Goal: Task Accomplishment & Management: Manage account settings

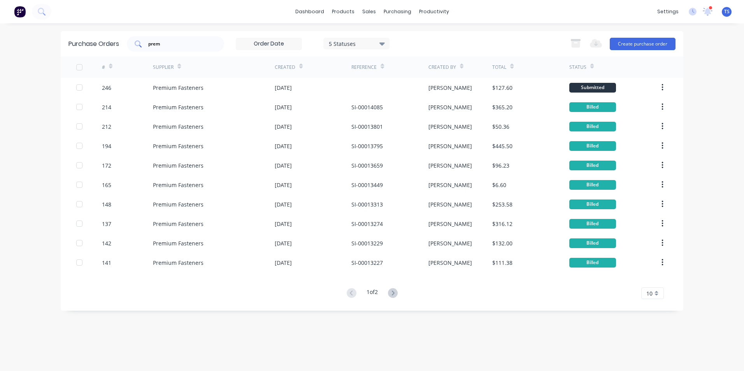
click at [165, 44] on input "prem" at bounding box center [180, 44] width 65 height 8
type input "p"
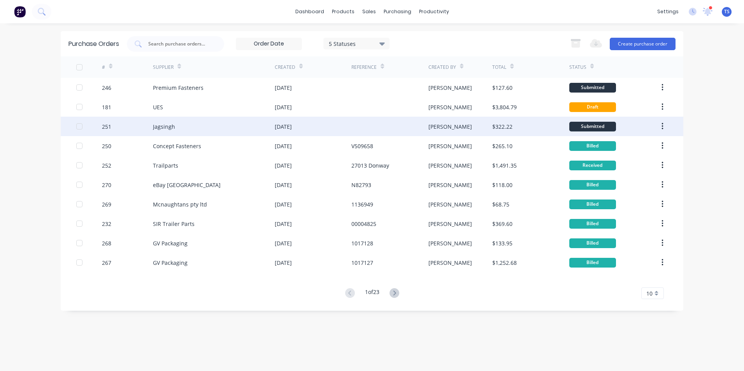
click at [157, 129] on div "Jagsingh" at bounding box center [164, 127] width 22 height 8
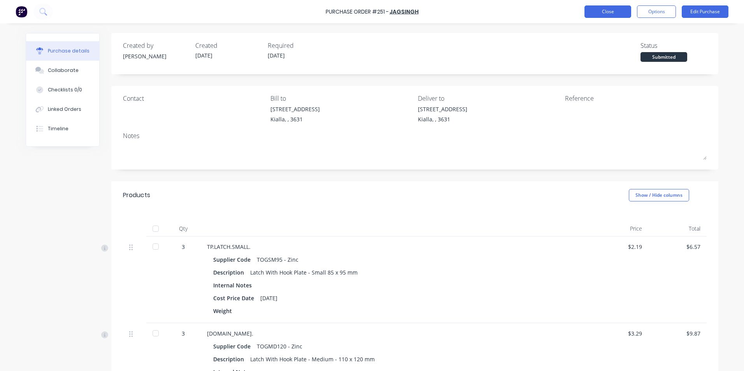
click at [604, 15] on button "Close" at bounding box center [608, 11] width 47 height 12
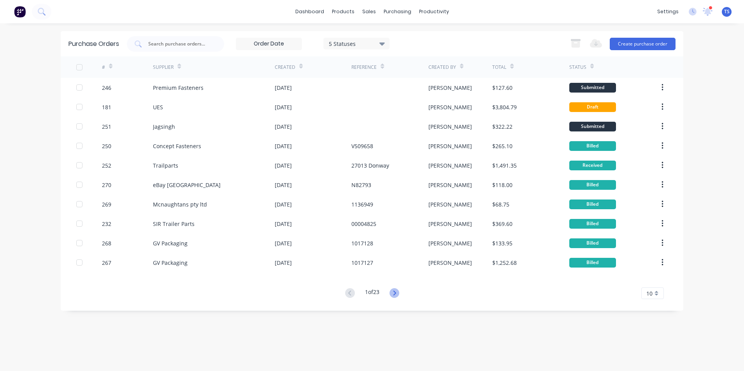
click at [397, 294] on icon at bounding box center [395, 293] width 10 height 10
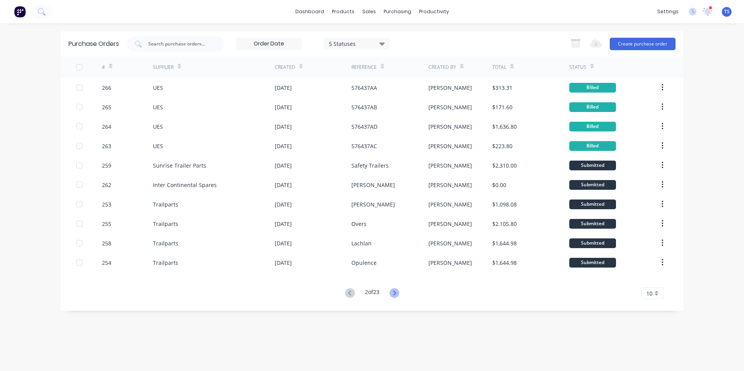
click at [397, 296] on icon at bounding box center [395, 293] width 10 height 10
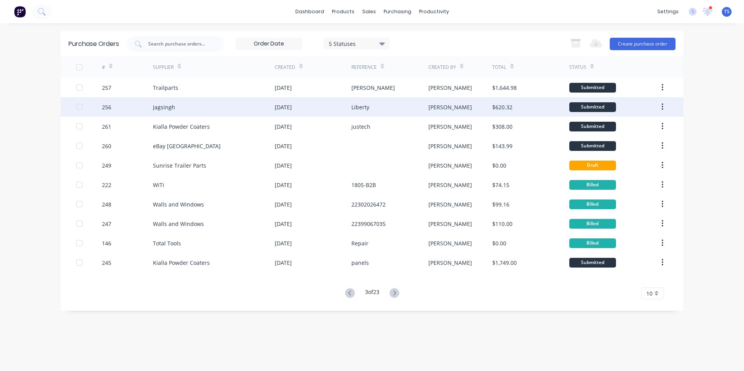
click at [160, 107] on div "Jagsingh" at bounding box center [164, 107] width 22 height 8
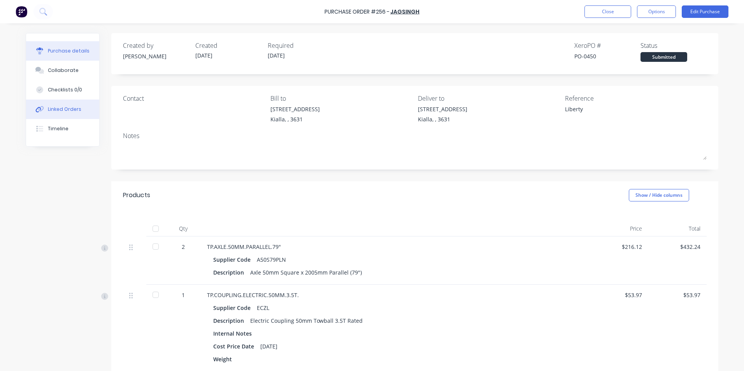
click at [53, 112] on div "Linked Orders" at bounding box center [64, 109] width 33 height 7
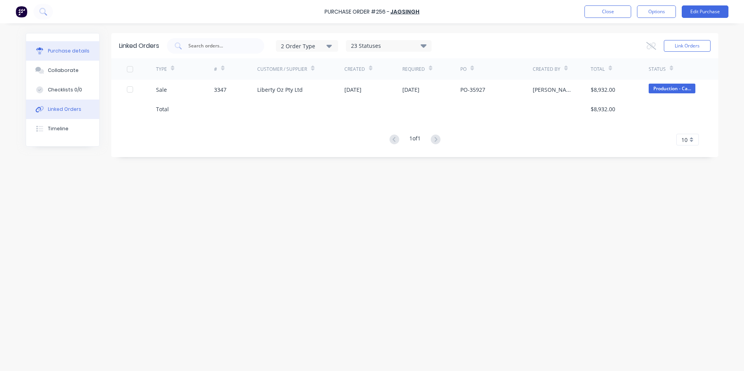
click at [64, 51] on div "Purchase details" at bounding box center [69, 50] width 42 height 7
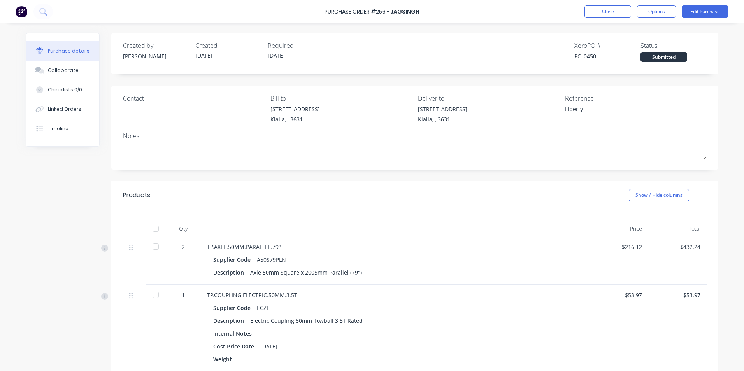
click at [153, 232] on div at bounding box center [156, 229] width 16 height 16
click at [707, 11] on button "Edit Purchase" at bounding box center [705, 11] width 47 height 12
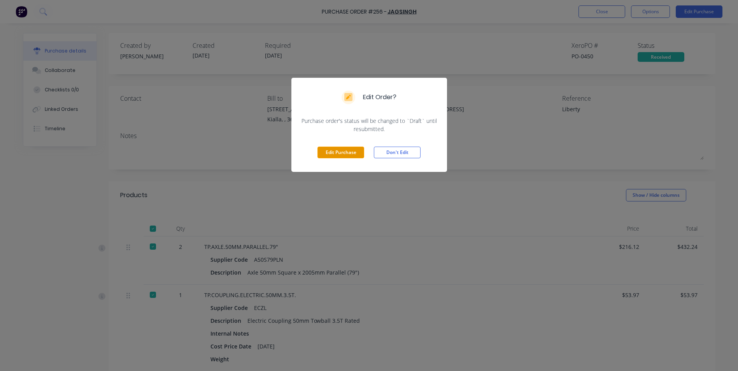
click at [345, 154] on button "Edit Purchase" at bounding box center [341, 153] width 47 height 12
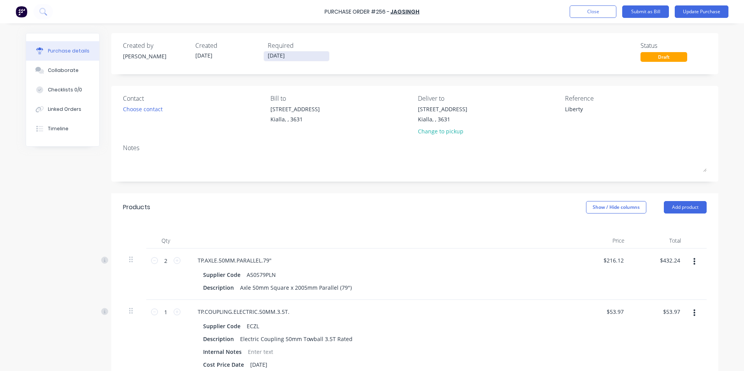
click at [291, 56] on input "[DATE]" at bounding box center [296, 56] width 65 height 10
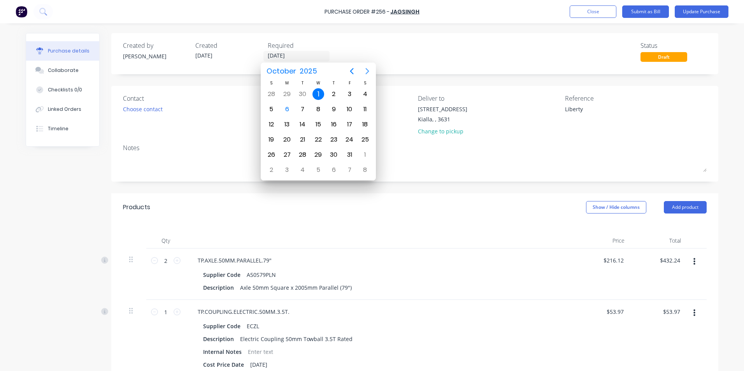
click at [369, 70] on icon "Next page" at bounding box center [367, 71] width 9 height 9
click at [272, 172] on div "30" at bounding box center [271, 170] width 12 height 12
type textarea "x"
type input "[DATE]"
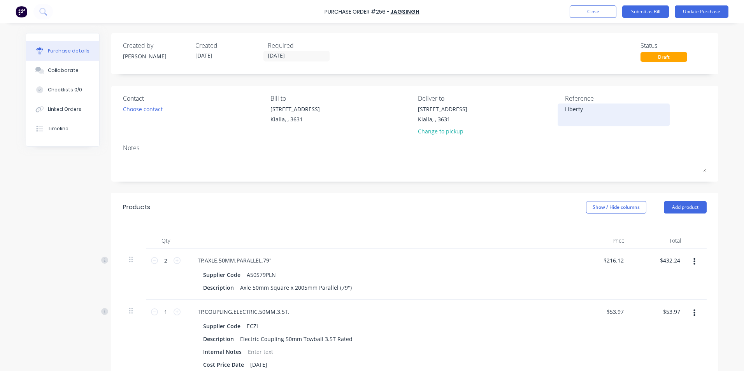
click at [584, 109] on textarea "Liberty" at bounding box center [613, 114] width 97 height 18
type textarea "L"
type textarea "JG-INV-19331"
type textarea "x"
type textarea "JG-INV-19331"
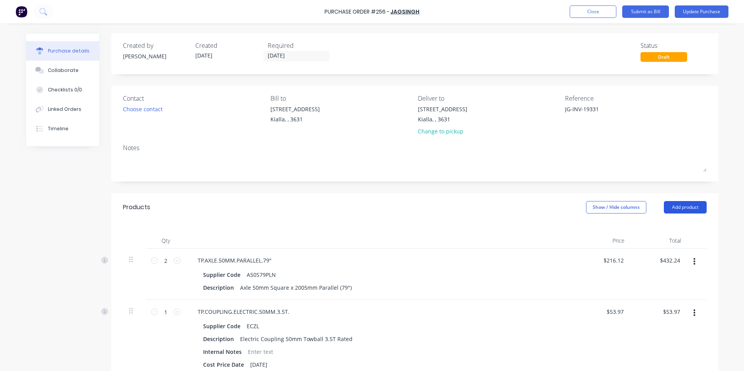
click at [678, 207] on button "Add product" at bounding box center [685, 207] width 43 height 12
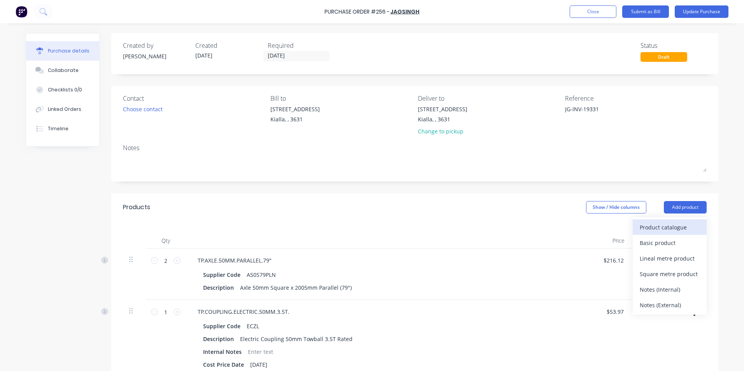
click at [665, 226] on div "Product catalogue" at bounding box center [670, 227] width 60 height 11
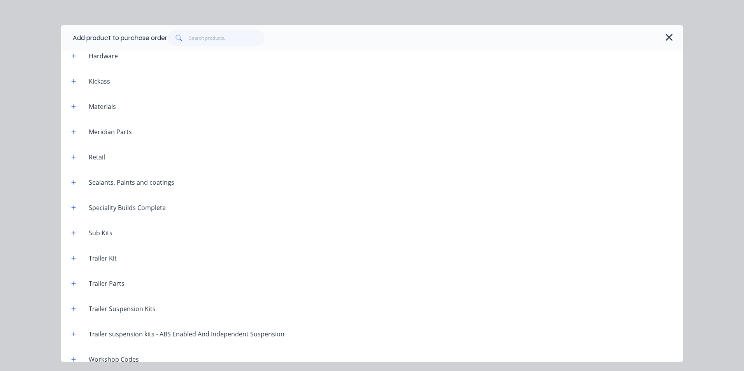
scroll to position [3020, 0]
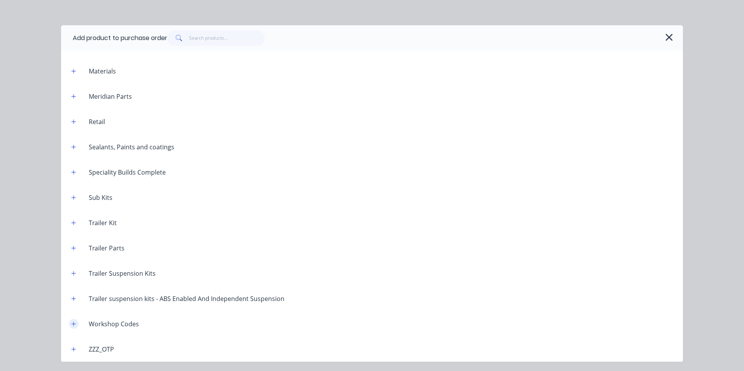
click at [74, 324] on icon "button" at bounding box center [74, 324] width 4 height 4
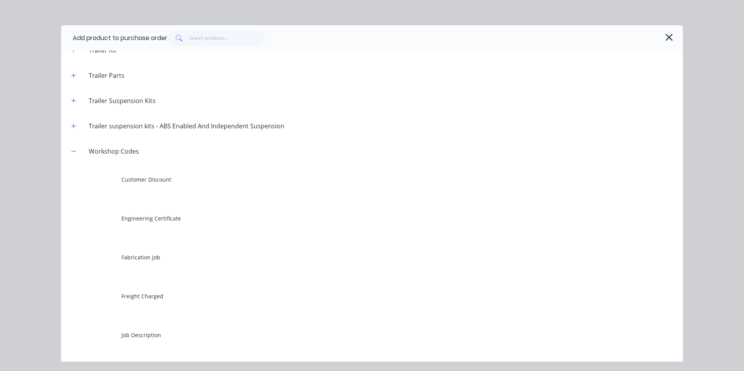
scroll to position [3332, 0]
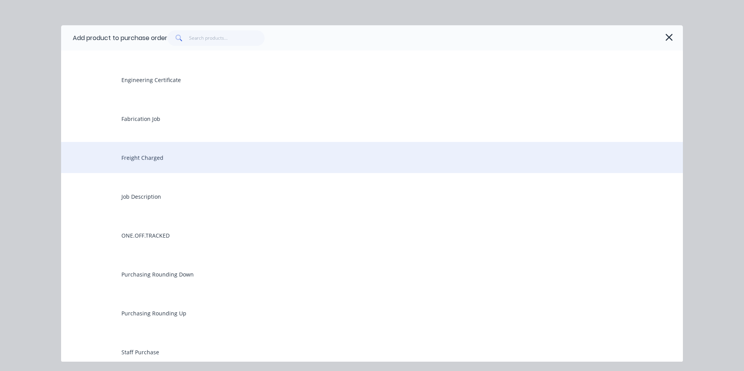
click at [149, 156] on div "Freight Charged" at bounding box center [372, 157] width 622 height 31
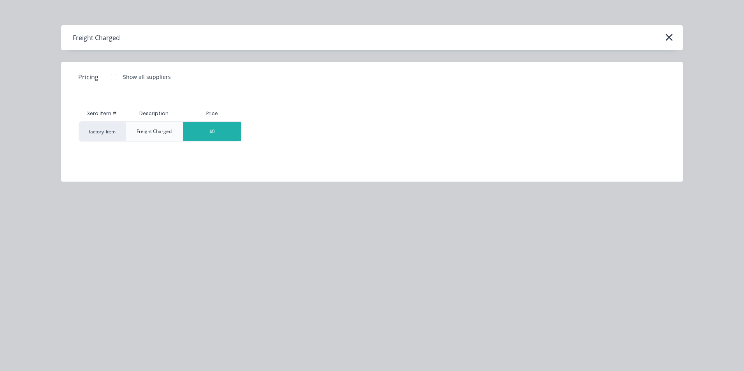
click at [238, 129] on div "$0" at bounding box center [212, 131] width 58 height 19
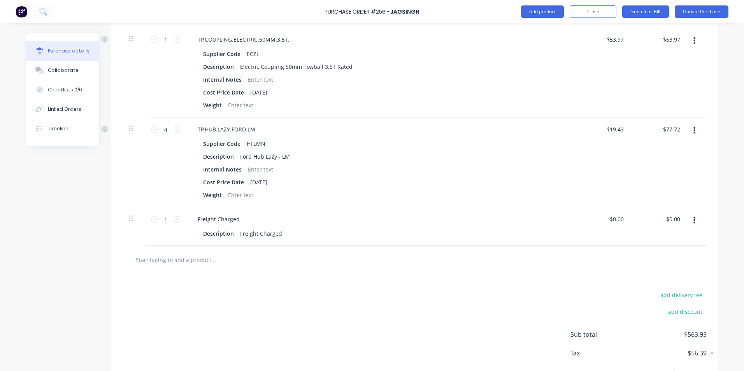
scroll to position [311, 0]
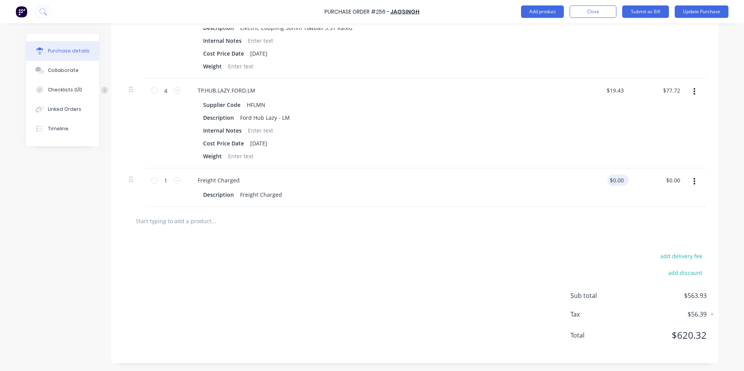
type textarea "x"
type input "0.00"
click at [622, 180] on input "0.00" at bounding box center [618, 180] width 15 height 11
type textarea "x"
type input "$0.00"
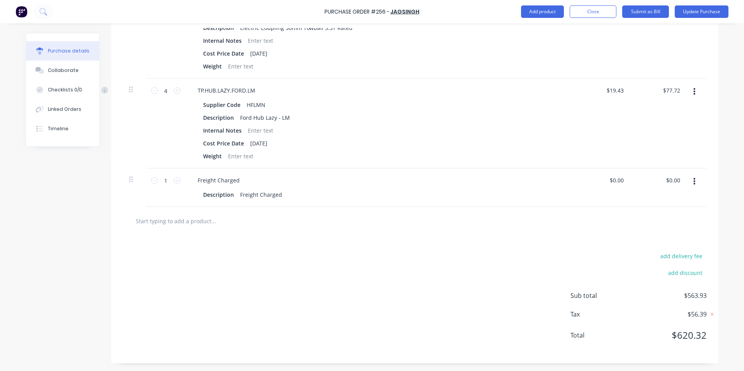
type textarea "x"
type input "0"
type input "80.00"
type textarea "x"
type input "$80.00"
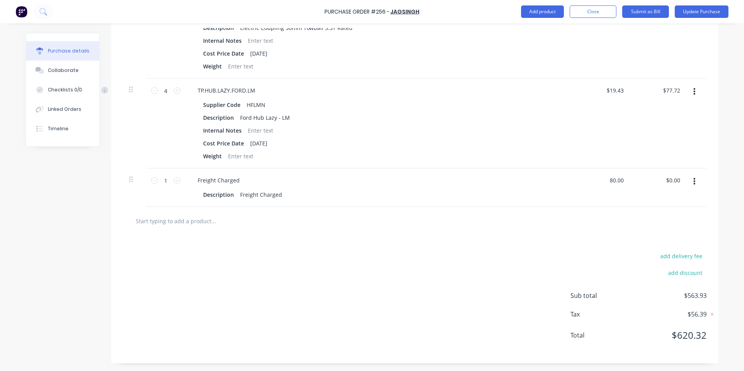
type input "$80.00"
click at [669, 195] on div "$80.00 $80.00" at bounding box center [659, 188] width 56 height 39
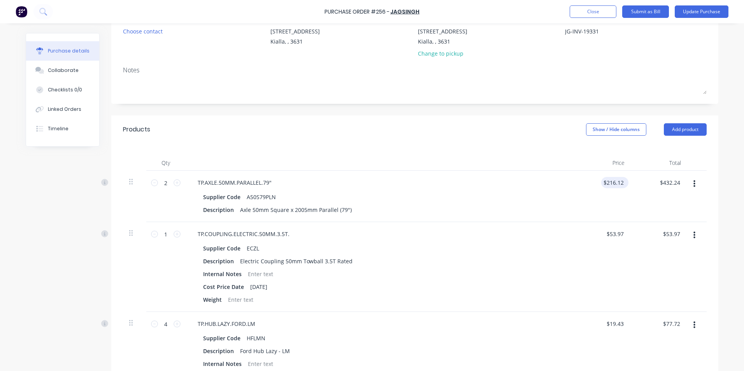
type textarea "x"
click at [621, 183] on input "216.12" at bounding box center [613, 182] width 24 height 11
type input "2"
type input "185.31"
type textarea "x"
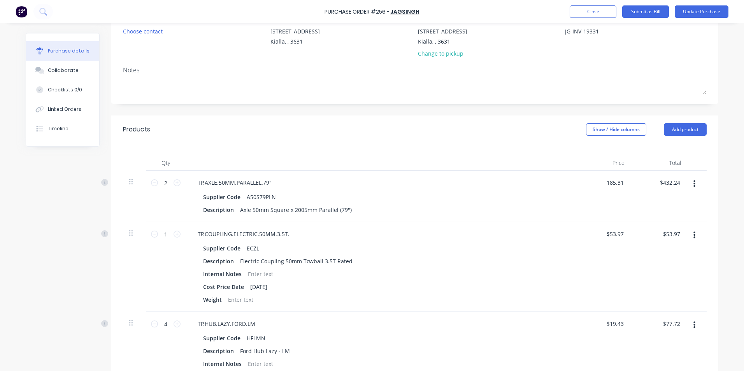
type input "$185.31"
type input "$370.62"
click at [574, 202] on div "$185.31 185.31" at bounding box center [602, 196] width 56 height 51
type textarea "x"
click at [620, 234] on input "53.97" at bounding box center [614, 233] width 21 height 11
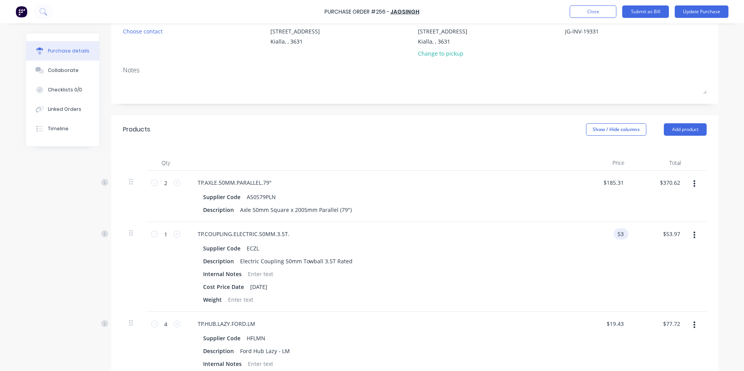
type input "5"
type input "49.84"
type textarea "x"
type input "$49.84"
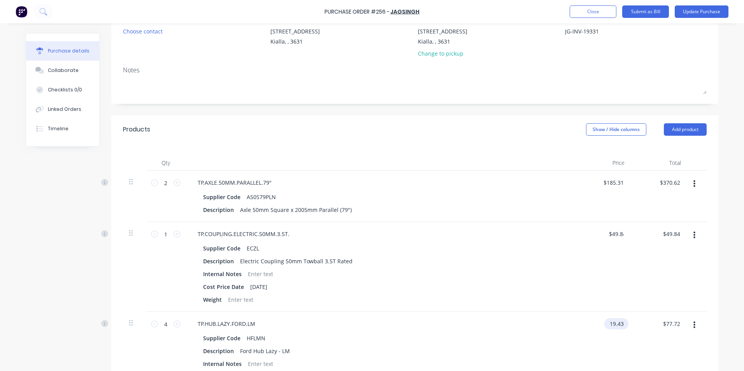
click at [621, 323] on input "19.43" at bounding box center [614, 323] width 21 height 11
type input "1"
type input "18.89"
type textarea "x"
type input "$18.89"
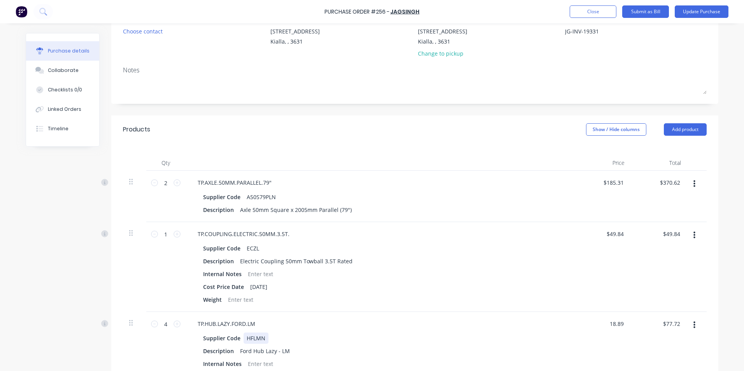
type input "$75.56"
click at [488, 341] on div "Supplier Code HFLMN" at bounding box center [378, 338] width 357 height 11
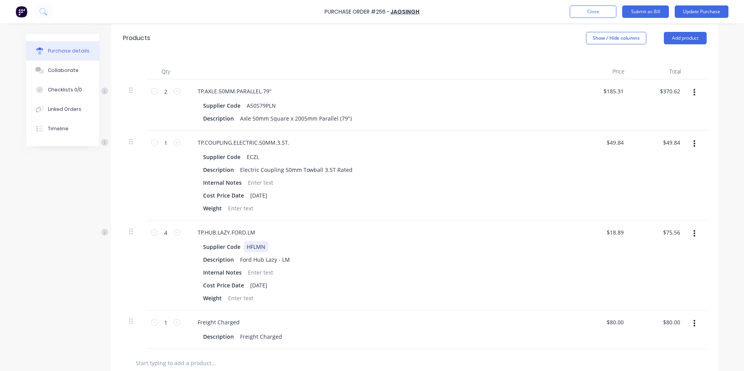
scroll to position [0, 0]
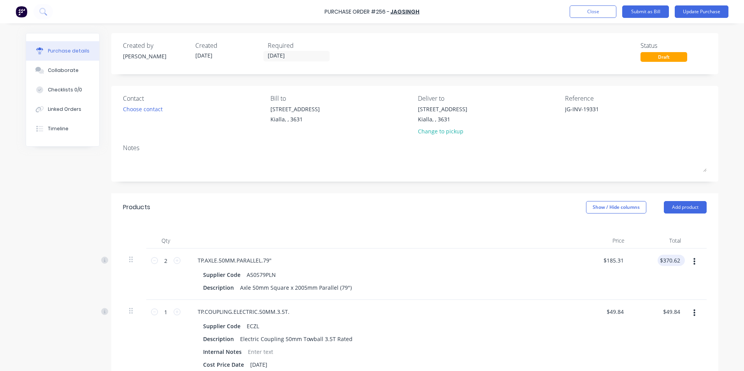
type textarea "x"
click at [678, 260] on input "370.62" at bounding box center [670, 260] width 24 height 11
type input "370.60"
type textarea "x"
type input "$185.30"
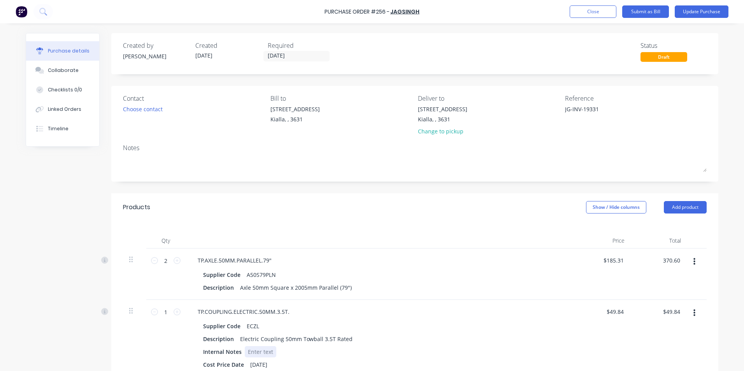
type input "$370.60"
click at [451, 356] on div "Internal Notes" at bounding box center [378, 351] width 357 height 11
click at [69, 70] on div "Collaborate" at bounding box center [63, 70] width 31 height 7
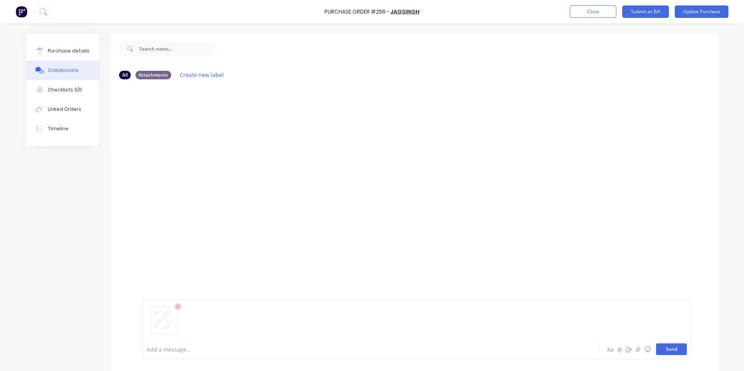
click at [666, 347] on button "Send" at bounding box center [671, 350] width 31 height 12
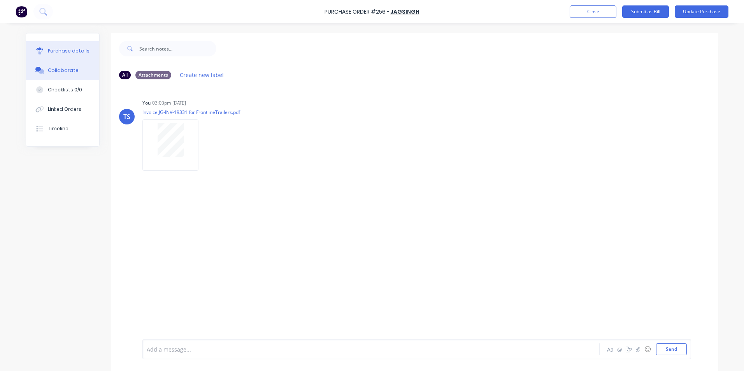
click at [51, 53] on div "Purchase details" at bounding box center [69, 50] width 42 height 7
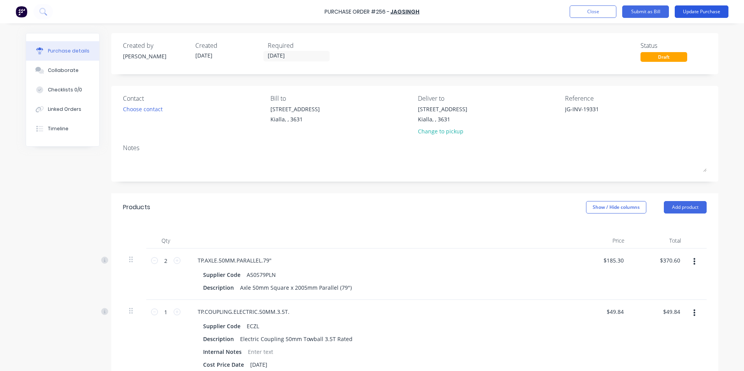
click at [696, 12] on button "Update Purchase" at bounding box center [702, 11] width 54 height 12
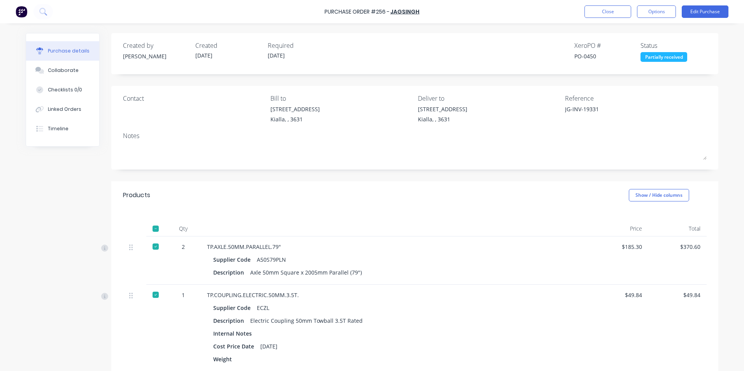
scroll to position [156, 0]
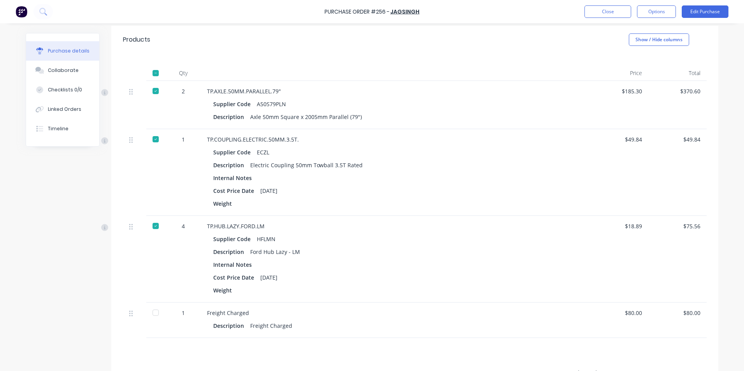
click at [151, 313] on div at bounding box center [156, 313] width 16 height 16
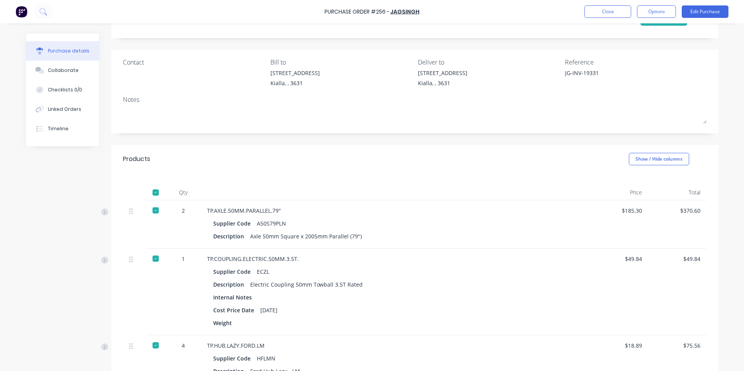
scroll to position [0, 0]
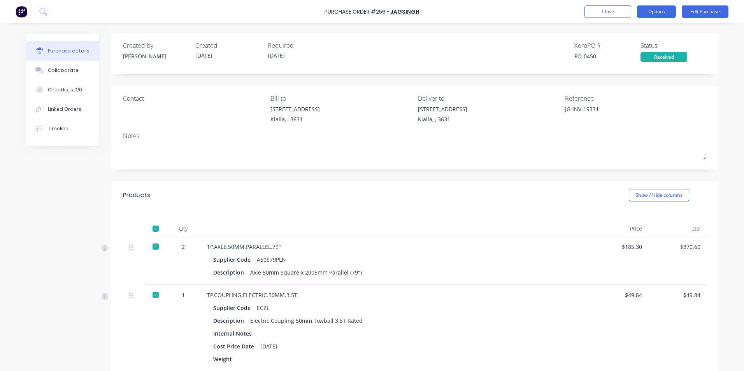
click at [659, 13] on button "Options" at bounding box center [656, 11] width 39 height 12
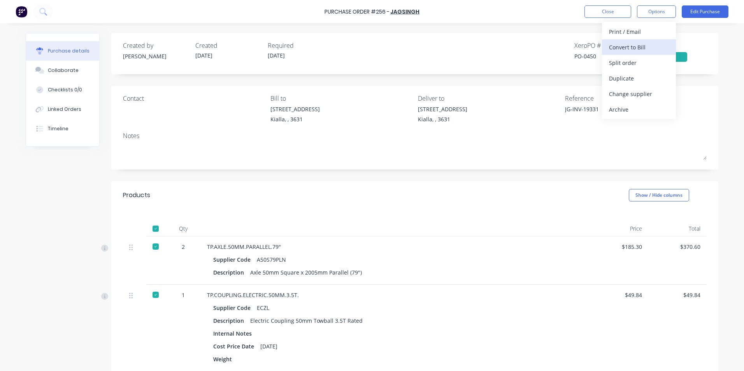
click at [632, 46] on div "Convert to Bill" at bounding box center [639, 47] width 60 height 11
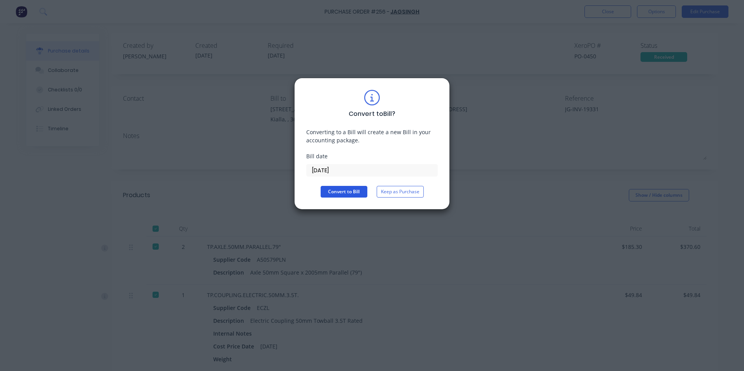
click at [359, 194] on button "Convert to Bill" at bounding box center [344, 192] width 47 height 12
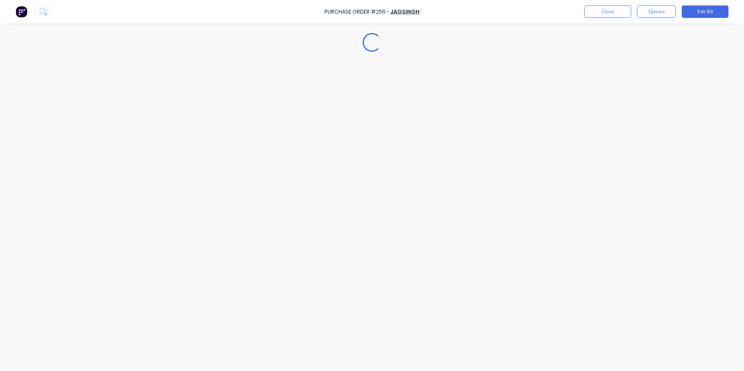
type textarea "x"
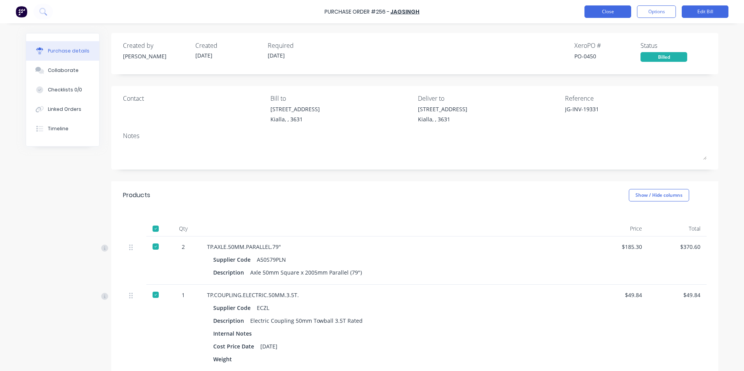
click at [616, 12] on button "Close" at bounding box center [608, 11] width 47 height 12
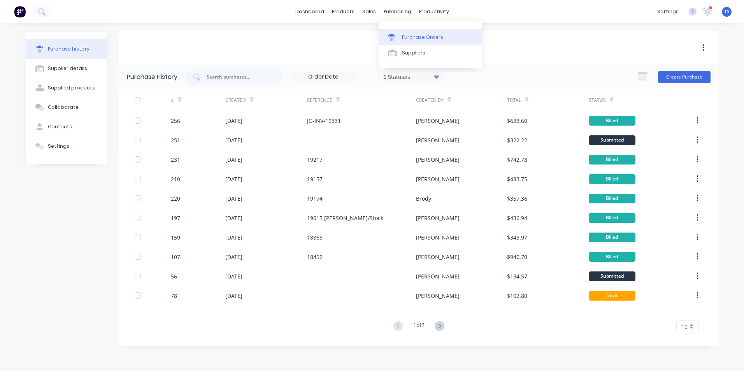
click at [409, 38] on div "Purchase Orders" at bounding box center [422, 37] width 41 height 7
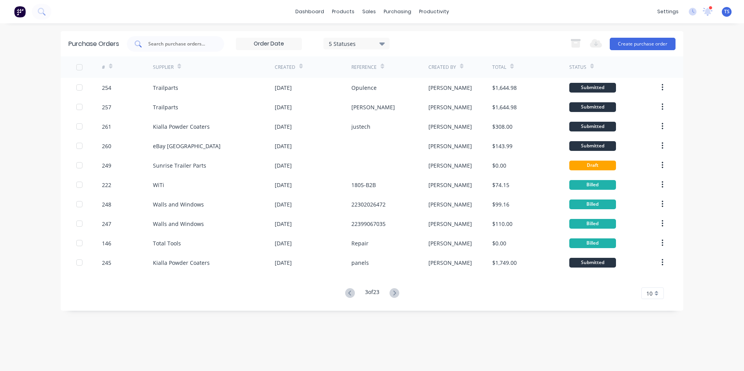
click at [163, 44] on input "text" at bounding box center [180, 44] width 65 height 8
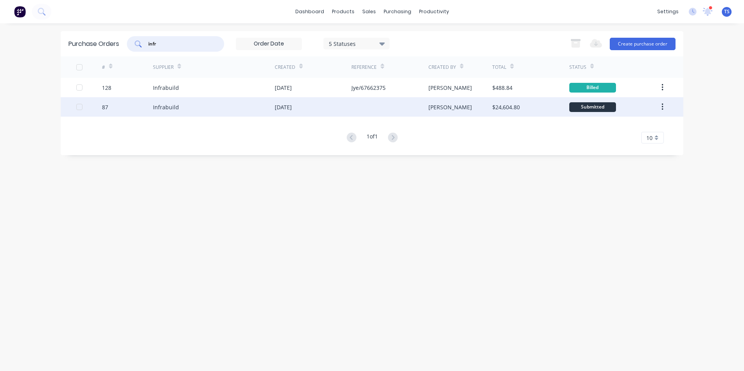
type input "infr"
click at [202, 113] on div "Infrabuild" at bounding box center [214, 106] width 122 height 19
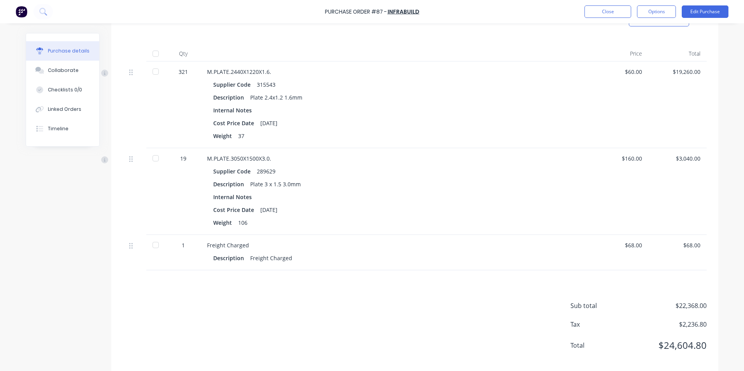
scroll to position [185, 0]
click at [606, 10] on button "Close" at bounding box center [608, 11] width 47 height 12
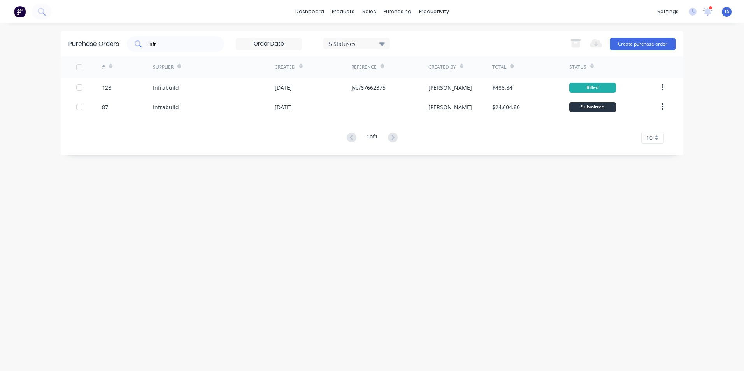
click at [163, 44] on input "infr" at bounding box center [180, 44] width 65 height 8
type input "i"
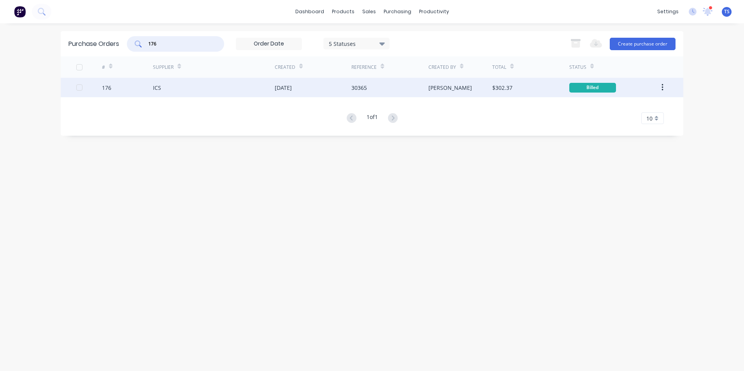
type input "176"
click at [121, 88] on div "176" at bounding box center [127, 87] width 51 height 19
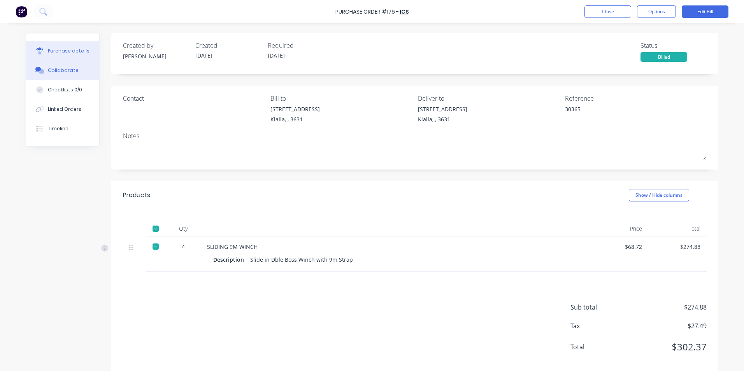
click at [52, 69] on div "Collaborate" at bounding box center [63, 70] width 31 height 7
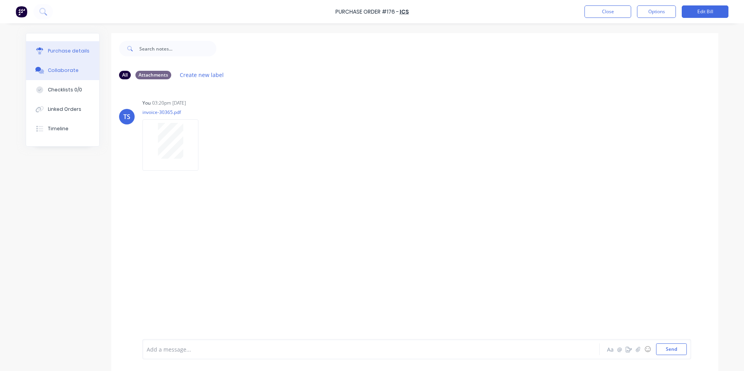
click at [52, 51] on div "Purchase details" at bounding box center [69, 50] width 42 height 7
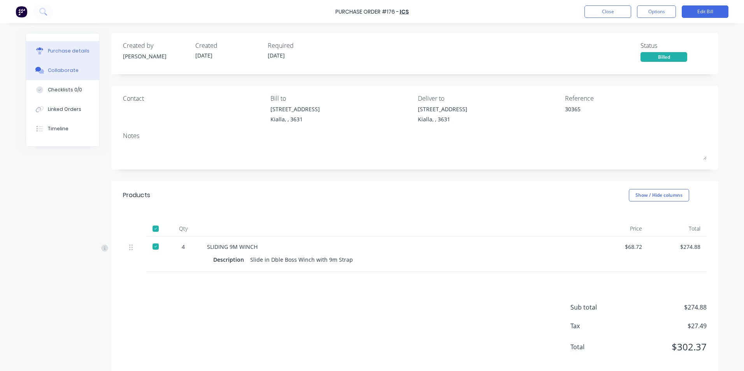
click at [62, 75] on button "Collaborate" at bounding box center [62, 70] width 73 height 19
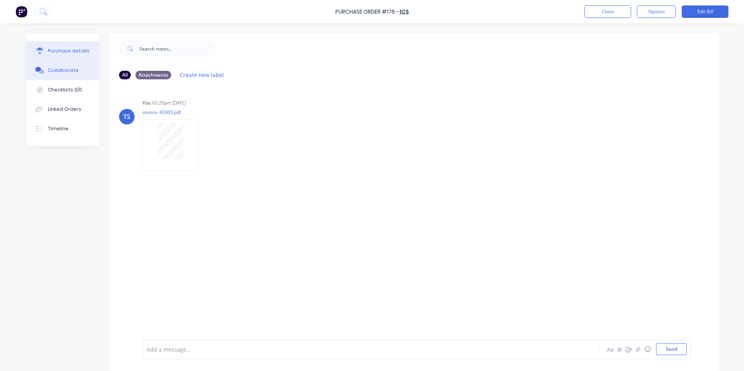
click at [74, 48] on div "Purchase details" at bounding box center [69, 50] width 42 height 7
type textarea "x"
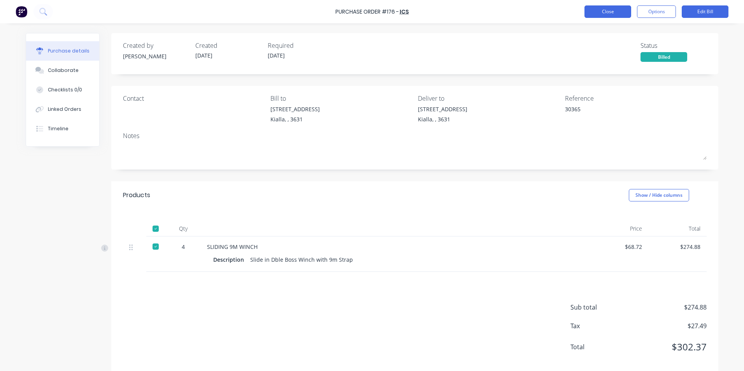
click at [616, 12] on button "Close" at bounding box center [608, 11] width 47 height 12
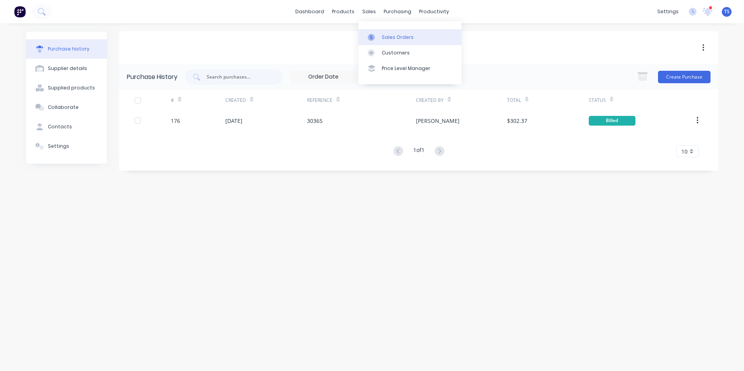
click at [416, 39] on link "Sales Orders" at bounding box center [409, 37] width 103 height 16
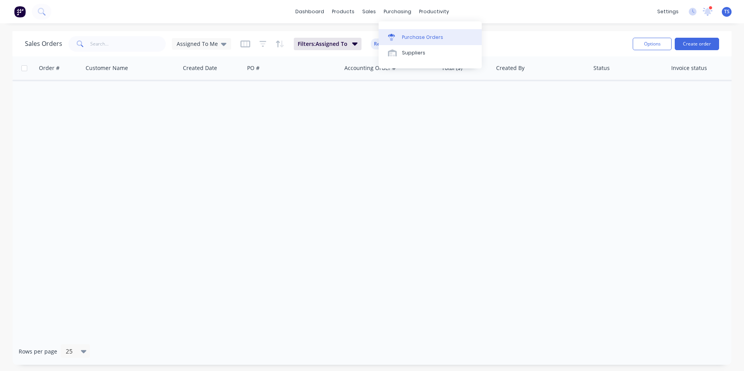
click at [412, 37] on div "Purchase Orders" at bounding box center [422, 37] width 41 height 7
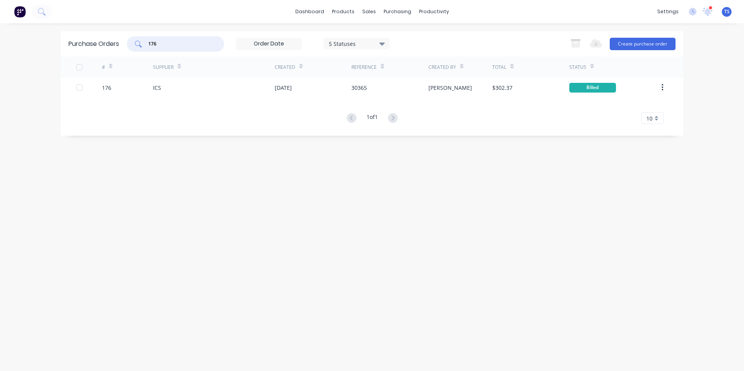
click at [165, 43] on input "176" at bounding box center [180, 44] width 65 height 8
type input "1"
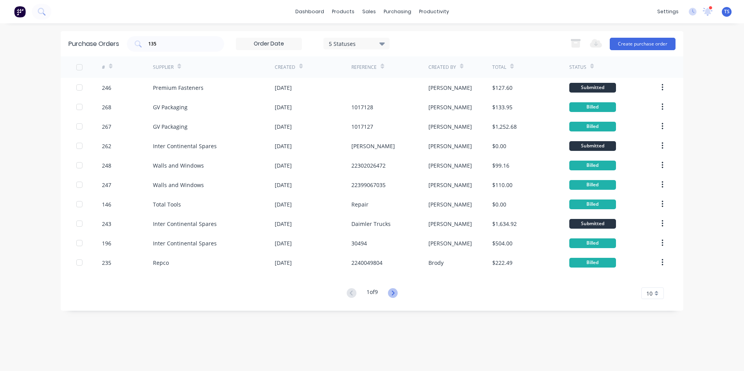
click at [394, 292] on icon at bounding box center [393, 293] width 3 height 5
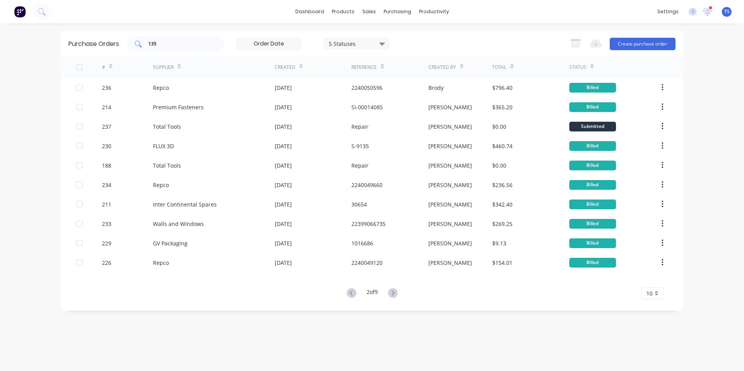
click at [159, 48] on div "135" at bounding box center [175, 44] width 97 height 16
type input "1"
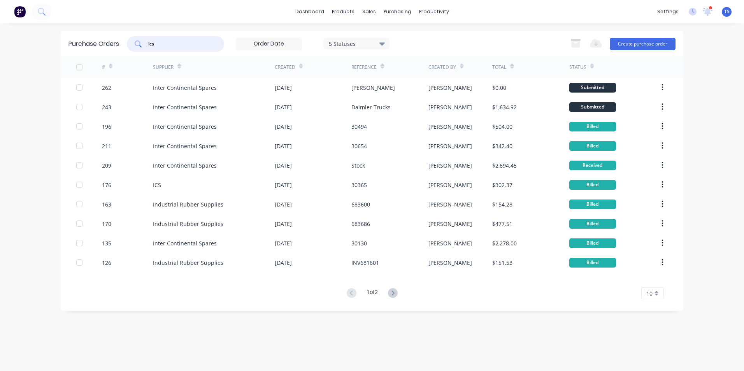
type input "ics"
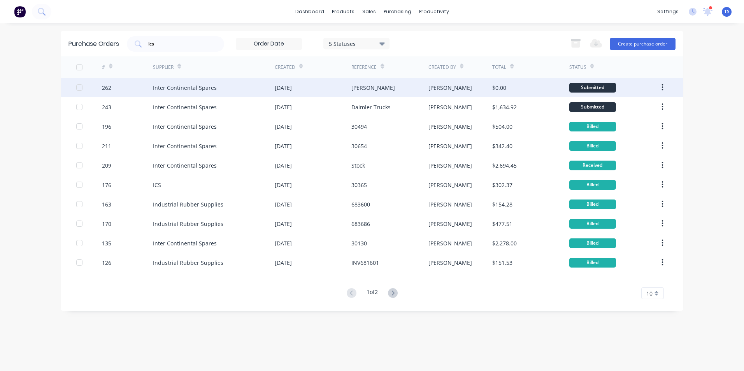
click at [205, 89] on div "Inter Continental Spares" at bounding box center [185, 88] width 64 height 8
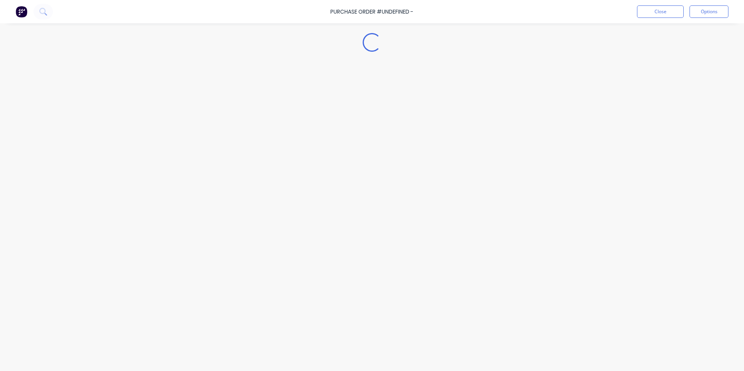
type textarea "x"
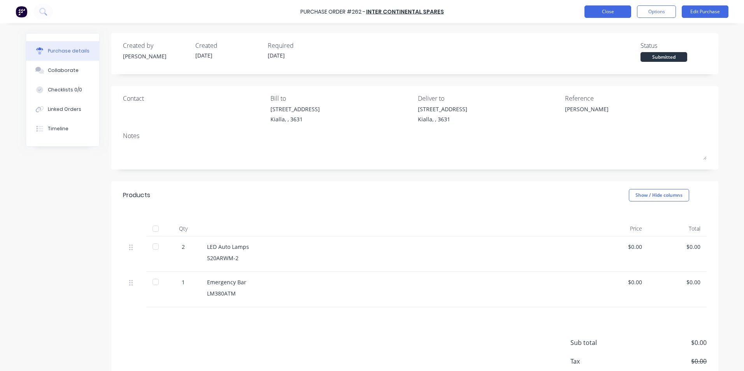
click at [612, 11] on button "Close" at bounding box center [608, 11] width 47 height 12
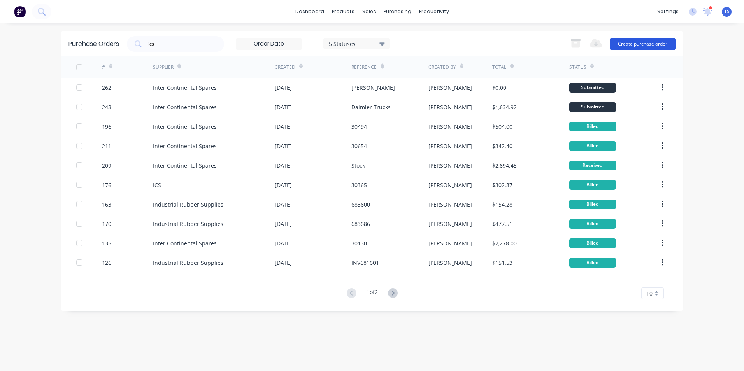
click at [638, 42] on button "Create purchase order" at bounding box center [643, 44] width 66 height 12
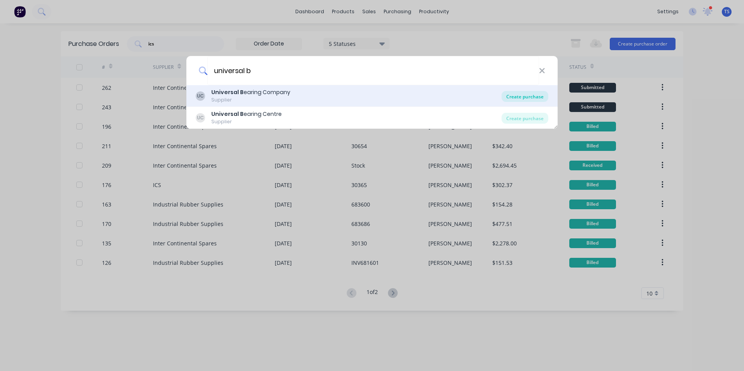
type input "universal b"
click at [520, 97] on div "Create purchase" at bounding box center [525, 96] width 47 height 11
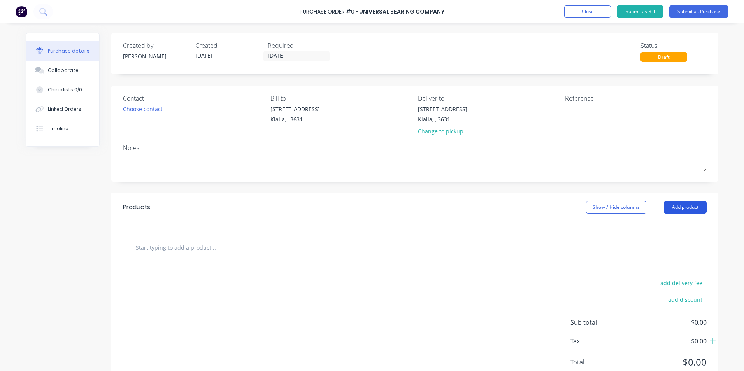
click at [689, 204] on button "Add product" at bounding box center [685, 207] width 43 height 12
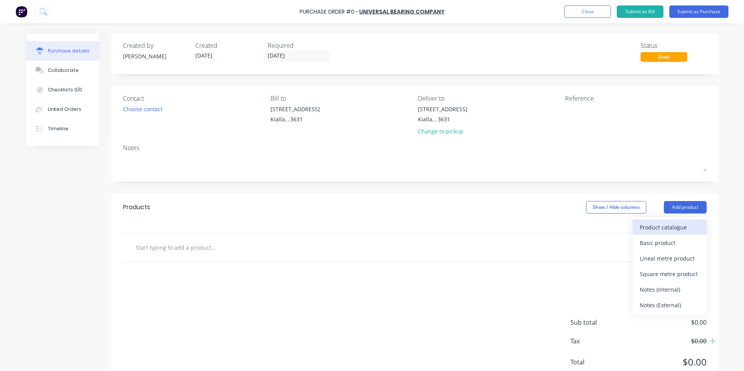
click at [652, 229] on div "Product catalogue" at bounding box center [670, 227] width 60 height 11
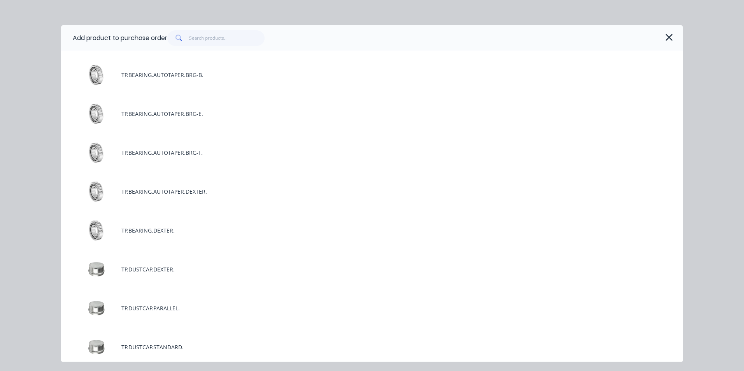
scroll to position [39, 0]
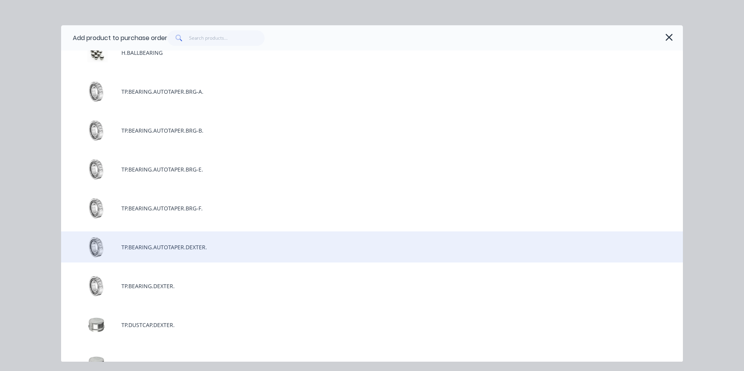
click at [170, 246] on div "TP.BEARING.AUTOTAPER.DEXTER." at bounding box center [372, 247] width 622 height 31
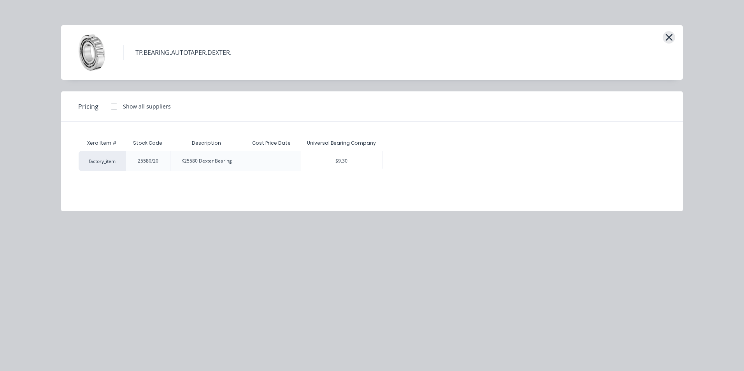
click at [671, 37] on icon "button" at bounding box center [669, 37] width 8 height 11
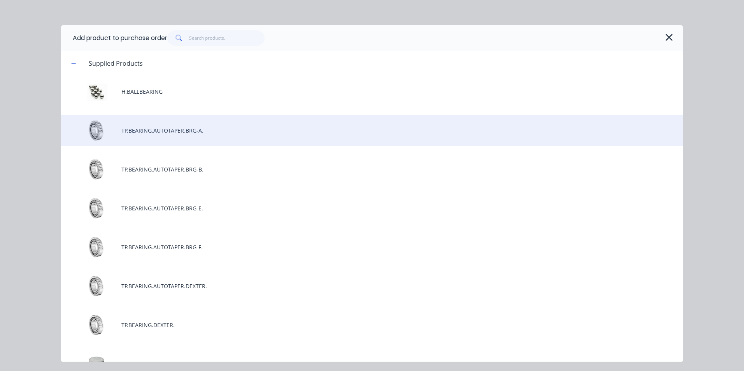
click at [165, 134] on div "TP.BEARING.AUTOTAPER.BRG-A." at bounding box center [372, 130] width 622 height 31
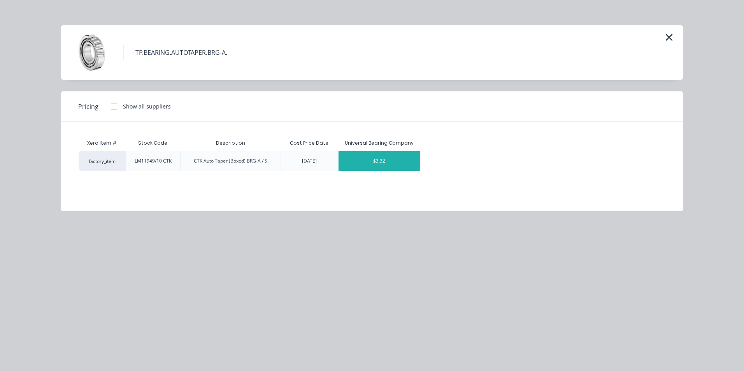
click at [408, 164] on div "$3.32" at bounding box center [380, 160] width 82 height 19
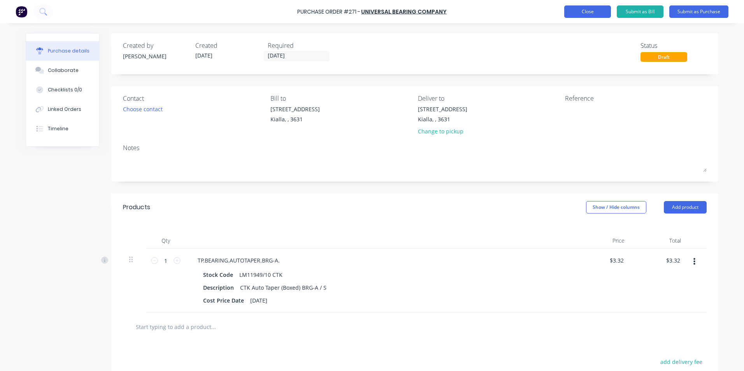
click at [578, 14] on button "Close" at bounding box center [587, 11] width 47 height 12
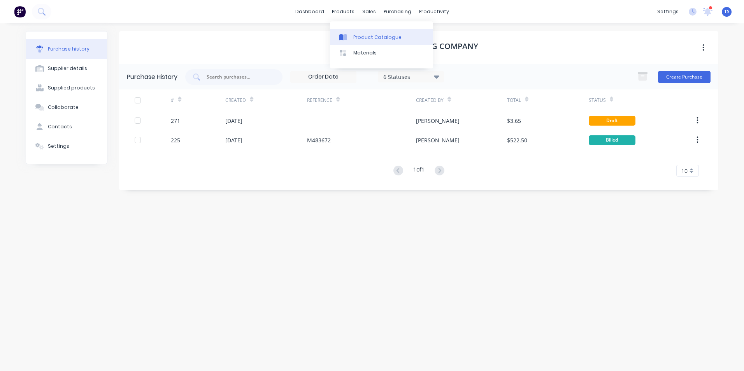
click at [368, 35] on div "Product Catalogue" at bounding box center [377, 37] width 48 height 7
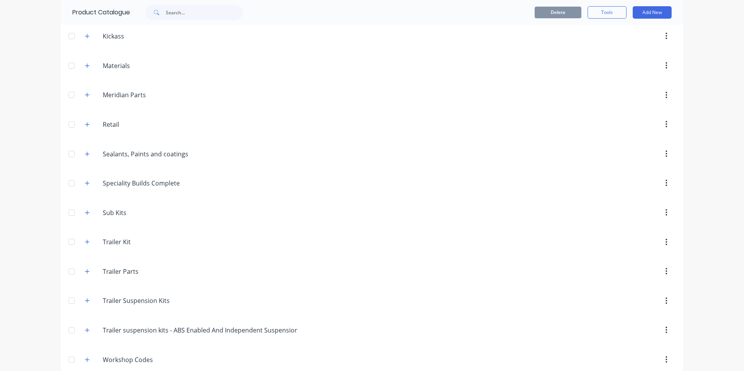
scroll to position [365, 0]
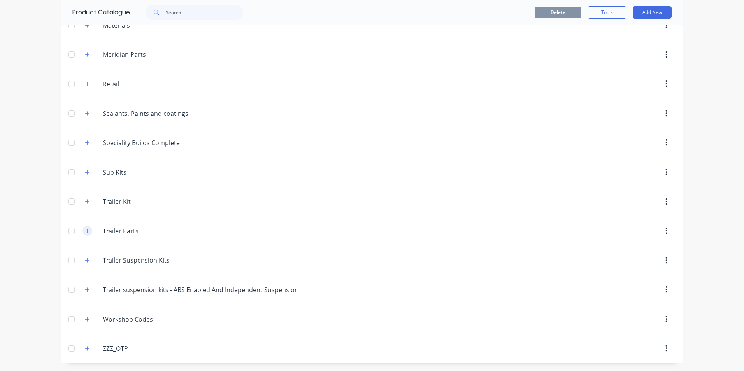
click at [85, 231] on icon "button" at bounding box center [87, 231] width 4 height 4
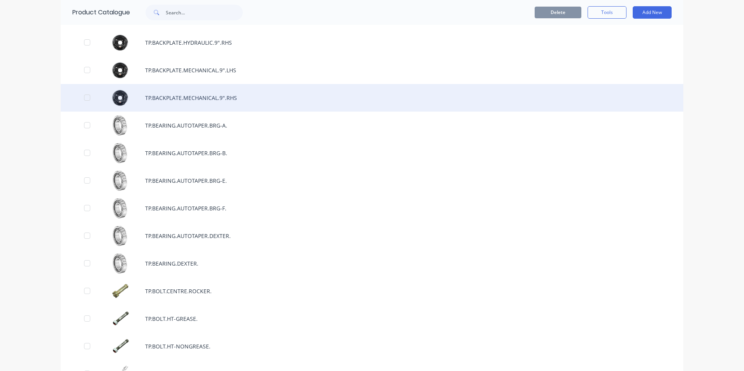
scroll to position [1611, 0]
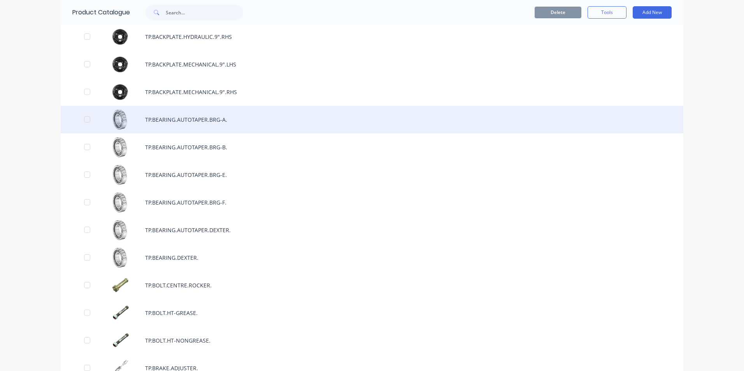
click at [202, 119] on div "TP.BEARING.AUTOTAPER.BRG-A." at bounding box center [372, 120] width 623 height 28
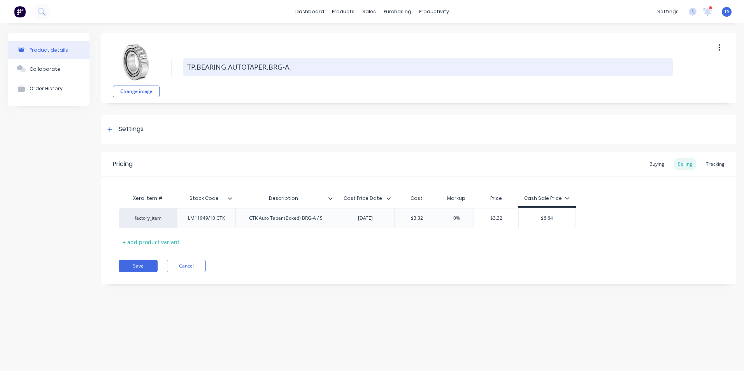
click at [266, 68] on textarea "TP.BEARING.AUTOTAPER.BRG-A." at bounding box center [428, 67] width 490 height 18
click at [269, 67] on textarea "TP.BEARING.AUTOTAPER.BRG-A." at bounding box center [428, 67] width 490 height 18
type textarea "x"
type textarea "TP.BEARING.AUTOTAPER.LBRG-A."
type textarea "x"
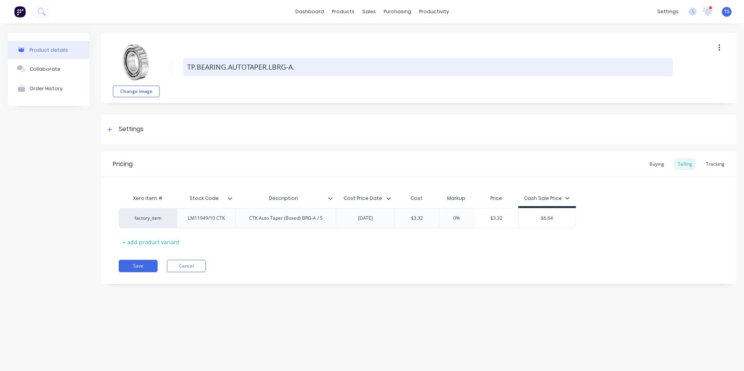
type textarea "TP.BEARING.AUTOTAPER.LMBRG-A."
type textarea "x"
type textarea "TP.BEARING.AUTOTAPER.LM1BRG-A."
type textarea "x"
type textarea "TP.BEARING.AUTOTAPER.LM11BRG-A."
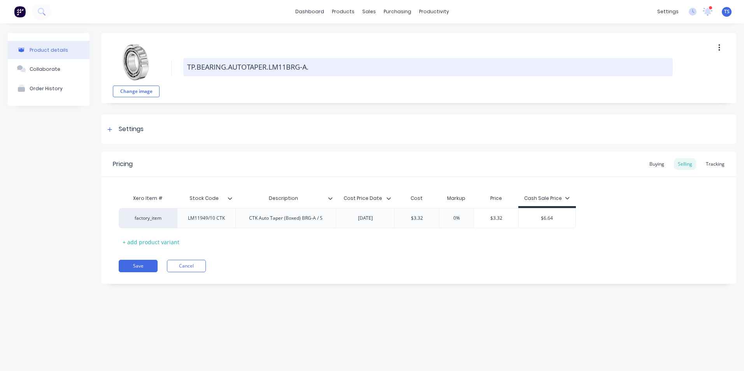
type textarea "x"
type textarea "TP.BEARING.AUTOTAPER.LM119BRG-A."
type textarea "x"
type textarea "TP.BEARING.AUTOTAPER.LM1194BRG-A."
type textarea "x"
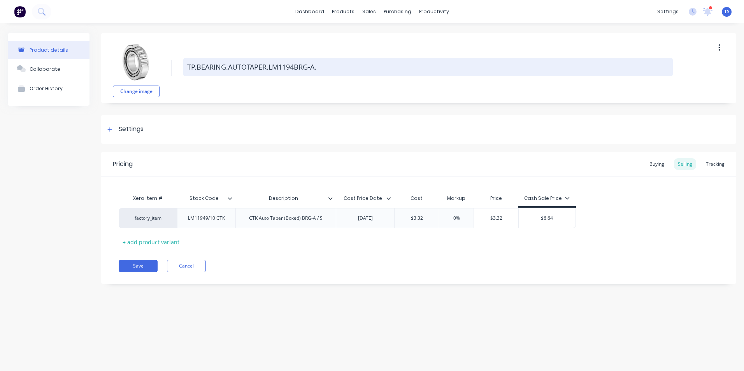
type textarea "TP.BEARING.AUTOTAPER.LM11949BRG-A."
type textarea "x"
type textarea "TP.BEARING.AUTOTAPER.LM11949/BRG-A."
type textarea "x"
type textarea "TP.BEARING.AUTOTAPER.LM11949/1BRG-A."
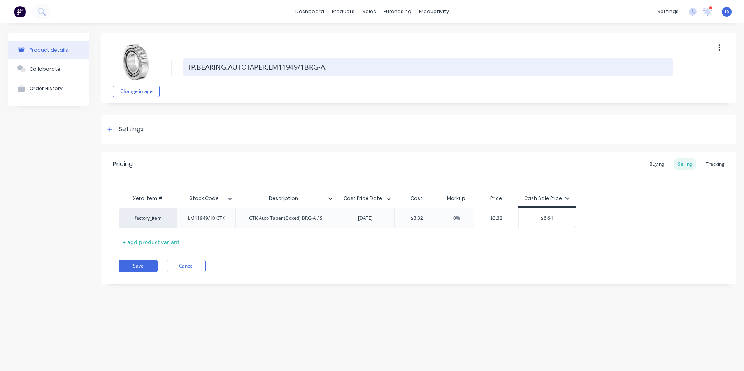
type textarea "x"
type textarea "TP.BEARING.AUTOTAPER.LM11949/10BRG-A."
type textarea "x"
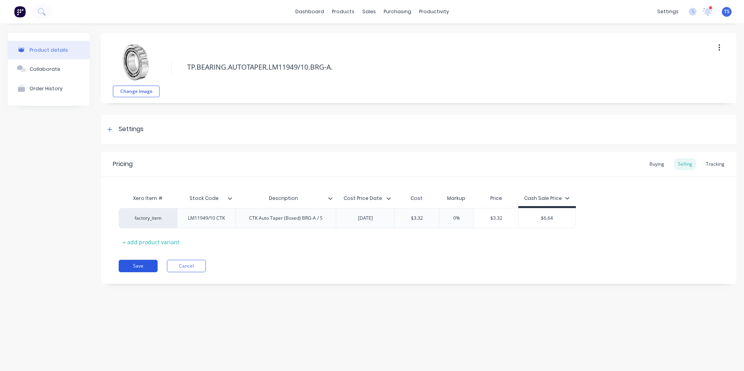
type textarea "TP.BEARING.AUTOTAPER.LM11949/10.BRG-A."
type textarea "x"
type textarea "TP.BEARING.AUTOTAPER.LM11949/10.BRG-A."
click at [136, 267] on button "Save" at bounding box center [138, 266] width 39 height 12
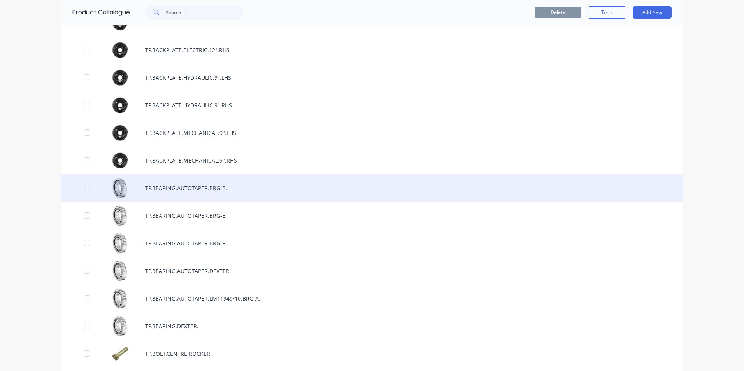
scroll to position [1635, 0]
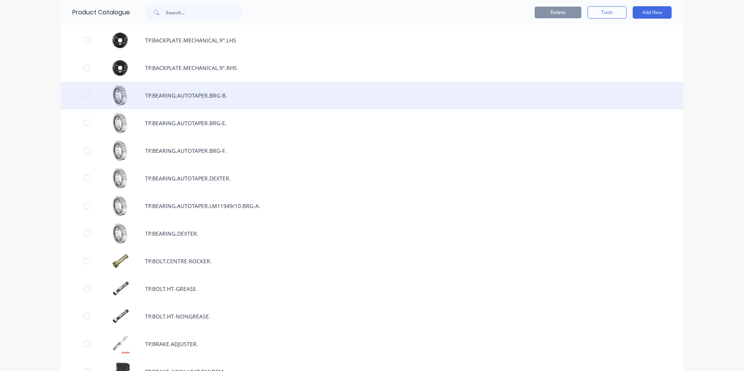
click at [199, 97] on div "TP.BEARING.AUTOTAPER.BRG-B." at bounding box center [372, 96] width 623 height 28
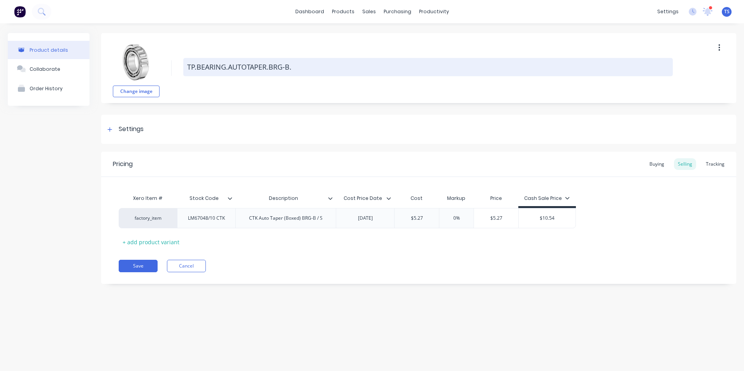
click at [268, 67] on textarea "TP.BEARING.AUTOTAPER.BRG-B." at bounding box center [428, 67] width 490 height 18
type textarea "x"
type textarea "TP.BEARING.AUTOTAPER.LBRG-B."
type textarea "x"
type textarea "TP.BEARING.AUTOTAPER.LMBRG-B."
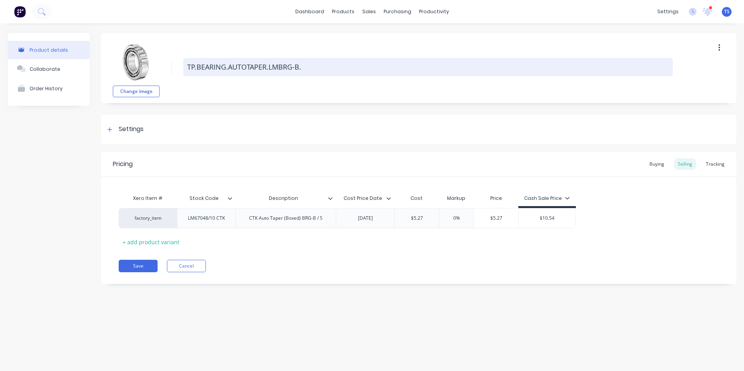
type textarea "x"
type textarea "TP.BEARING.AUTOTAPER.LM6BRG-B."
type textarea "x"
type textarea "TP.BEARING.AUTOTAPER.LM67BRG-B."
type textarea "x"
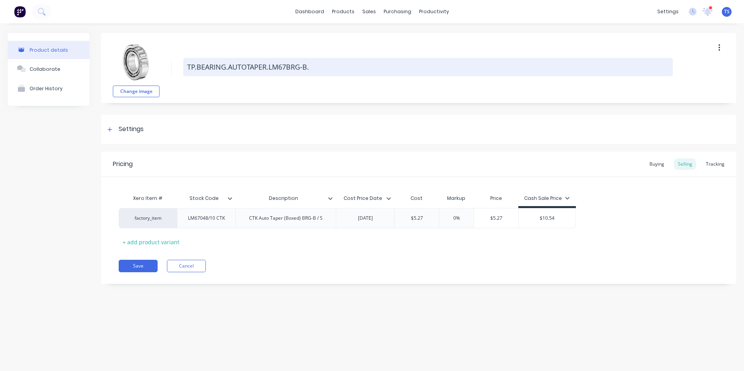
type textarea "TP.BEARING.AUTOTAPER.LM670BRG-B."
type textarea "x"
type textarea "TP.BEARING.AUTOTAPER.LM6704BRG-B."
type textarea "x"
type textarea "TP.BEARING.AUTOTAPER.LM67048BRG-B."
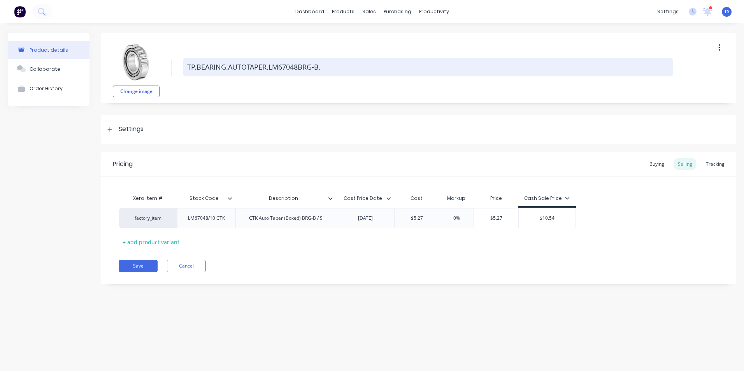
type textarea "x"
type textarea "TP.BEARING.AUTOTAPER.LM67048/BRG-B."
type textarea "x"
type textarea "TP.BEARING.AUTOTAPER.LM67048/1BRG-B."
type textarea "x"
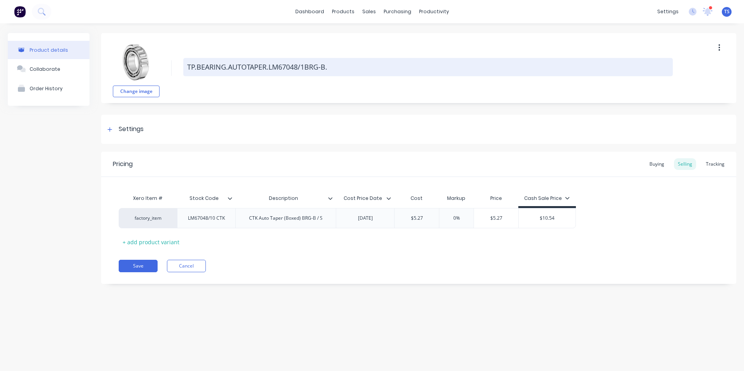
type textarea "TP.BEARING.AUTOTAPER.LM67048/10BRG-B."
type textarea "x"
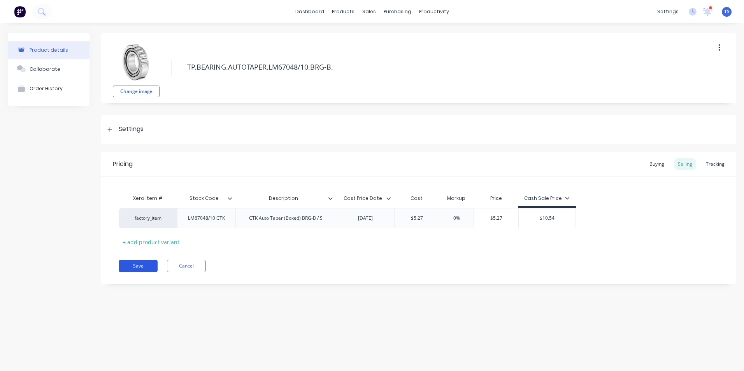
type textarea "TP.BEARING.AUTOTAPER.LM67048/10.BRG-B."
type textarea "x"
type textarea "TP.BEARING.AUTOTAPER.LM67048/10.BRG-B."
click at [129, 267] on button "Save" at bounding box center [138, 266] width 39 height 12
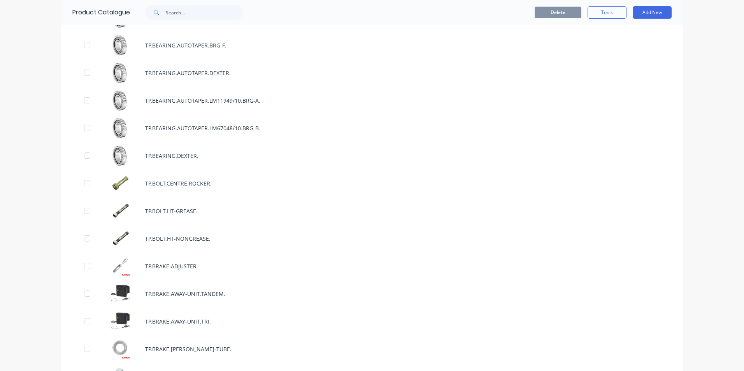
scroll to position [1557, 0]
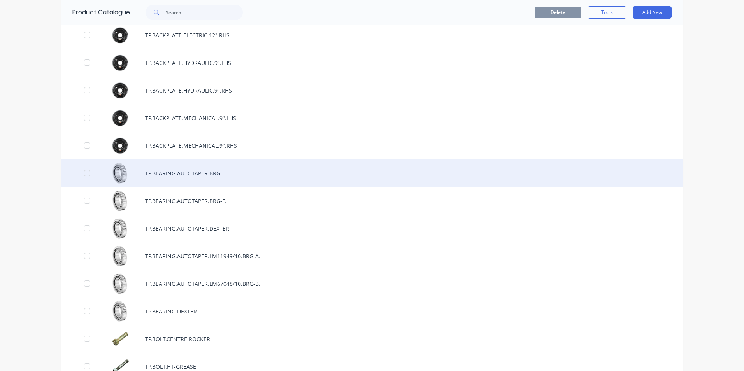
click at [201, 173] on div "TP.BEARING.AUTOTAPER.BRG-E." at bounding box center [372, 174] width 623 height 28
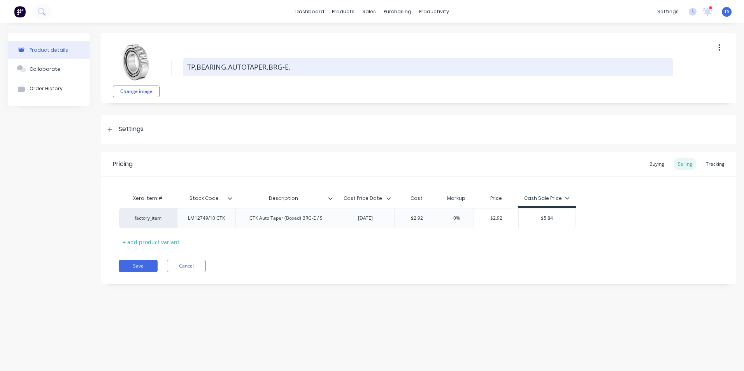
click at [269, 65] on textarea "TP.BEARING.AUTOTAPER.BRG-E." at bounding box center [428, 67] width 490 height 18
type textarea "x"
type textarea "TP.BEARING.AUTOTAPER.LBRG-E."
type textarea "x"
type textarea "TP.BEARING.AUTOTAPER.LMBRG-E."
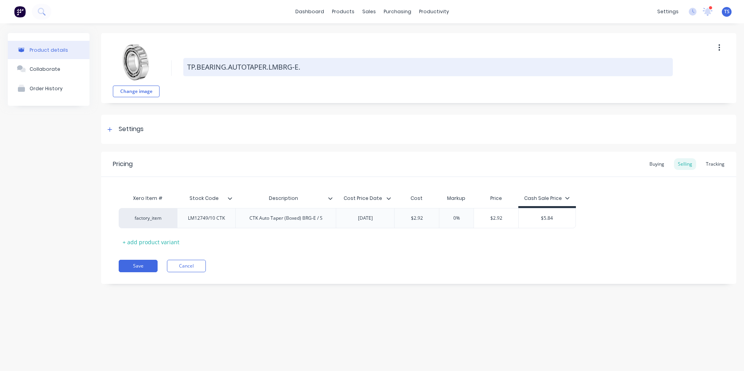
type textarea "x"
type textarea "TP.BEARING.AUTOTAPER.LM1BRG-E."
type textarea "x"
type textarea "TP.BEARING.AUTOTAPER.LM12BRG-E."
type textarea "x"
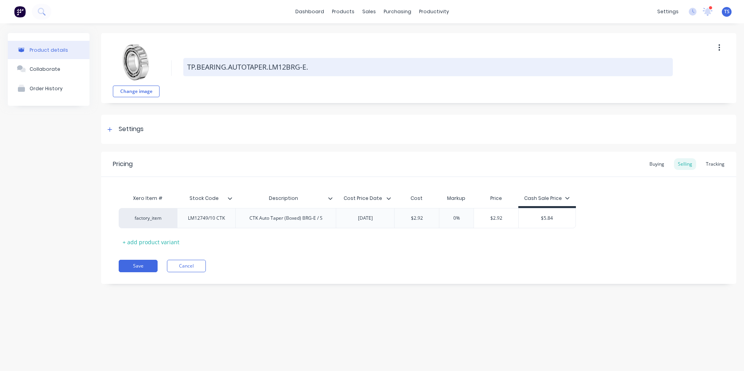
type textarea "TP.BEARING.AUTOTAPER.LM127BRG-E."
type textarea "x"
type textarea "TP.BEARING.AUTOTAPER.LM1274BRG-E."
type textarea "x"
type textarea "TP.BEARING.AUTOTAPER.LM12749BRG-E."
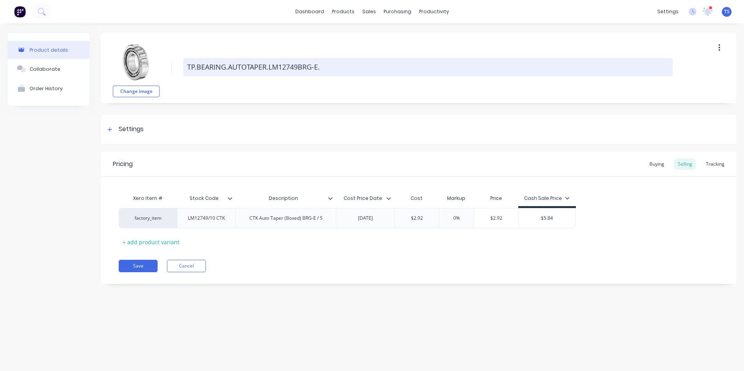
type textarea "x"
type textarea "TP.BEARING.AUTOTAPER.LM12749/BRG-E."
type textarea "x"
type textarea "TP.BEARING.AUTOTAPER.LM12749/1BRG-E."
type textarea "x"
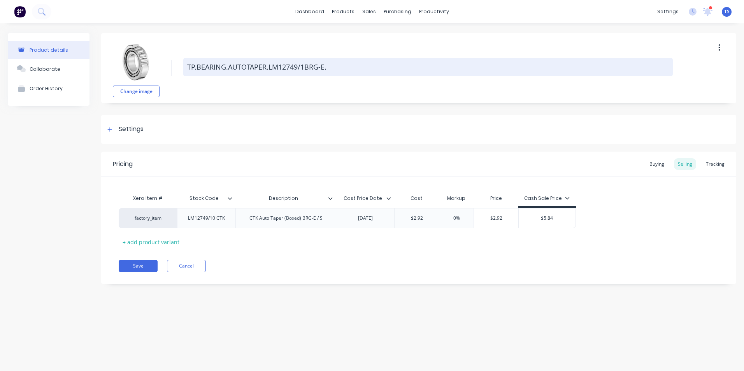
type textarea "TP.BEARING.AUTOTAPER.LM12749/10BRG-E."
type textarea "x"
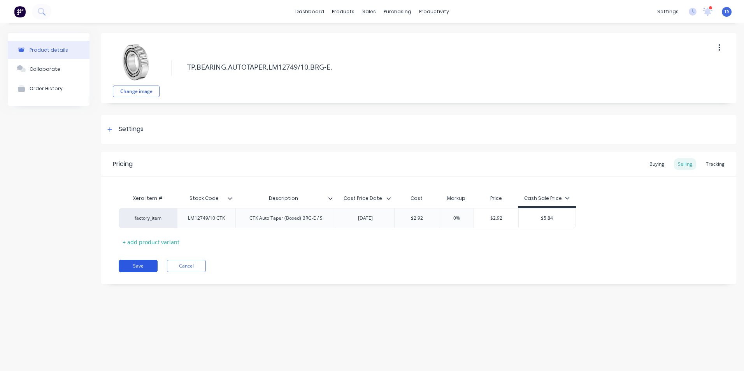
type textarea "TP.BEARING.AUTOTAPER.LM12749/10.BRG-E."
type textarea "x"
type textarea "TP.BEARING.AUTOTAPER.LM12749/10.BRG-E."
click at [136, 266] on button "Save" at bounding box center [138, 266] width 39 height 12
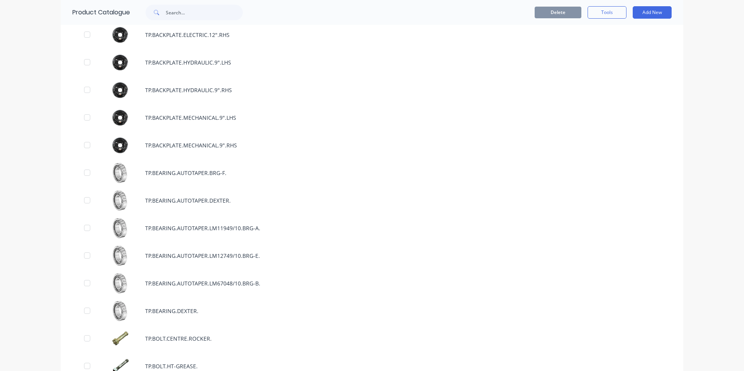
scroll to position [1557, 0]
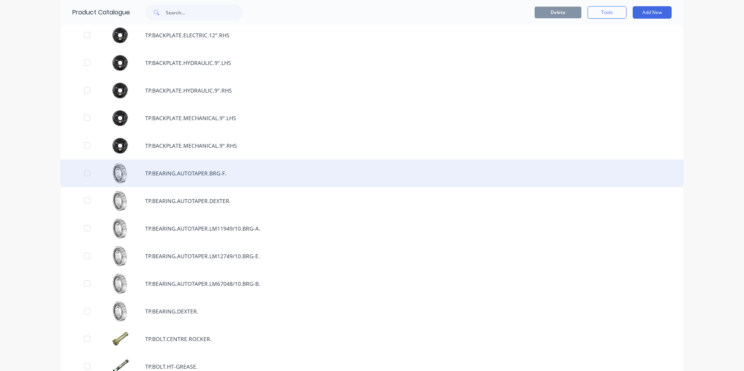
click at [181, 172] on div "TP.BEARING.AUTOTAPER.BRG-F." at bounding box center [372, 174] width 623 height 28
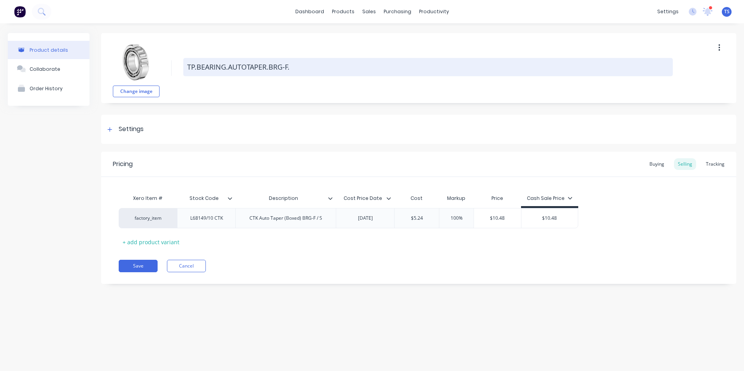
click at [269, 67] on textarea "TP.BEARING.AUTOTAPER.BRG-F." at bounding box center [428, 67] width 490 height 18
type textarea "x"
type textarea "TP.BEARING.AUTOTAPER.LBRG-F."
type textarea "x"
type textarea "TP.BEARING.AUTOTAPER.L6BRG-F."
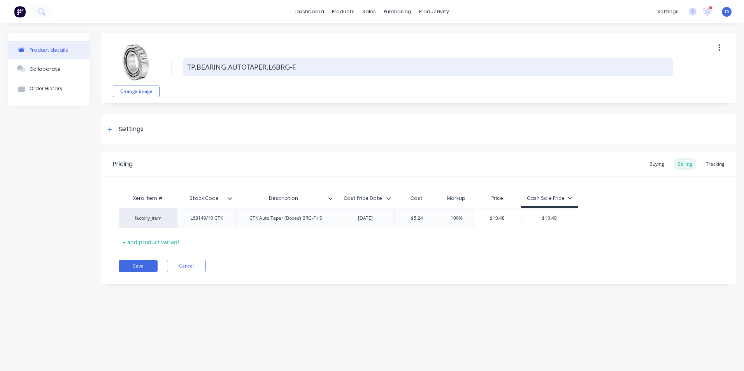
type textarea "x"
type textarea "TP.BEARING.AUTOTAPER.L68BRG-F."
type textarea "x"
type textarea "TP.BEARING.AUTOTAPER.L681BRG-F."
type textarea "x"
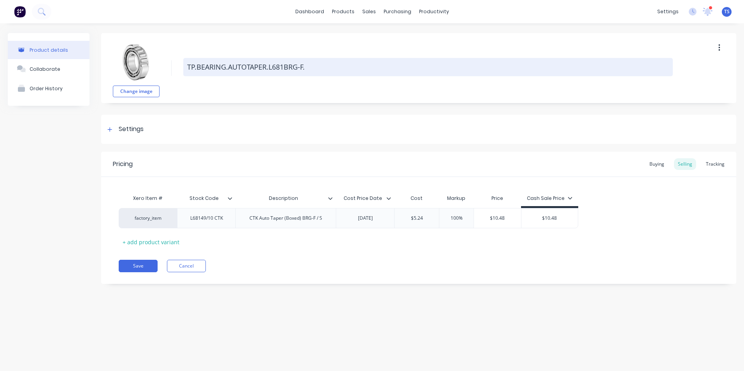
type textarea "TP.BEARING.AUTOTAPER.L6814BRG-F."
type textarea "x"
type textarea "TP.BEARING.AUTOTAPER.L68149BRG-F."
type textarea "x"
type textarea "TP.BEARING.AUTOTAPER.L68149/BRG-F."
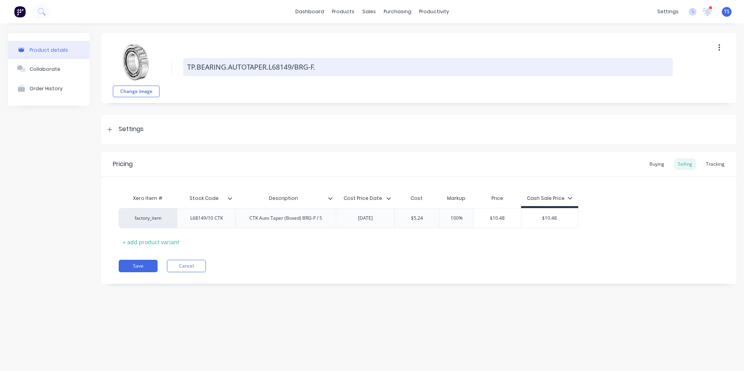
type textarea "x"
type textarea "TP.BEARING.AUTOTAPER.L68149/1BRG-F."
type textarea "x"
type textarea "TP.BEARING.AUTOTAPER.L68149/10BRG-F."
type textarea "x"
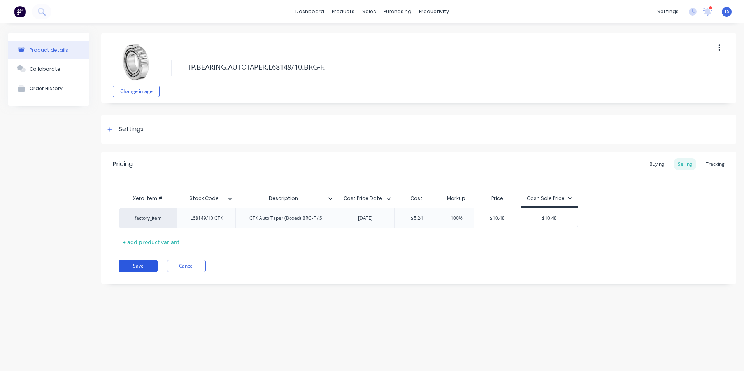
type textarea "TP.BEARING.AUTOTAPER.L68149/10.BRG-F."
type textarea "x"
type textarea "TP.BEARING.AUTOTAPER.L68149/10.BRG-F."
click at [139, 263] on button "Save" at bounding box center [138, 266] width 39 height 12
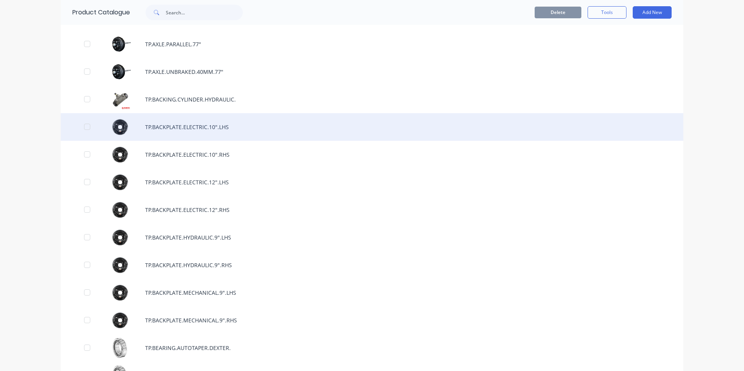
scroll to position [1440, 0]
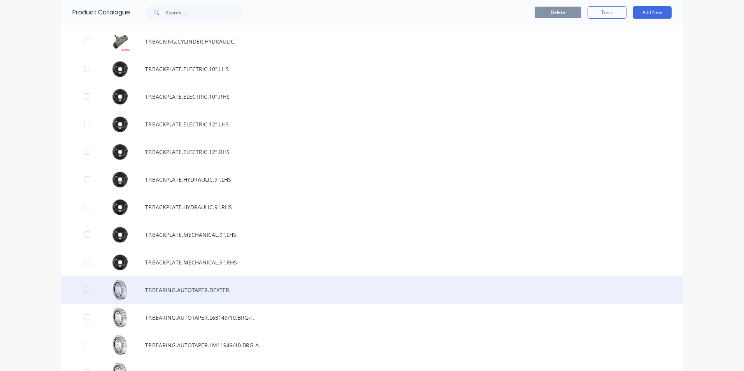
click at [193, 293] on div "TP.BEARING.AUTOTAPER.DEXTER." at bounding box center [372, 290] width 623 height 28
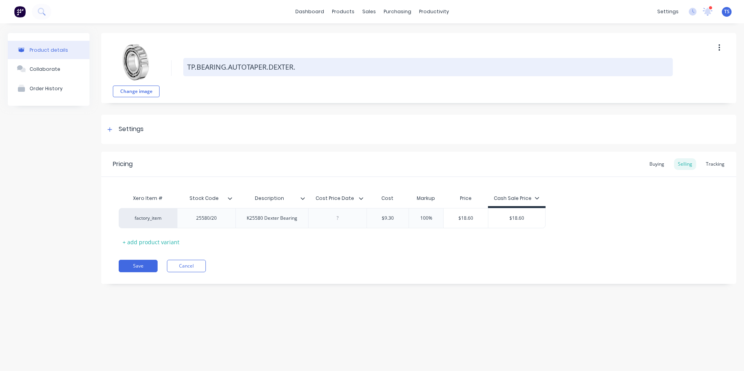
click at [269, 66] on textarea "TP.BEARING.AUTOTAPER.DEXTER." at bounding box center [428, 67] width 490 height 18
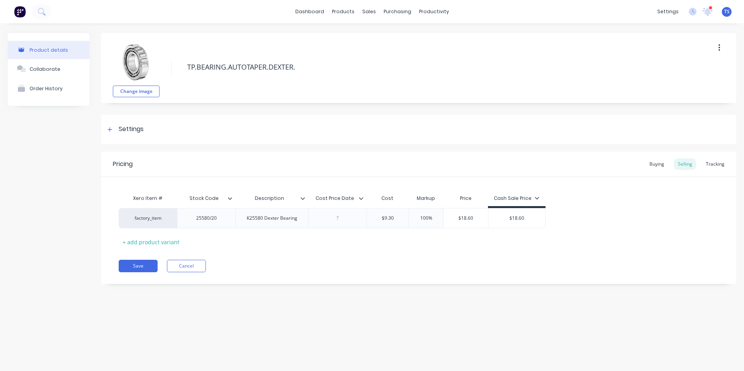
type textarea "x"
type textarea "TP.BEARING.AUTOTAPER.2DEXTER."
type textarea "x"
type textarea "TP.BEARING.AUTOTAPER.25DEXTER."
type textarea "x"
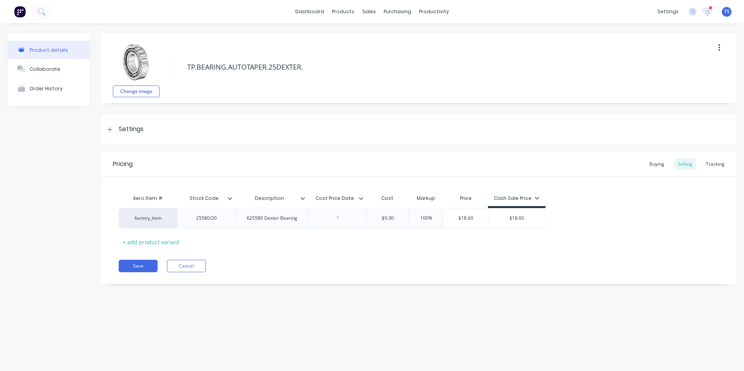
type textarea "TP.BEARING.AUTOTAPER.255DEXTER."
type textarea "x"
type textarea "TP.BEARING.AUTOTAPER.2558DEXTER."
type textarea "x"
type textarea "TP.BEARING.AUTOTAPER.25580DEXTER."
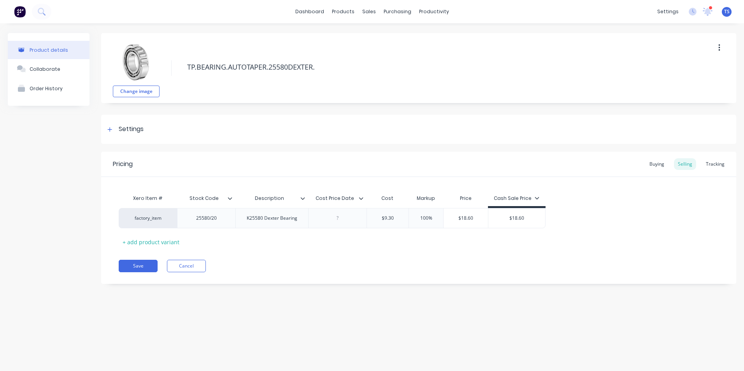
type textarea "x"
type textarea "TP.BEARING.AUTOTAPER.25580/DEXTER."
type textarea "x"
type textarea "TP.BEARING.AUTOTAPER.25580/2DEXTER."
type textarea "x"
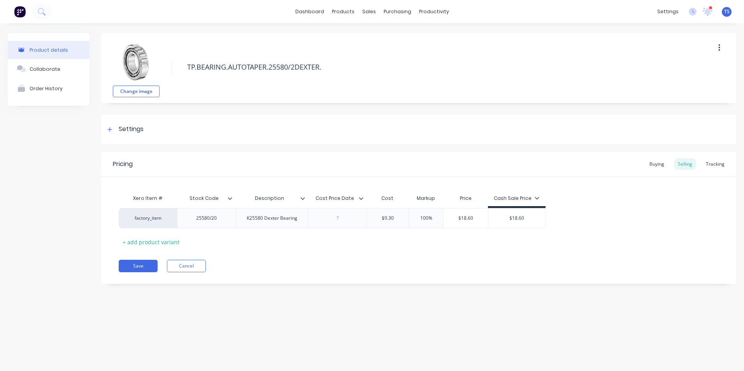
type textarea "TP.BEARING.AUTOTAPER.25580/20DEXTER."
type textarea "x"
type textarea "TP.BEARING.AUTOTAPER.25580/20.DEXTER."
type textarea "x"
type textarea "TP.BEARING.AUTOTAPER.25580/20.DEXTER."
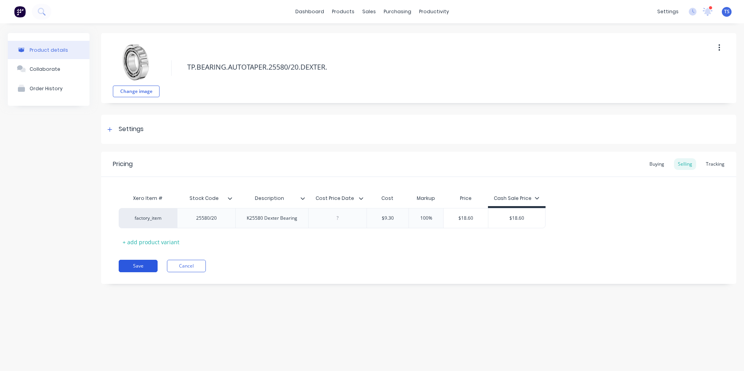
click at [137, 264] on button "Save" at bounding box center [138, 266] width 39 height 12
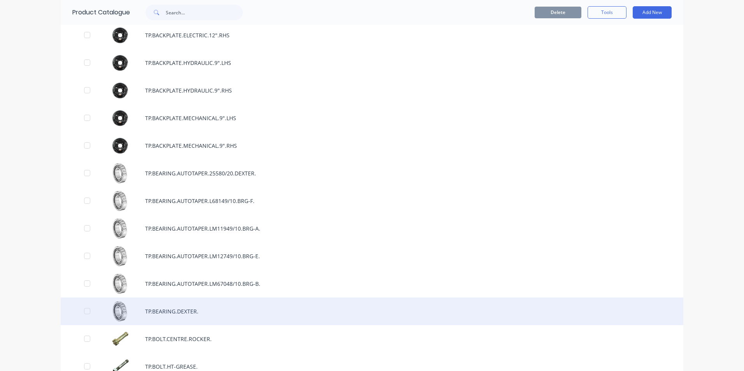
scroll to position [1596, 0]
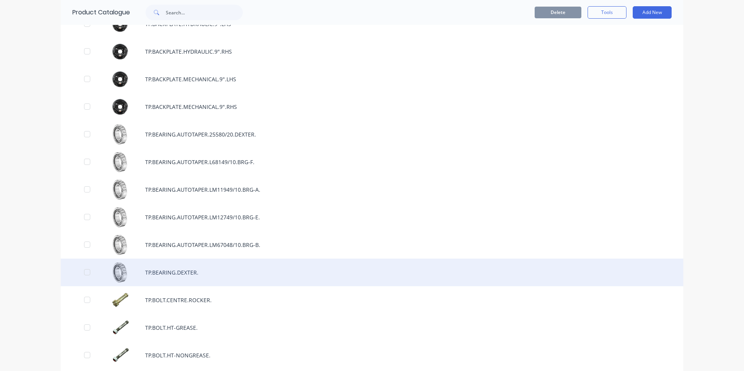
click at [159, 272] on div "TP.BEARING.DEXTER." at bounding box center [372, 273] width 623 height 28
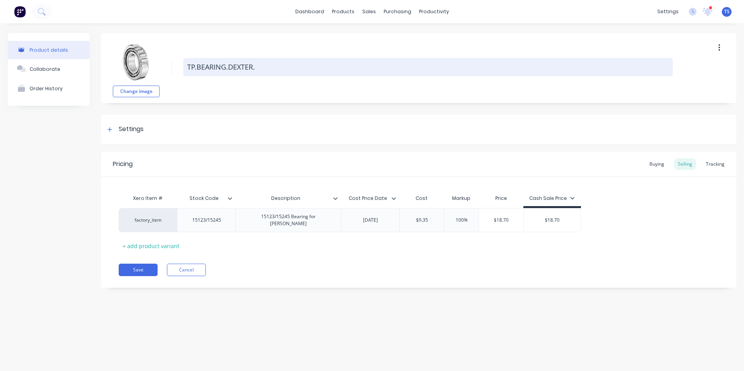
click at [228, 67] on textarea "TP.BEARING.DEXTER." at bounding box center [428, 67] width 490 height 18
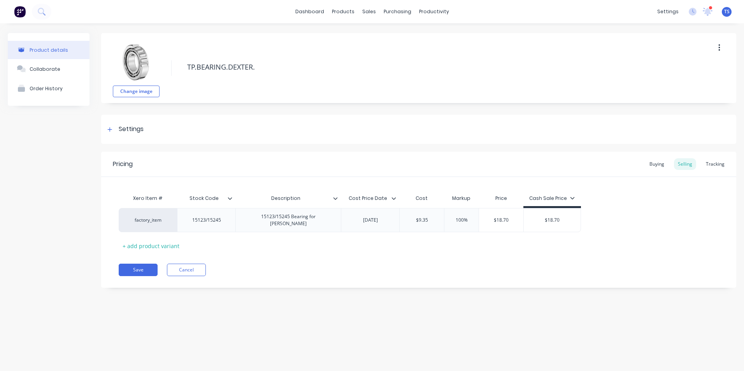
type textarea "x"
type textarea "TP.BEARING.1DEXTER."
type textarea "x"
type textarea "TP.BEARING.15DEXTER."
type textarea "x"
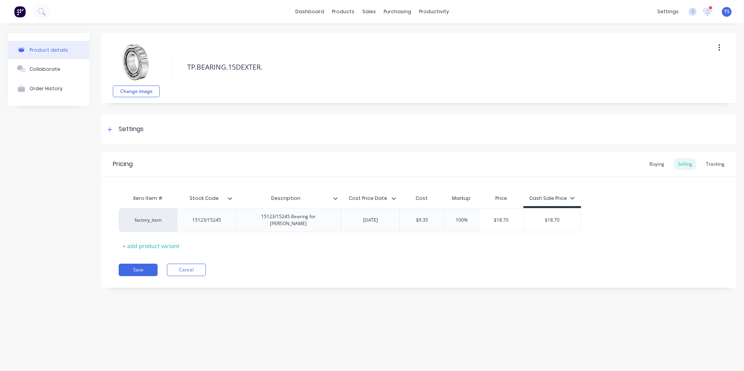
type textarea "TP.BEARING.151DEXTER."
type textarea "x"
type textarea "TP.BEARING.1512DEXTER."
type textarea "x"
type textarea "TP.BEARING.15123DEXTER."
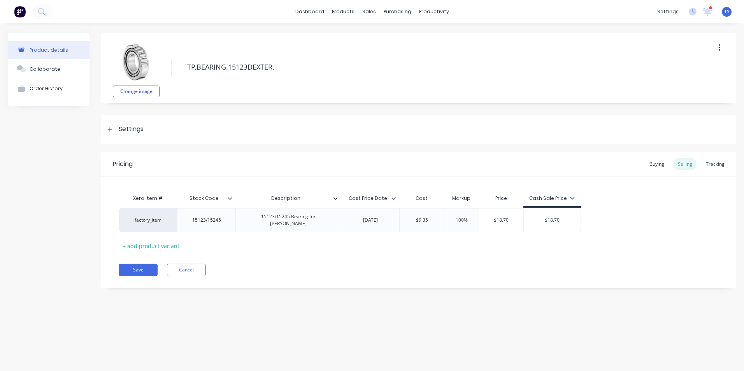
type textarea "x"
type textarea "TP.BEARING.15123.DEXTER."
type textarea "x"
type textarea "TP.BEARING.15123.DEXTER."
click at [140, 267] on button "Save" at bounding box center [138, 270] width 39 height 12
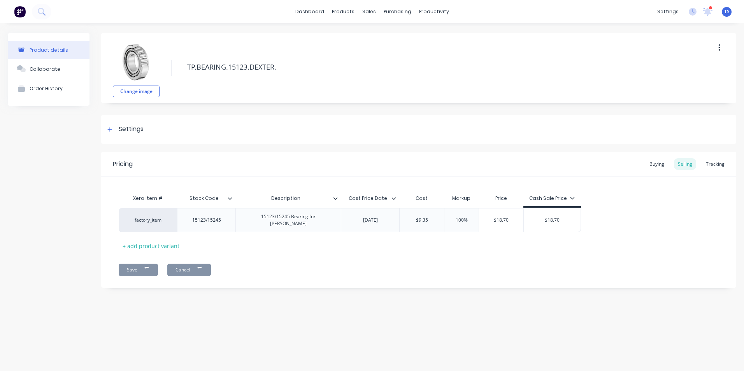
type textarea "x"
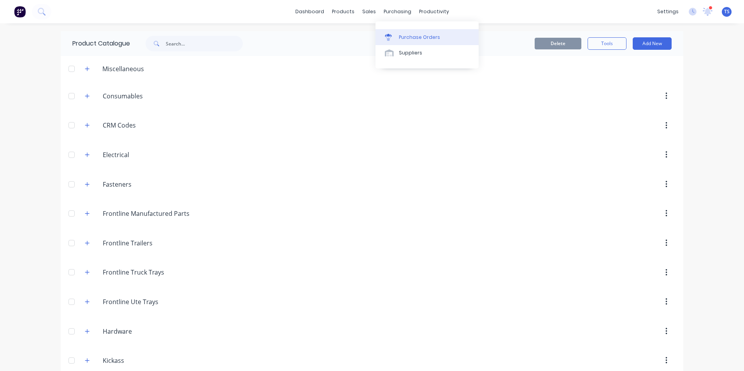
click at [426, 39] on div "Purchase Orders" at bounding box center [419, 37] width 41 height 7
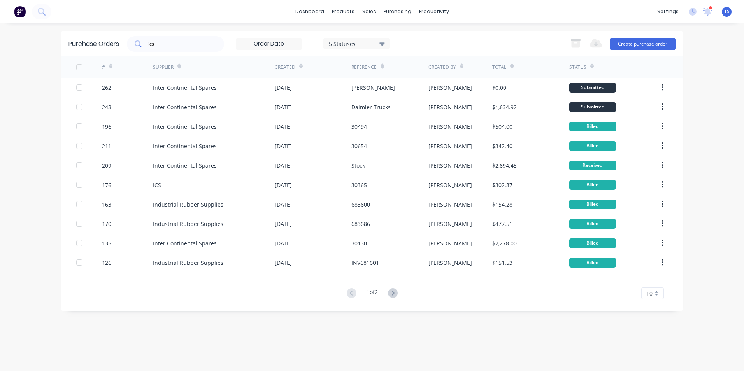
click at [154, 46] on input "ics" at bounding box center [180, 44] width 65 height 8
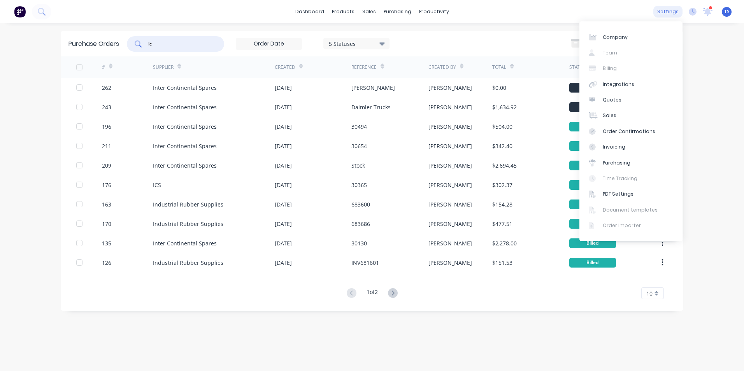
type input "i"
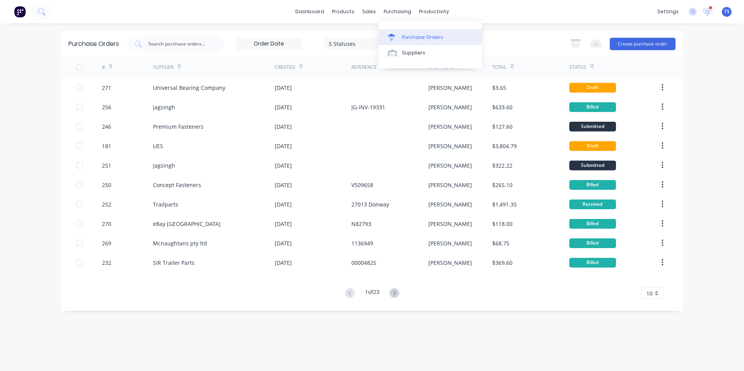
click at [415, 37] on div "Purchase Orders" at bounding box center [422, 37] width 41 height 7
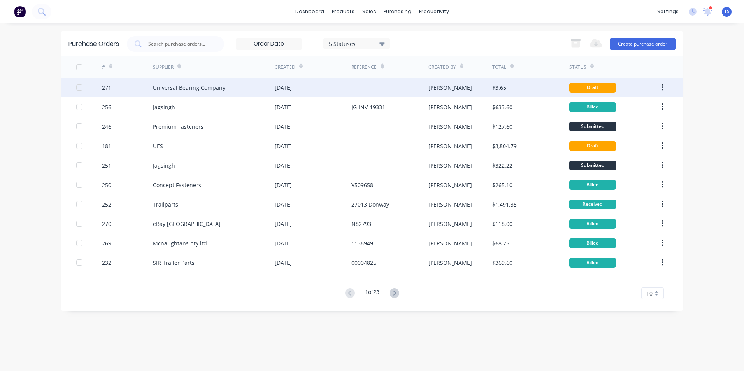
click at [172, 88] on div "Universal Bearing Company" at bounding box center [189, 88] width 72 height 8
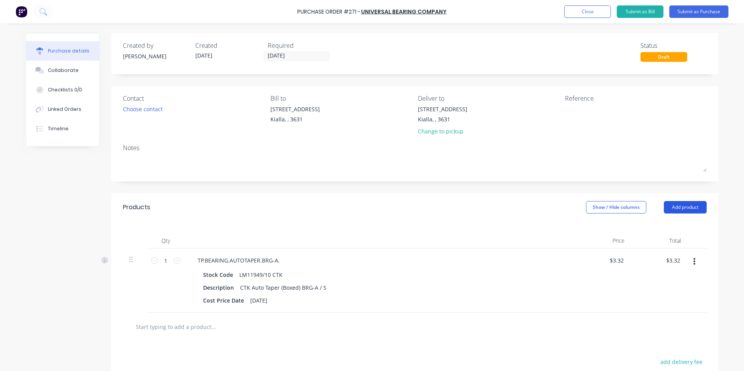
click at [681, 208] on button "Add product" at bounding box center [685, 207] width 43 height 12
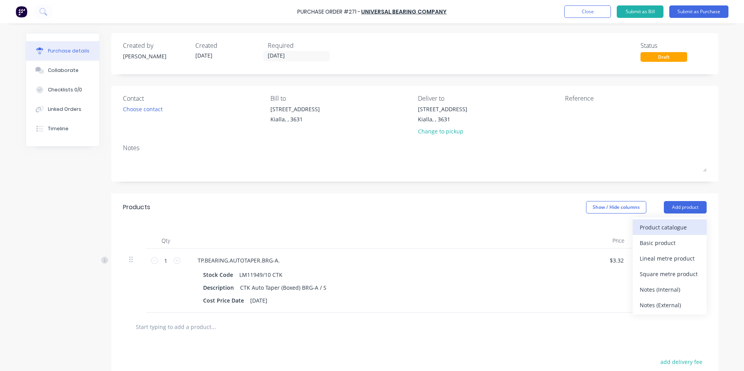
click at [675, 229] on div "Product catalogue" at bounding box center [670, 227] width 60 height 11
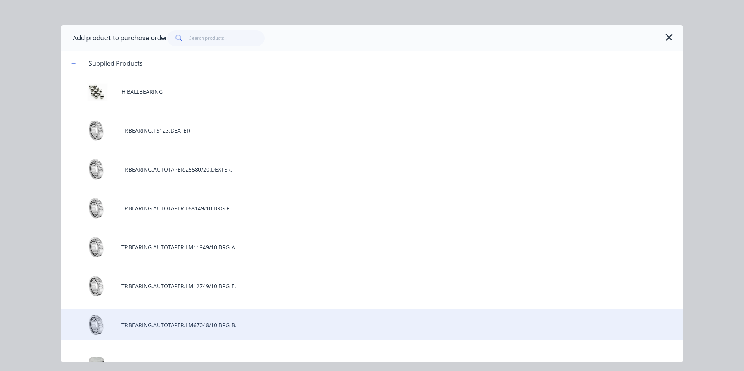
click at [194, 326] on div "TP.BEARING.AUTOTAPER.LM67048/10.BRG-B." at bounding box center [372, 324] width 622 height 31
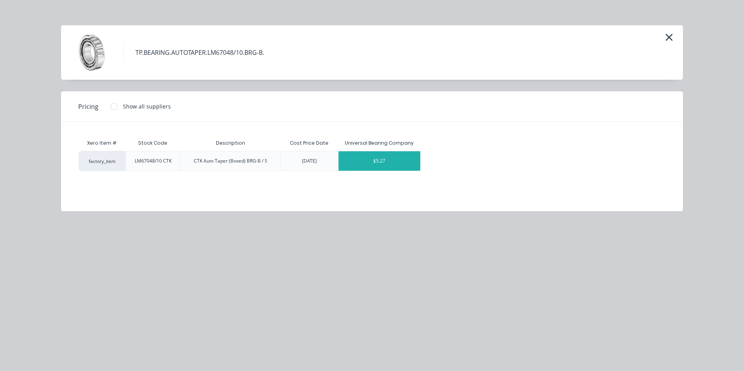
click at [405, 160] on div "$5.27" at bounding box center [380, 160] width 82 height 19
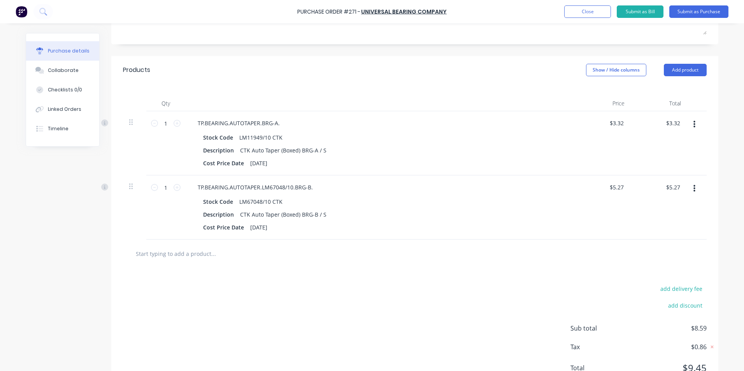
scroll to position [156, 0]
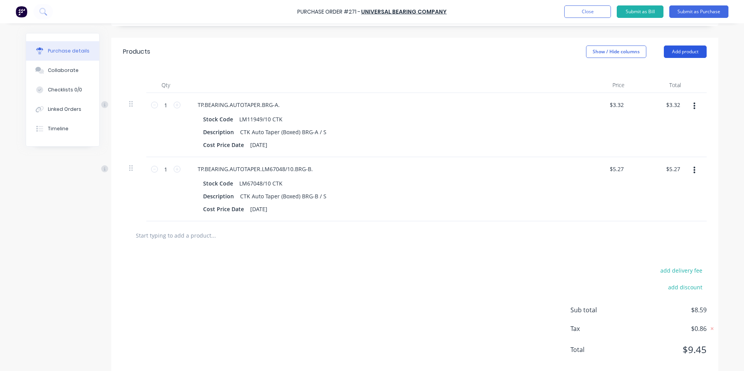
click at [680, 51] on button "Add product" at bounding box center [685, 52] width 43 height 12
click at [658, 73] on div "Product catalogue" at bounding box center [670, 71] width 60 height 11
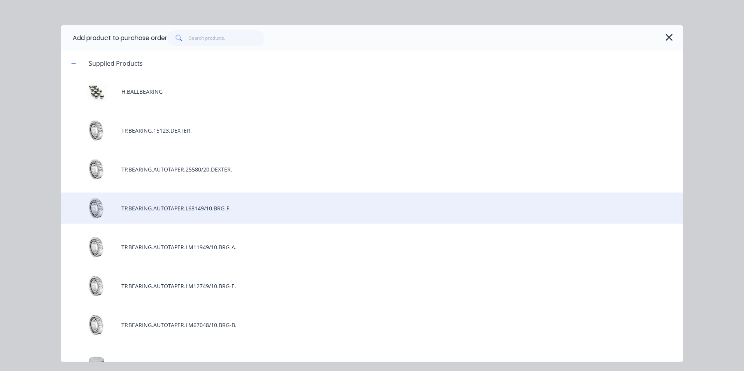
click at [194, 207] on div "TP.BEARING.AUTOTAPER.L68149/10.BRG-F." at bounding box center [372, 208] width 622 height 31
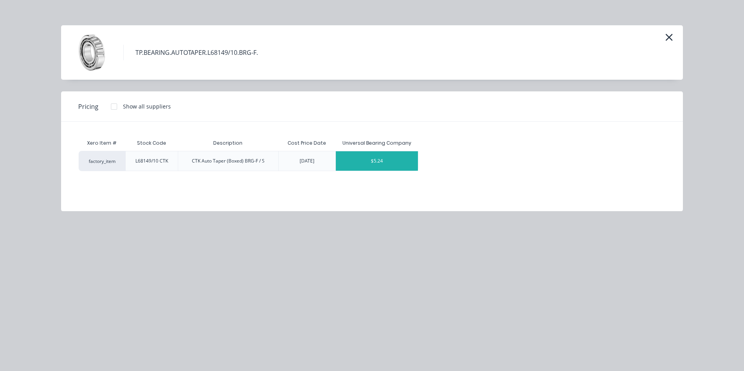
click at [398, 162] on div "$5.24" at bounding box center [377, 160] width 82 height 19
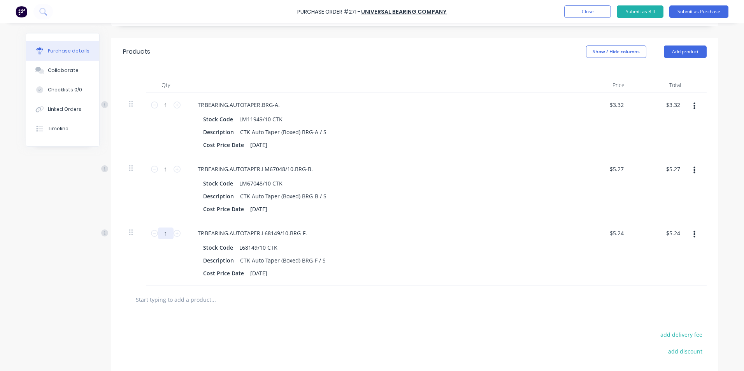
click at [164, 234] on input "1" at bounding box center [166, 234] width 16 height 12
type input "4"
type input "$20.96"
type input "40"
type input "$209.60"
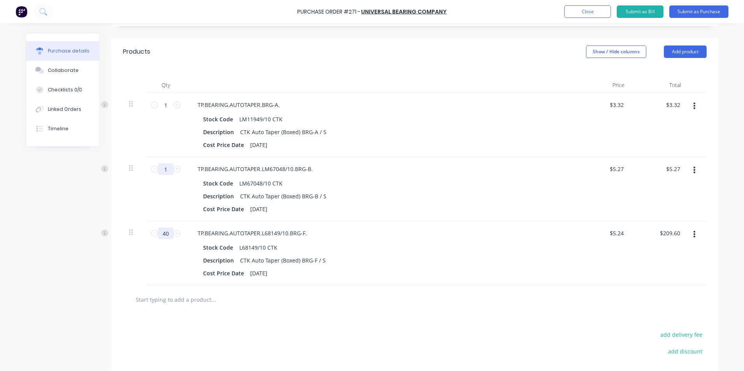
type input "40"
click at [161, 169] on input "1" at bounding box center [166, 169] width 16 height 12
type input "10"
type input "$52.70"
type input "10"
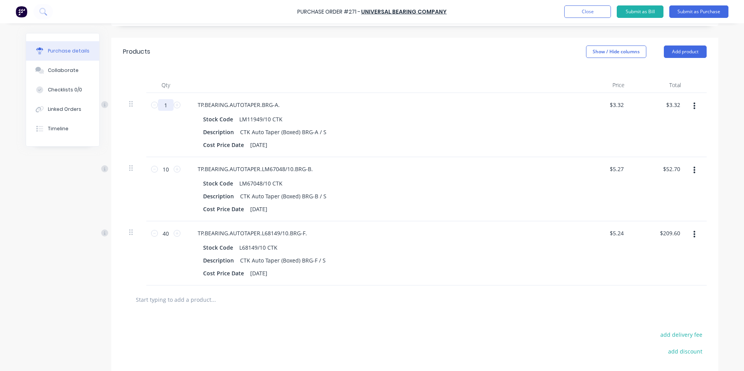
click at [164, 105] on input "1" at bounding box center [166, 105] width 16 height 12
type input "10"
type input "$33.20"
type input "10"
click at [181, 300] on input "text" at bounding box center [213, 300] width 156 height 16
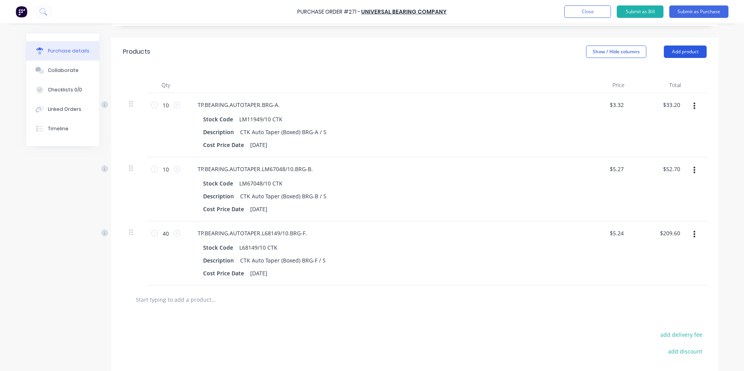
click at [684, 48] on button "Add product" at bounding box center [685, 52] width 43 height 12
click at [681, 70] on div "Product catalogue" at bounding box center [670, 71] width 60 height 11
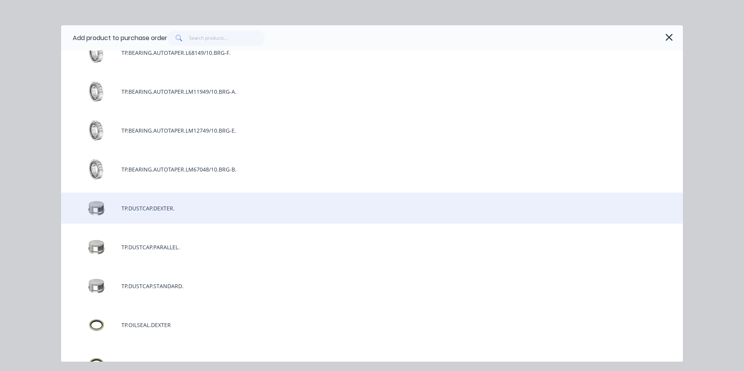
click at [184, 212] on div "TP.DUSTCAP.DEXTER." at bounding box center [372, 208] width 622 height 31
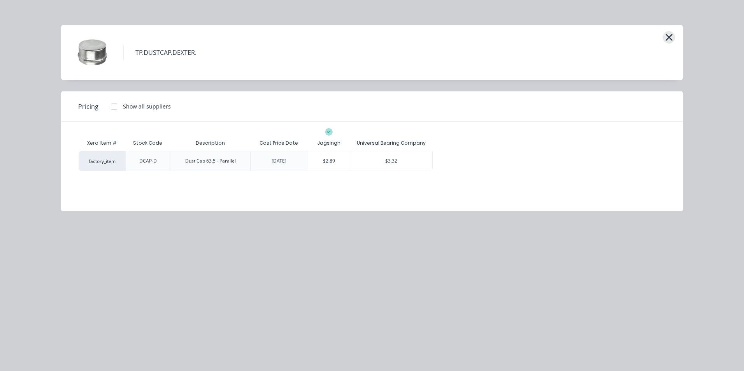
click at [666, 37] on icon "button" at bounding box center [669, 37] width 8 height 11
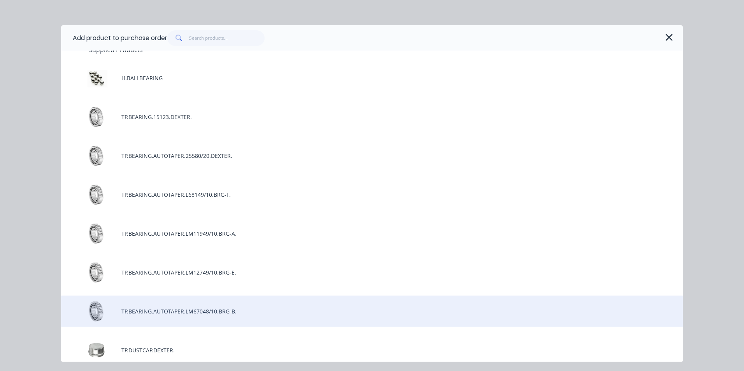
scroll to position [0, 0]
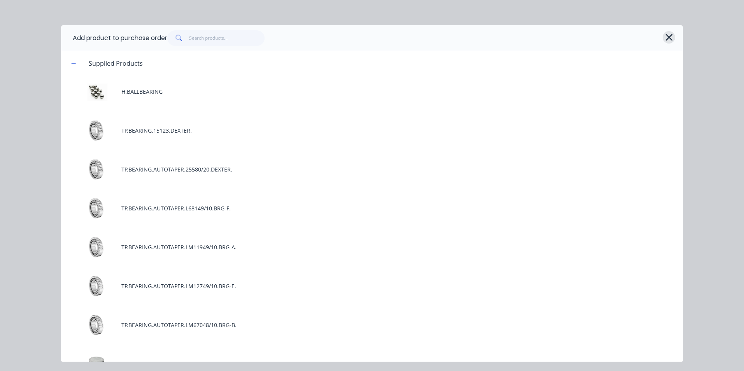
click at [669, 38] on icon "button" at bounding box center [669, 37] width 7 height 7
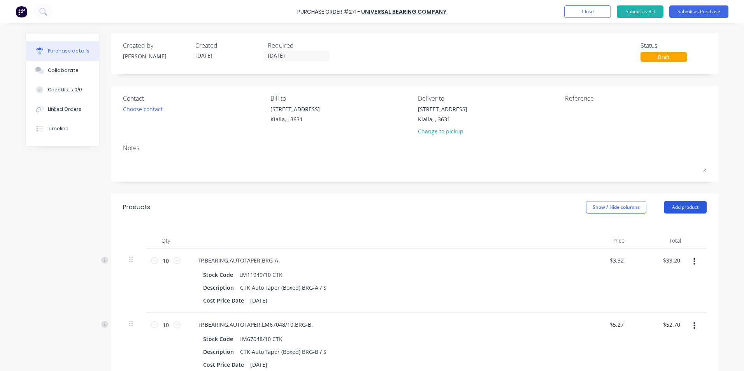
click at [678, 209] on button "Add product" at bounding box center [685, 207] width 43 height 12
click at [659, 226] on div "Product catalogue" at bounding box center [670, 227] width 60 height 11
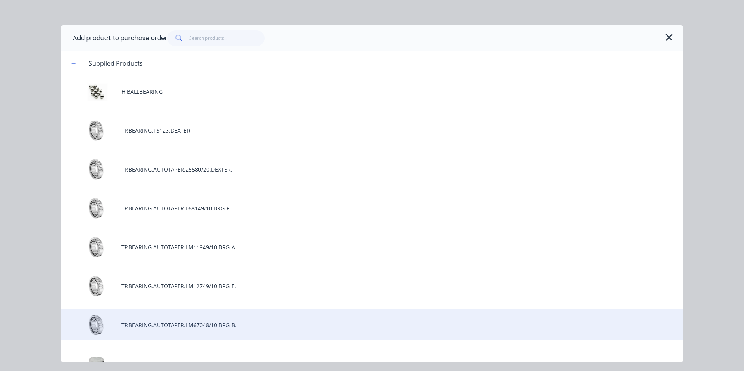
click at [195, 329] on div "TP.BEARING.AUTOTAPER.LM67048/10.BRG-B." at bounding box center [372, 324] width 622 height 31
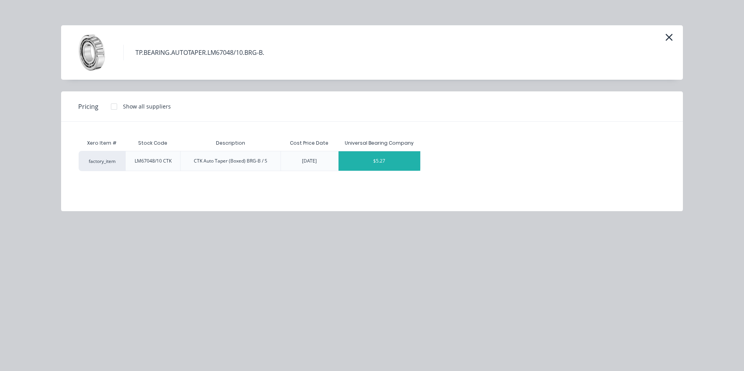
click at [402, 164] on div "$5.27" at bounding box center [380, 160] width 82 height 19
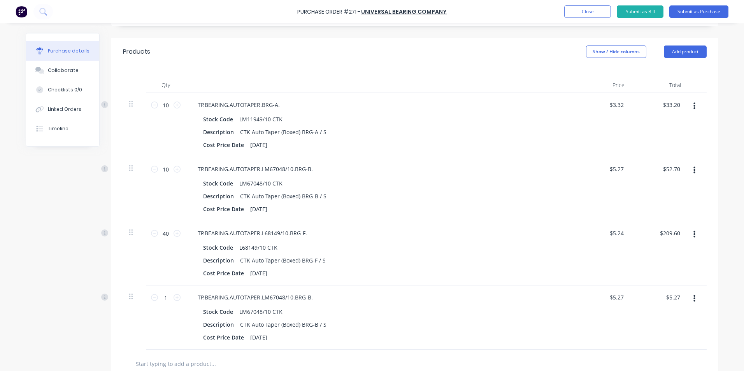
scroll to position [195, 0]
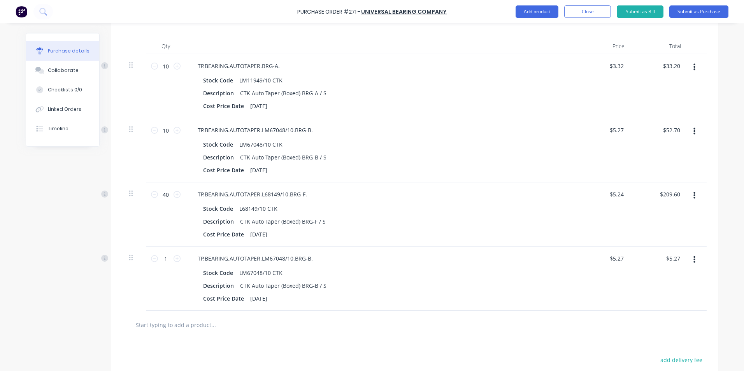
click at [694, 260] on icon "button" at bounding box center [695, 259] width 2 height 7
click at [655, 327] on button "Delete" at bounding box center [671, 328] width 66 height 16
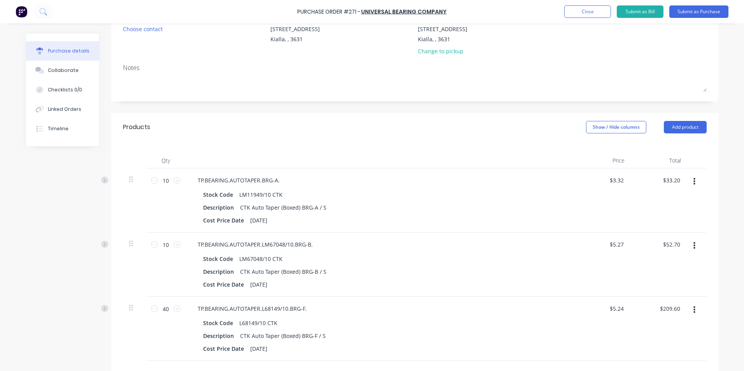
scroll to position [0, 0]
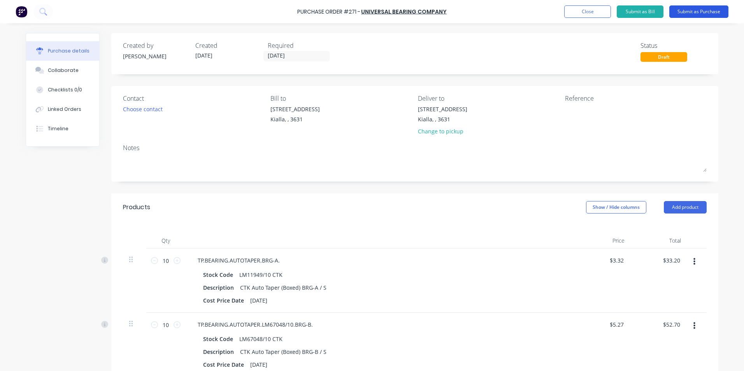
click at [698, 13] on button "Submit as Purchase" at bounding box center [698, 11] width 59 height 12
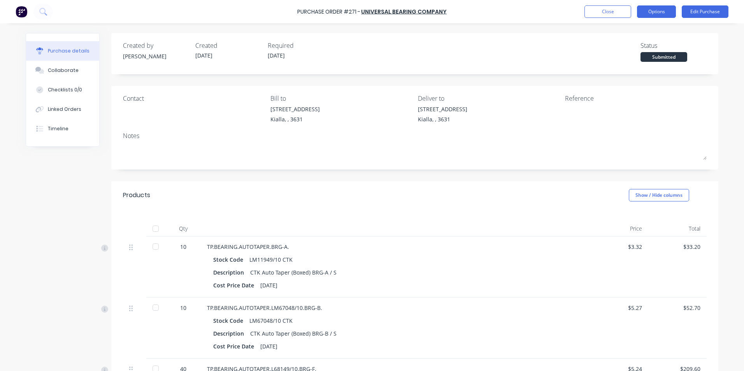
click at [662, 11] on button "Options" at bounding box center [656, 11] width 39 height 12
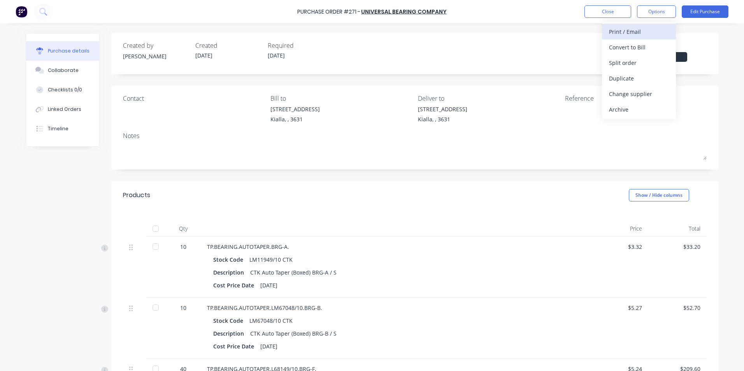
click at [634, 33] on div "Print / Email" at bounding box center [639, 31] width 60 height 11
click at [615, 49] on div "With pricing" at bounding box center [639, 47] width 60 height 11
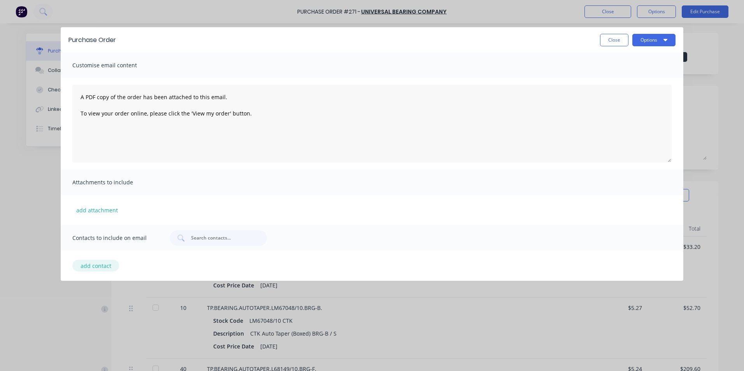
click at [93, 266] on button "add contact" at bounding box center [95, 266] width 47 height 12
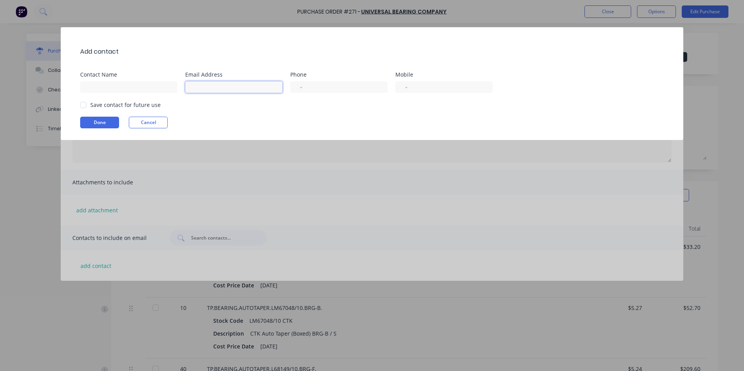
click at [214, 89] on input at bounding box center [233, 87] width 97 height 12
type input "[EMAIL_ADDRESS][DOMAIN_NAME]"
click at [320, 86] on input "tel" at bounding box center [344, 87] width 72 height 9
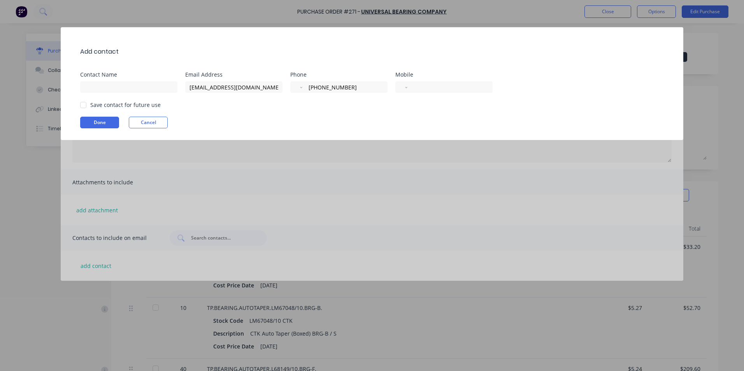
click at [84, 105] on div at bounding box center [84, 105] width 16 height 16
type input "[PHONE_NUMBER]"
click at [102, 119] on button "Done" at bounding box center [99, 123] width 39 height 12
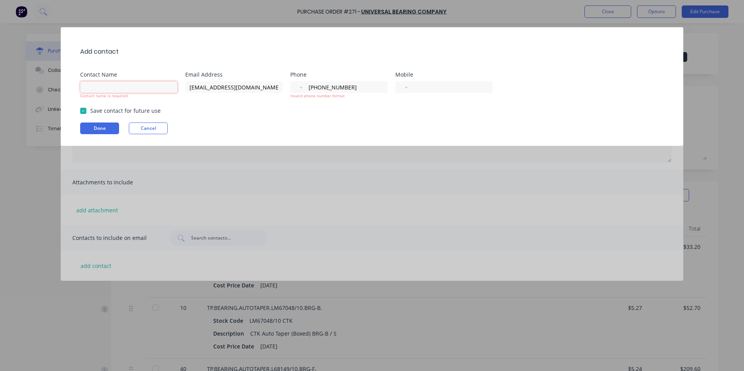
drag, startPoint x: 104, startPoint y: 85, endPoint x: 112, endPoint y: 88, distance: 8.2
click at [104, 85] on input at bounding box center [128, 87] width 97 height 12
type input "Universal Bearings"
click at [98, 128] on button "Done" at bounding box center [99, 129] width 39 height 12
click at [97, 128] on button "Done" at bounding box center [99, 129] width 39 height 12
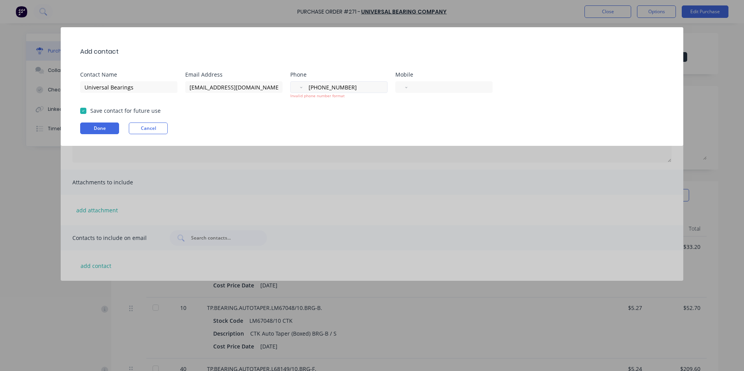
click at [343, 88] on input "[PHONE_NUMBER]" at bounding box center [344, 87] width 72 height 9
click at [300, 86] on select "International [GEOGRAPHIC_DATA] [GEOGRAPHIC_DATA] [GEOGRAPHIC_DATA] [GEOGRAPHIC…" at bounding box center [301, 87] width 4 height 11
select select "AU"
click at [299, 82] on select "International [GEOGRAPHIC_DATA] [GEOGRAPHIC_DATA] [GEOGRAPHIC_DATA] [GEOGRAPHIC…" at bounding box center [301, 87] width 4 height 11
type input "[PHONE_NUMBER]"
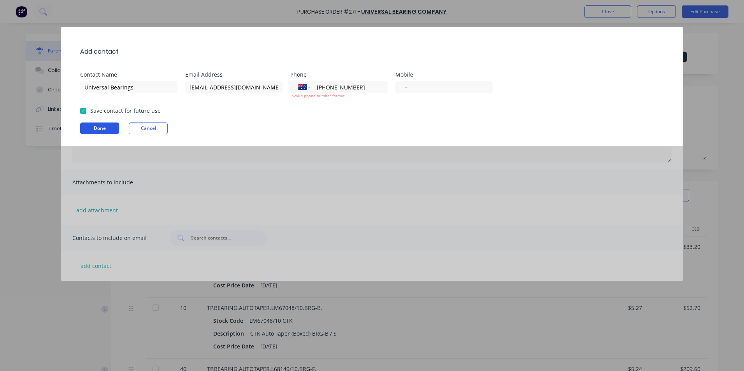
click at [110, 130] on button "Done" at bounding box center [99, 129] width 39 height 12
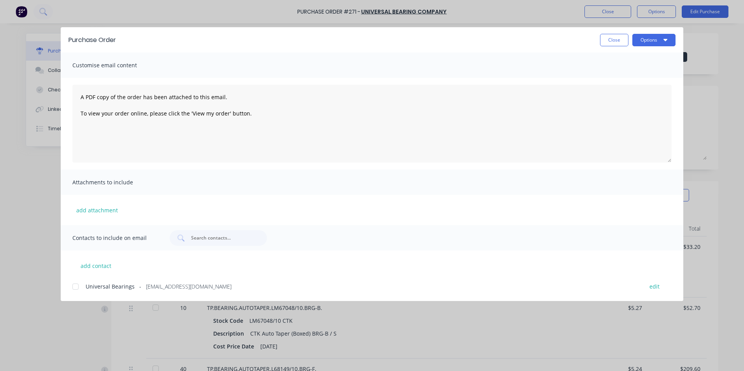
click at [77, 288] on div at bounding box center [76, 287] width 16 height 16
click at [649, 39] on button "Options" at bounding box center [653, 40] width 43 height 12
click at [626, 91] on div "Email" at bounding box center [639, 90] width 60 height 11
click at [610, 42] on button "Close" at bounding box center [614, 40] width 28 height 12
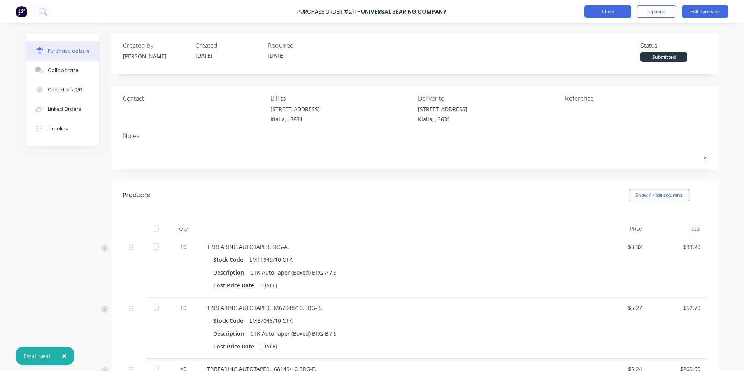
click at [607, 11] on button "Close" at bounding box center [608, 11] width 47 height 12
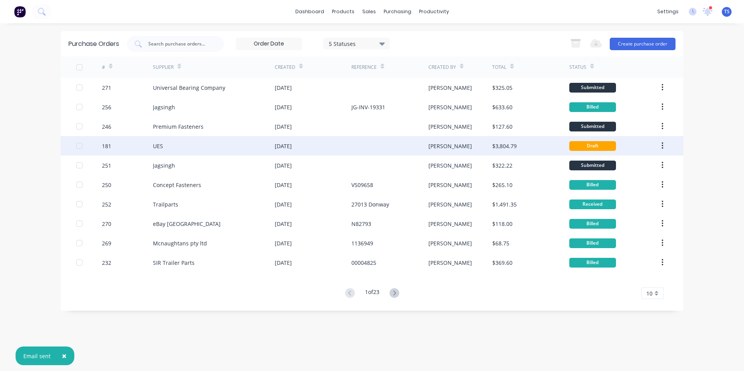
click at [327, 146] on div "[DATE]" at bounding box center [313, 145] width 77 height 19
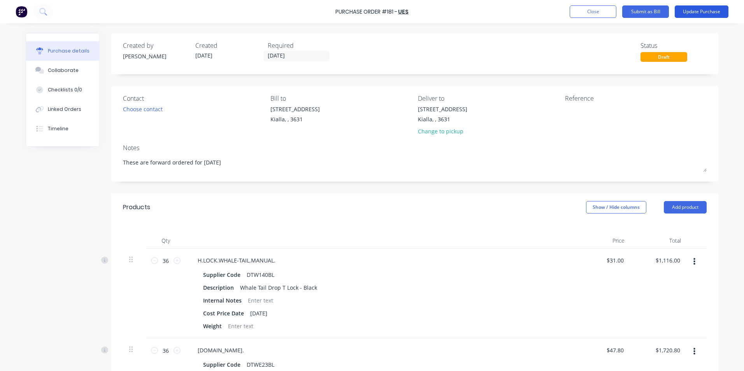
click at [704, 11] on button "Update Purchase" at bounding box center [702, 11] width 54 height 12
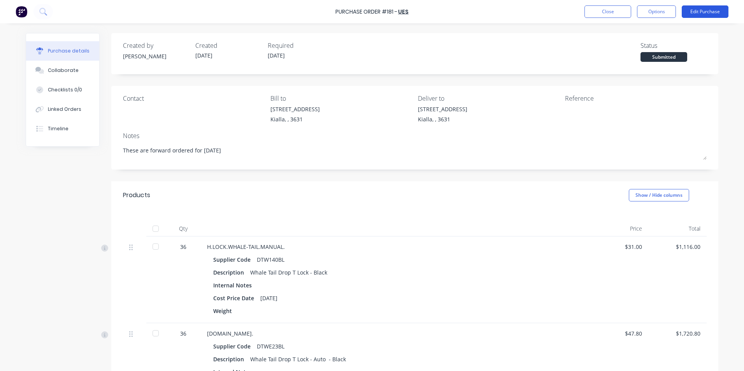
click at [704, 10] on button "Edit Purchase" at bounding box center [705, 11] width 47 height 12
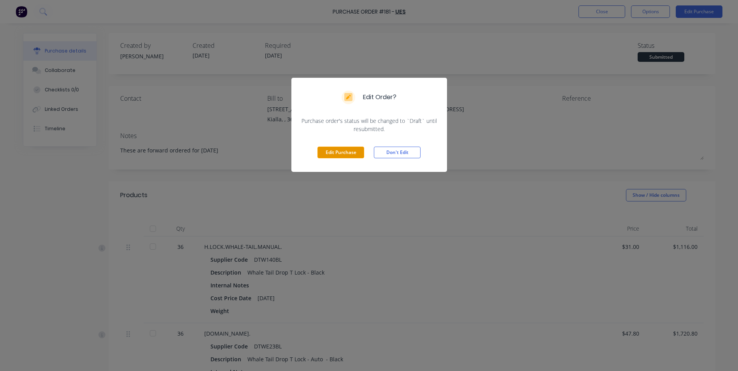
click at [358, 152] on button "Edit Purchase" at bounding box center [341, 153] width 47 height 12
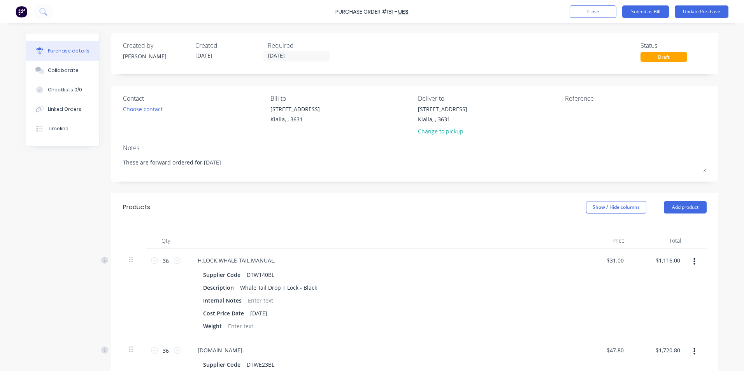
click at [657, 59] on div "Draft" at bounding box center [664, 57] width 47 height 10
click at [683, 56] on div "Draft" at bounding box center [664, 57] width 47 height 10
click at [597, 12] on button "Close" at bounding box center [593, 11] width 47 height 12
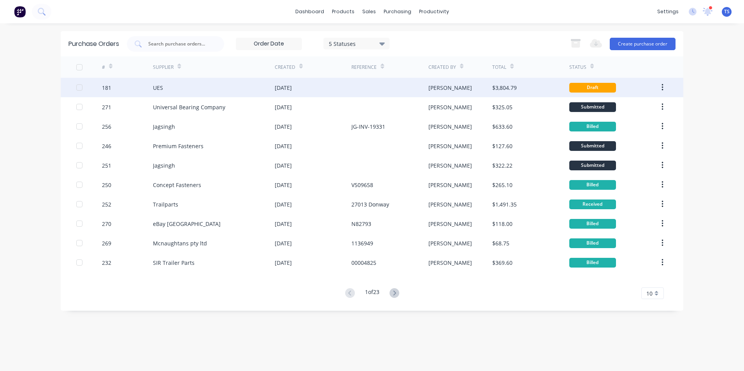
click at [664, 88] on button "button" at bounding box center [662, 88] width 18 height 14
click at [638, 109] on div "Archive" at bounding box center [635, 107] width 60 height 11
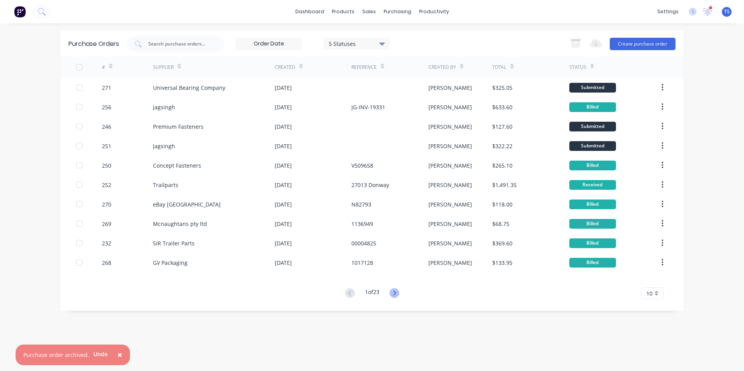
click at [395, 292] on icon at bounding box center [394, 293] width 3 height 5
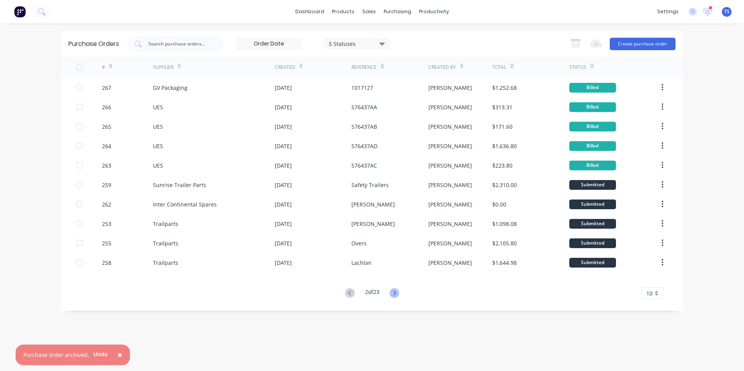
click at [394, 292] on icon at bounding box center [395, 293] width 10 height 10
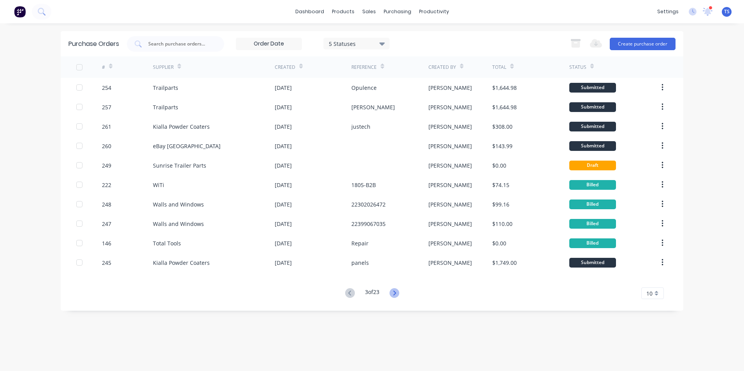
click at [396, 295] on icon at bounding box center [394, 293] width 3 height 5
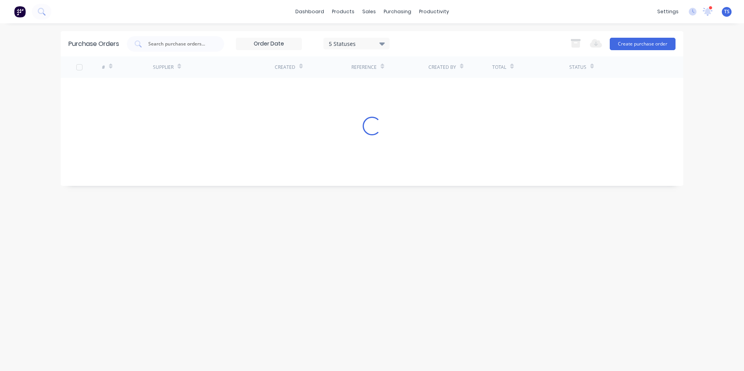
click at [396, 295] on div "Purchase Orders 5 Statuses 5 Statuses Export to Excel (XLSX) Create purchase or…" at bounding box center [372, 197] width 623 height 332
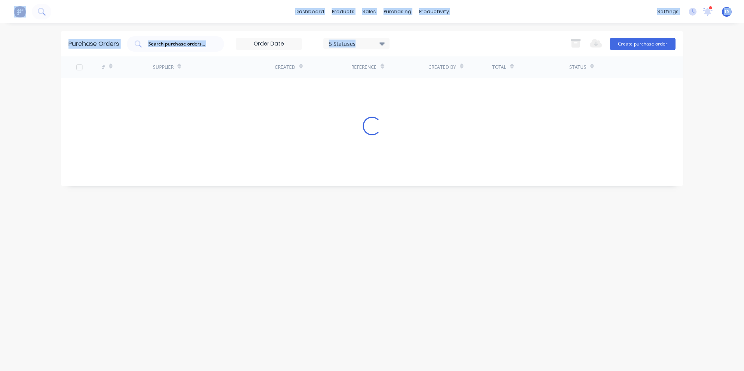
click at [396, 295] on div "Purchase Orders 5 Statuses 5 Statuses Export to Excel (XLSX) Create purchase or…" at bounding box center [372, 197] width 623 height 332
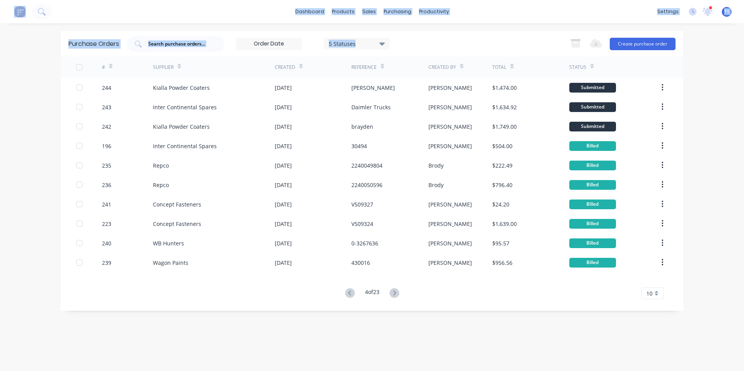
click at [725, 263] on div "dashboard products sales purchasing productivity dashboard products Product Cat…" at bounding box center [372, 185] width 744 height 371
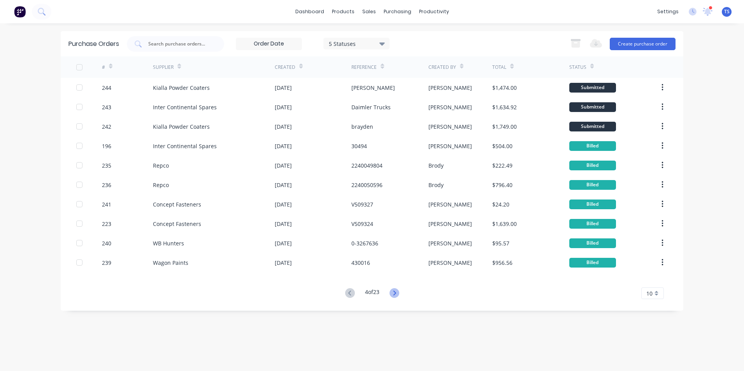
click at [396, 293] on icon at bounding box center [395, 293] width 10 height 10
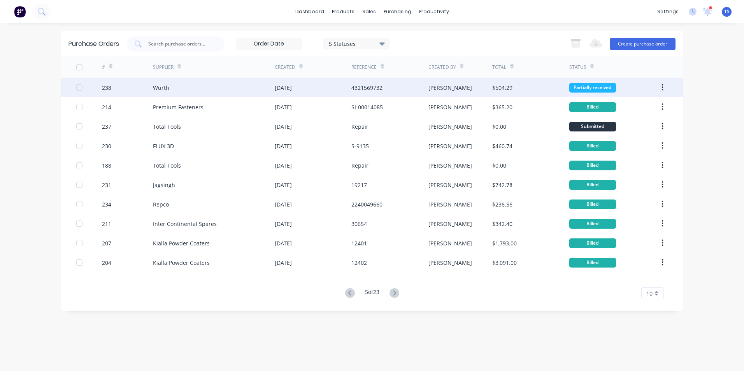
click at [195, 85] on div "Wurth" at bounding box center [214, 87] width 122 height 19
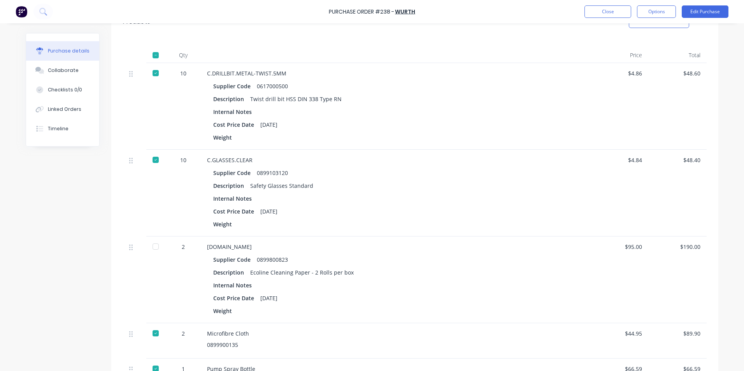
scroll to position [195, 0]
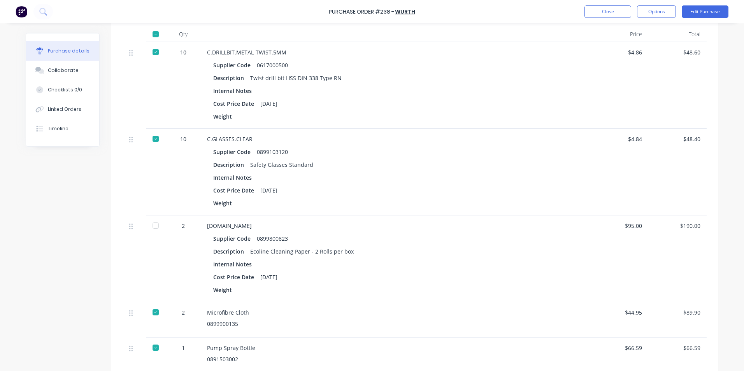
click at [153, 225] on div at bounding box center [156, 226] width 16 height 16
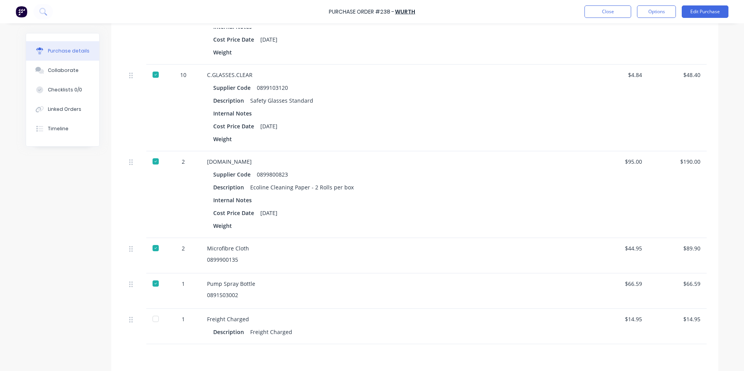
scroll to position [343, 0]
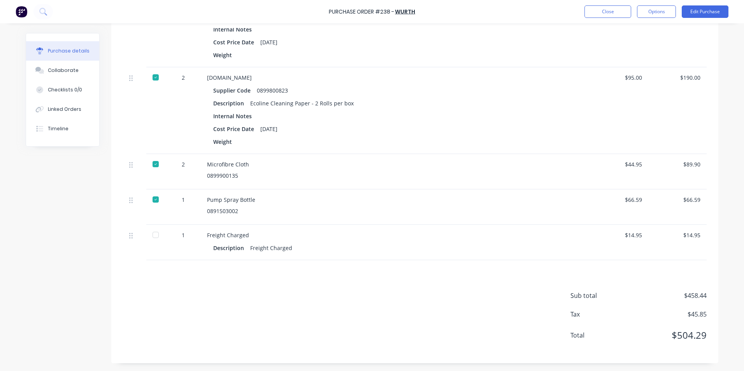
click at [153, 236] on div at bounding box center [156, 235] width 16 height 16
click at [697, 199] on div "$66.59" at bounding box center [678, 200] width 46 height 8
click at [701, 10] on button "Edit Purchase" at bounding box center [705, 11] width 47 height 12
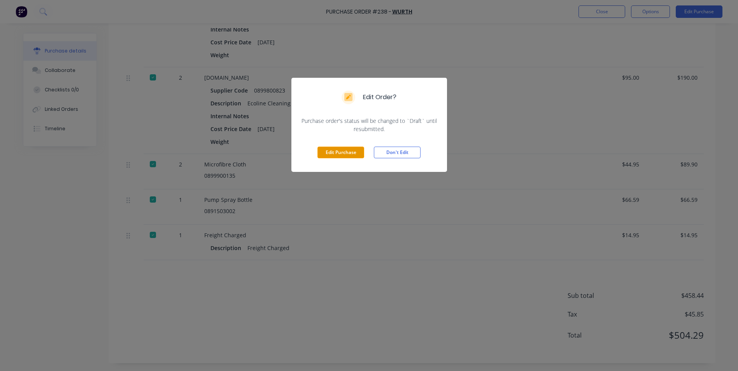
click at [336, 153] on button "Edit Purchase" at bounding box center [341, 153] width 47 height 12
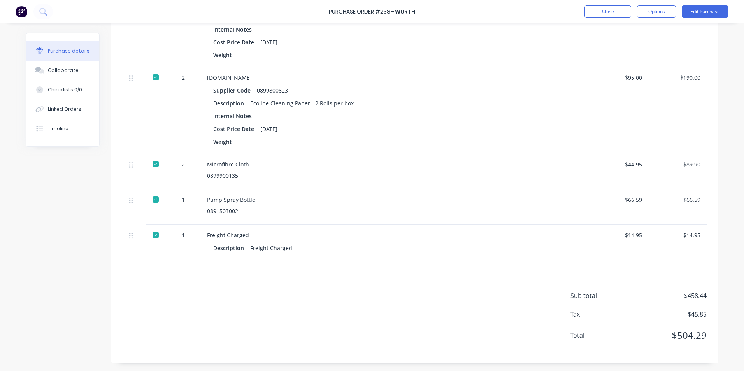
scroll to position [355, 0]
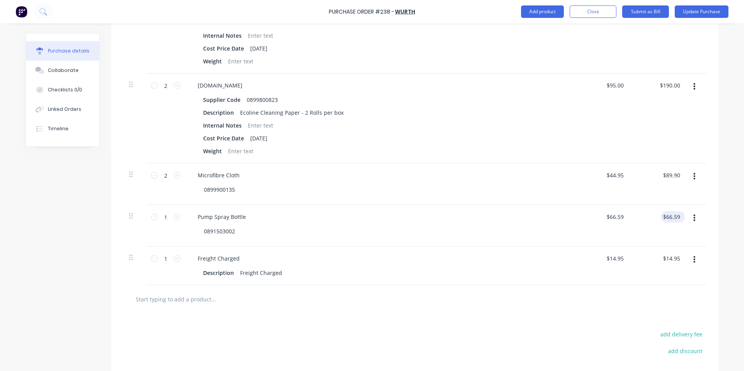
type textarea "x"
click at [678, 215] on input "66.59" at bounding box center [673, 216] width 18 height 11
type input "66.58"
click at [457, 323] on div "add delivery fee add discount Sub total $458.44 Tax $45.85 Total $504.29" at bounding box center [414, 378] width 607 height 128
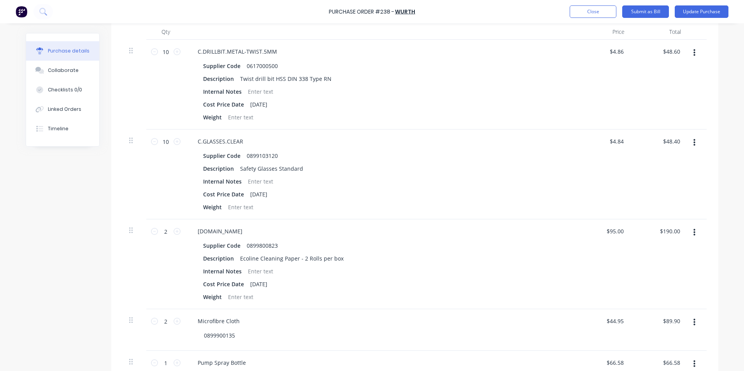
scroll to position [83, 0]
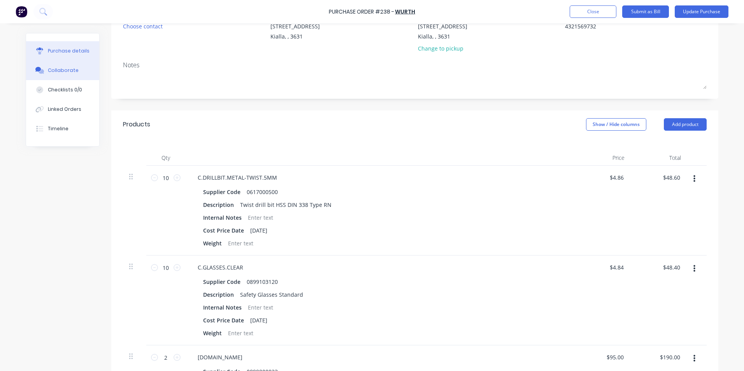
click at [67, 68] on div "Collaborate" at bounding box center [63, 70] width 31 height 7
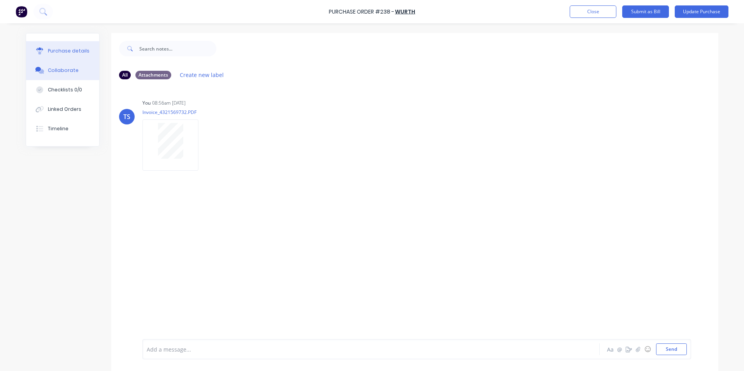
click at [74, 50] on div "Purchase details" at bounding box center [69, 50] width 42 height 7
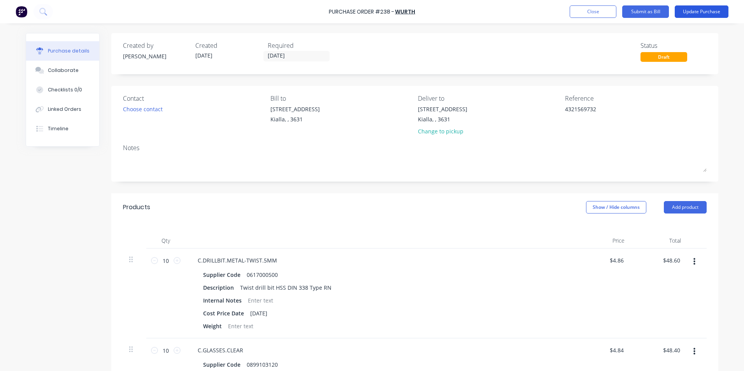
click at [716, 12] on button "Update Purchase" at bounding box center [702, 11] width 54 height 12
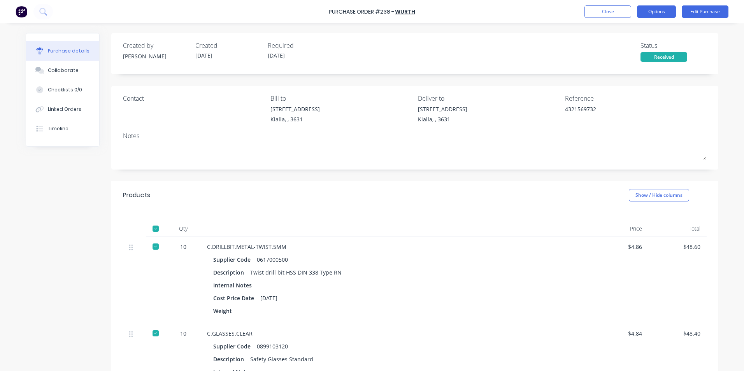
click at [653, 11] on button "Options" at bounding box center [656, 11] width 39 height 12
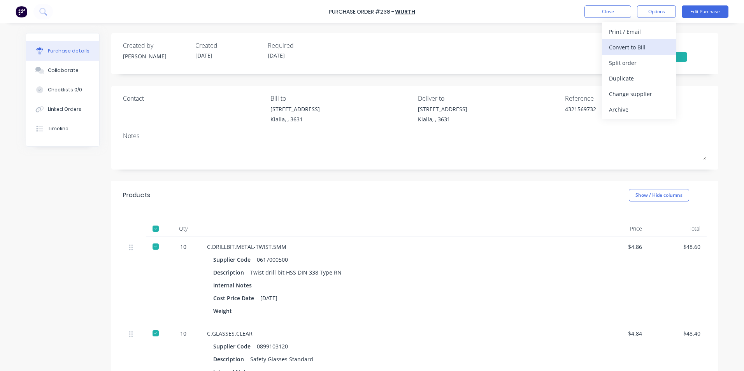
click at [634, 46] on div "Convert to Bill" at bounding box center [639, 47] width 60 height 11
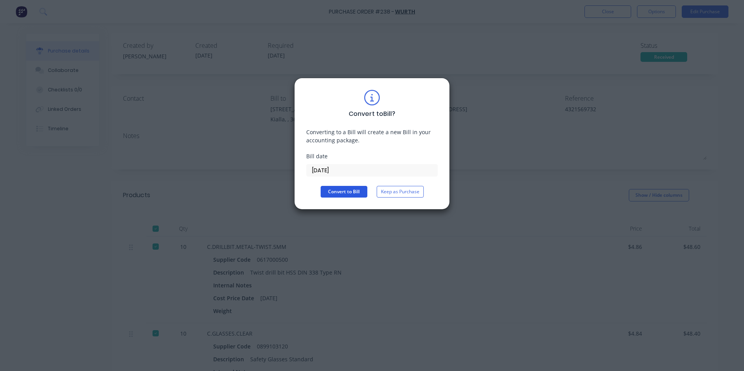
click at [357, 192] on button "Convert to Bill" at bounding box center [344, 192] width 47 height 12
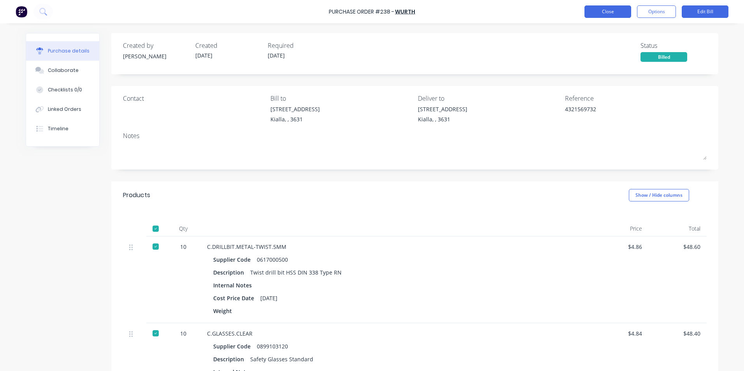
click at [603, 14] on button "Close" at bounding box center [608, 11] width 47 height 12
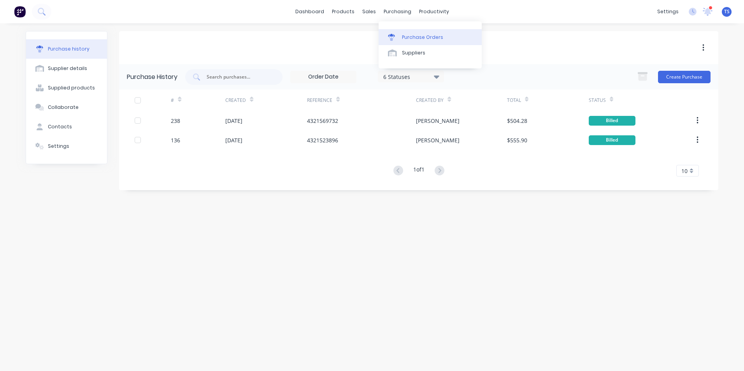
click at [417, 38] on div "Purchase Orders" at bounding box center [422, 37] width 41 height 7
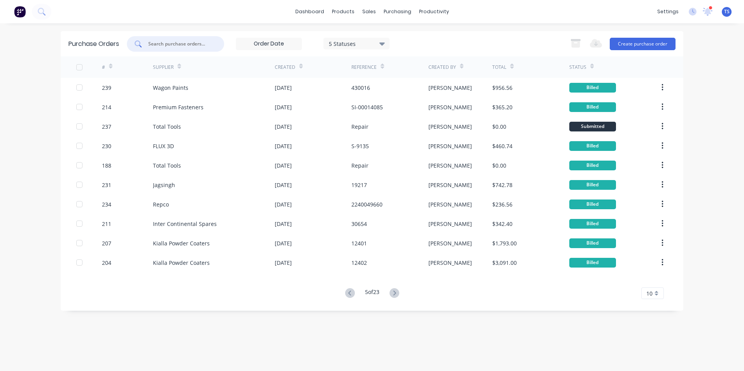
click at [166, 45] on input "text" at bounding box center [180, 44] width 65 height 8
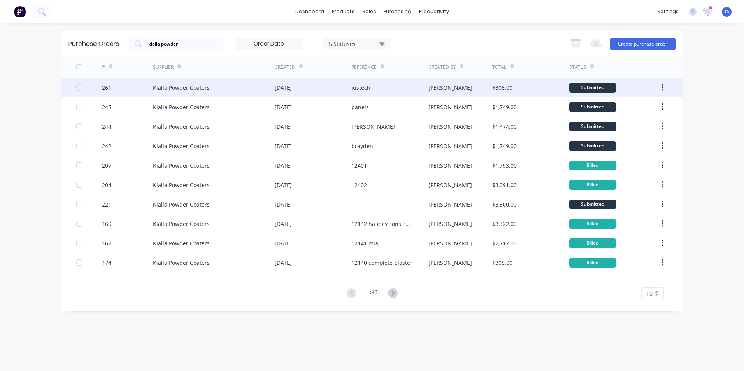
click at [177, 85] on div "Kialla Powder Coaters" at bounding box center [181, 88] width 57 height 8
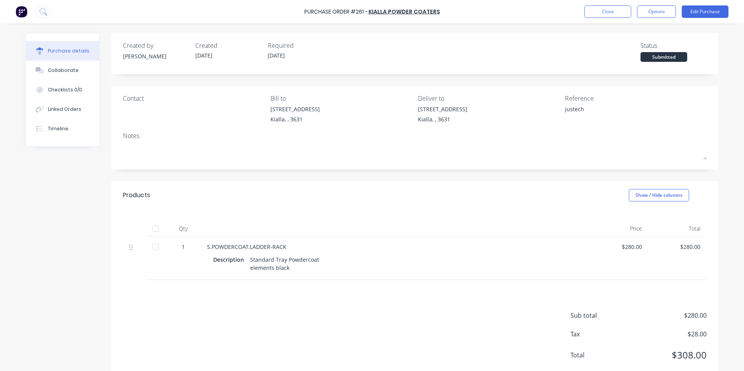
click at [696, 247] on div "$280.00" at bounding box center [678, 247] width 46 height 8
click at [698, 11] on button "Edit Purchase" at bounding box center [705, 11] width 47 height 12
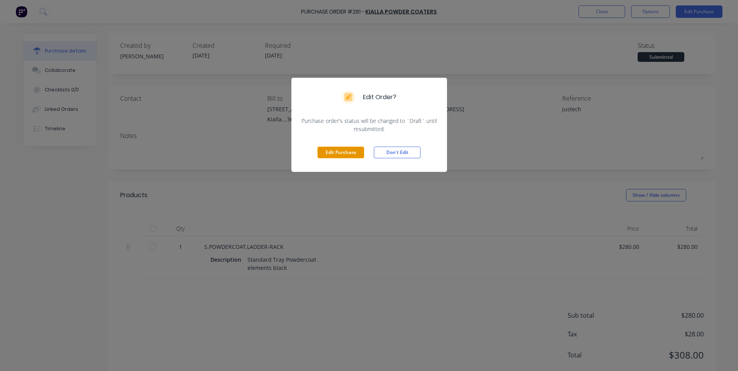
click at [344, 155] on button "Edit Purchase" at bounding box center [341, 153] width 47 height 12
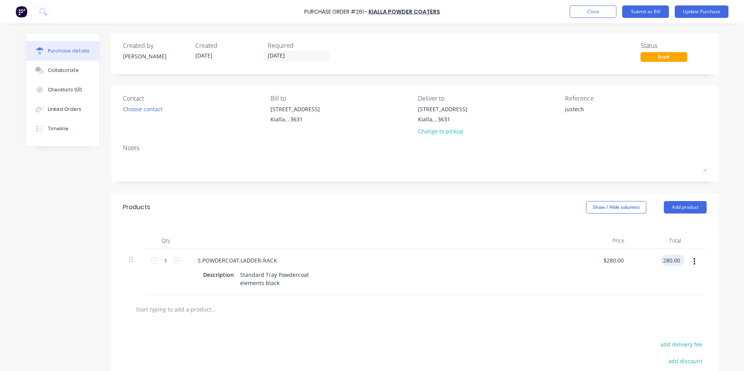
click at [677, 260] on input "280.00" at bounding box center [671, 260] width 21 height 11
click at [516, 312] on div at bounding box center [414, 310] width 571 height 16
click at [584, 111] on textarea "justech" at bounding box center [613, 114] width 97 height 18
click at [290, 56] on input "[DATE]" at bounding box center [296, 56] width 65 height 10
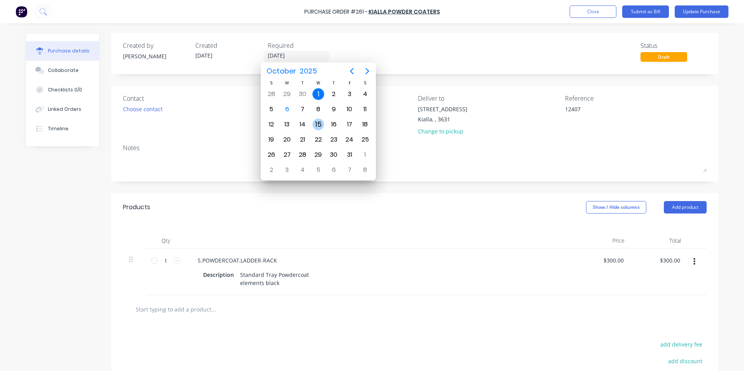
click at [320, 126] on div "15" at bounding box center [319, 125] width 12 height 12
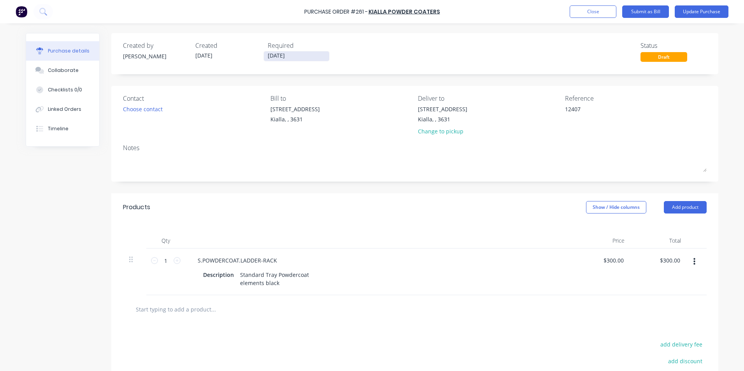
click at [293, 55] on input "[DATE]" at bounding box center [296, 56] width 65 height 10
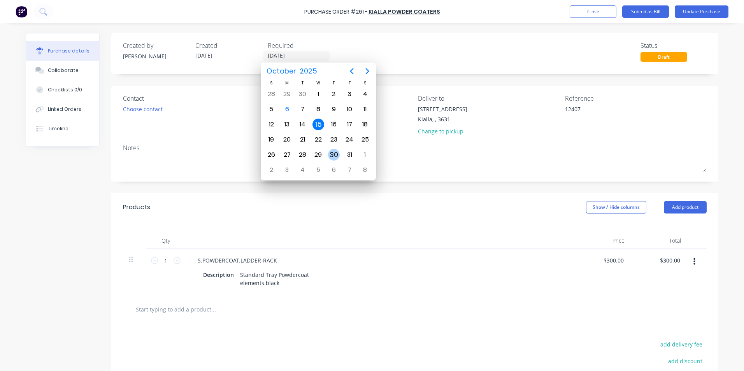
click at [332, 154] on div "30" at bounding box center [334, 155] width 12 height 12
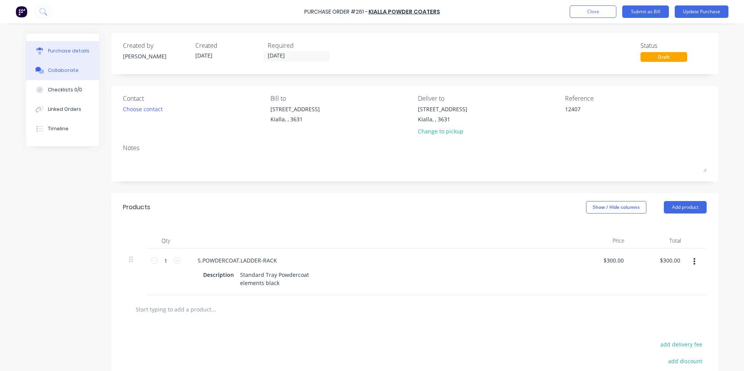
click at [68, 71] on div "Collaborate" at bounding box center [63, 70] width 31 height 7
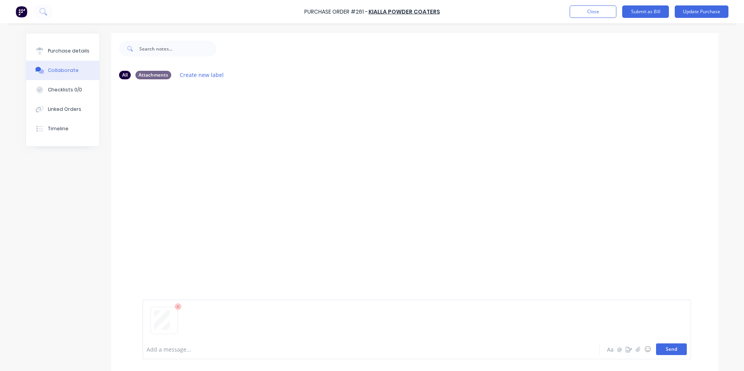
click at [669, 351] on button "Send" at bounding box center [671, 350] width 31 height 12
click at [74, 49] on div "Purchase details" at bounding box center [69, 50] width 42 height 7
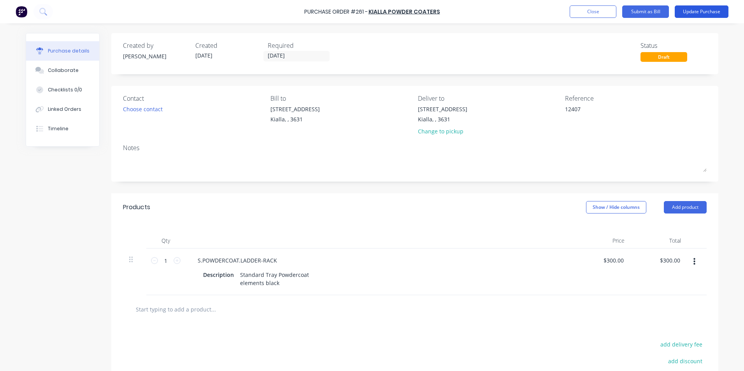
click at [695, 11] on button "Update Purchase" at bounding box center [702, 11] width 54 height 12
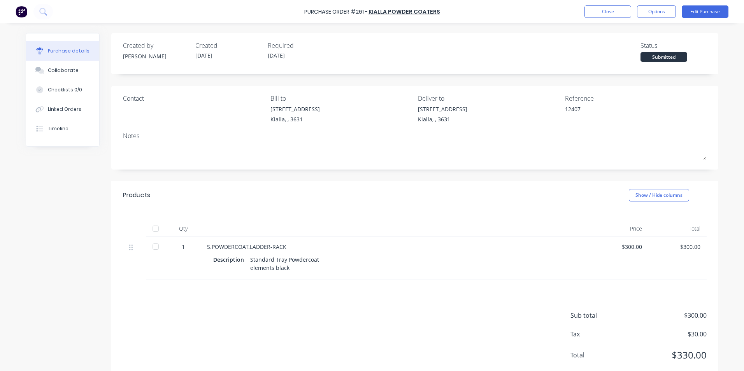
click at [151, 228] on div at bounding box center [156, 229] width 16 height 16
click at [658, 12] on button "Options" at bounding box center [656, 11] width 39 height 12
click at [629, 49] on div "Convert to Bill" at bounding box center [639, 47] width 60 height 11
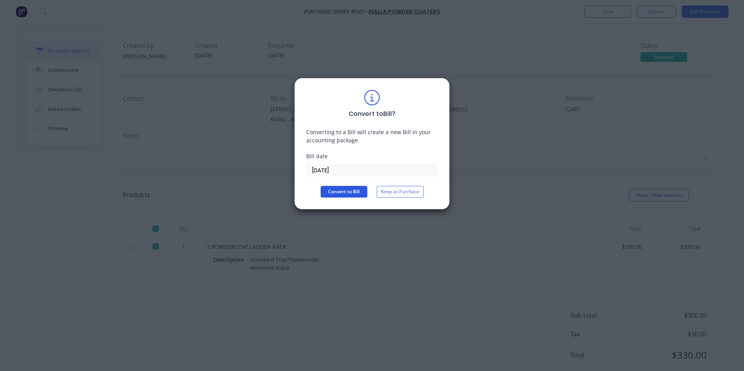
click at [350, 193] on button "Convert to Bill" at bounding box center [344, 192] width 47 height 12
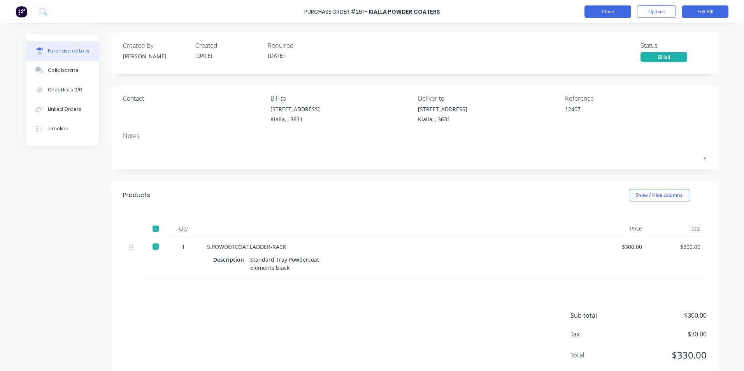
click at [621, 11] on button "Close" at bounding box center [608, 11] width 47 height 12
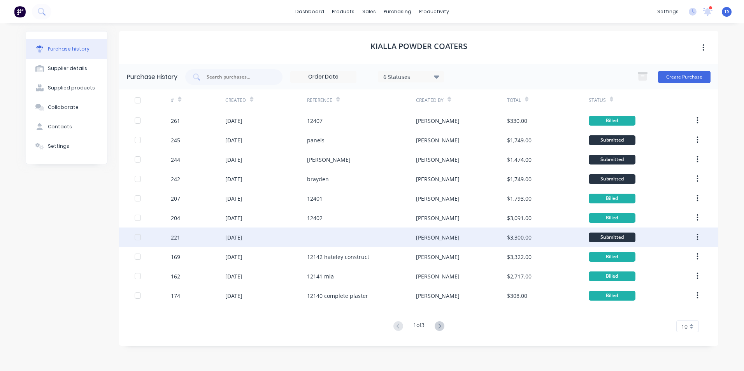
click at [176, 239] on div "221" at bounding box center [175, 238] width 9 height 8
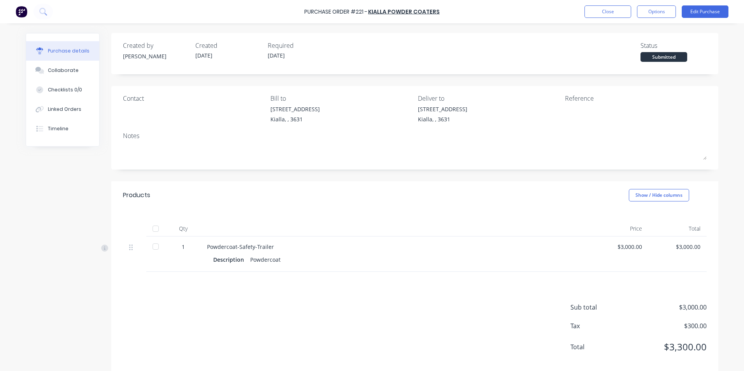
click at [152, 230] on div at bounding box center [156, 229] width 16 height 16
click at [720, 7] on button "Edit Purchase" at bounding box center [705, 11] width 47 height 12
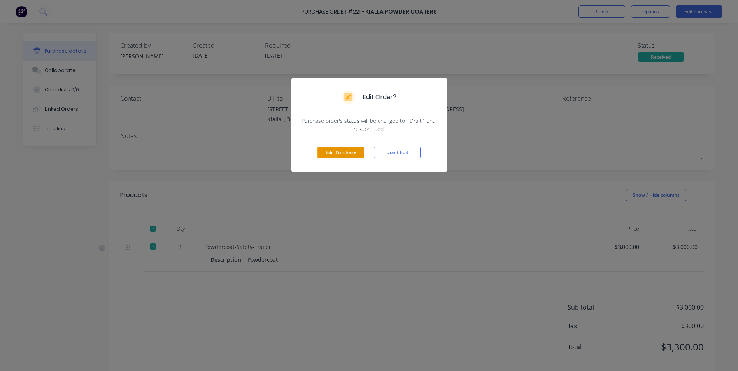
click at [337, 154] on button "Edit Purchase" at bounding box center [341, 153] width 47 height 12
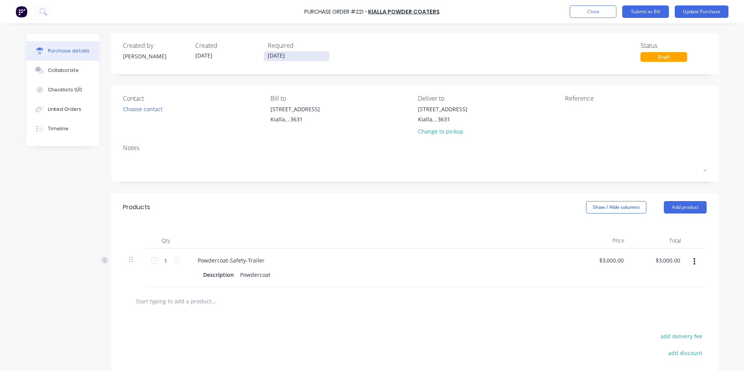
click at [285, 56] on input "[DATE]" at bounding box center [296, 56] width 65 height 10
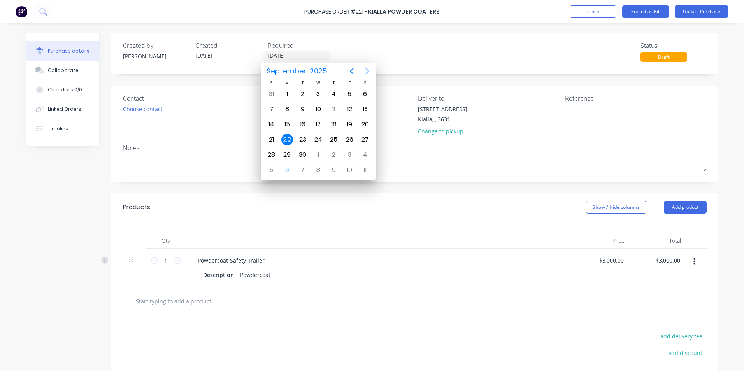
click at [370, 72] on icon "Next page" at bounding box center [367, 71] width 9 height 9
click at [287, 141] on div "20" at bounding box center [287, 140] width 12 height 12
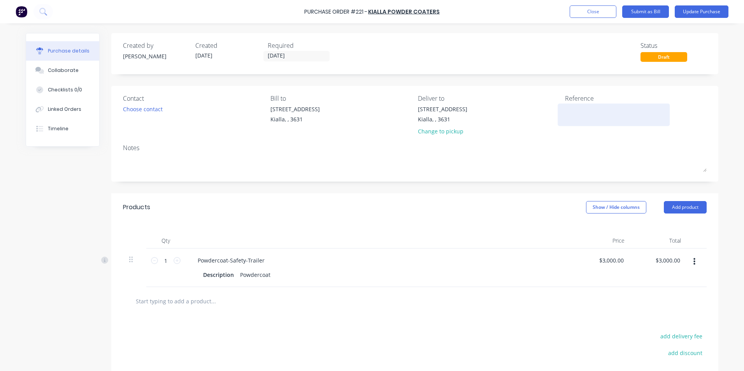
click at [565, 108] on textarea at bounding box center [613, 114] width 97 height 18
click at [711, 11] on button "Update Purchase" at bounding box center [702, 11] width 54 height 12
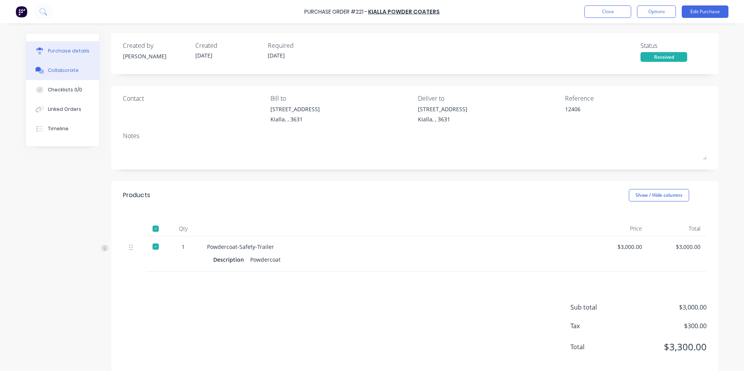
click at [55, 72] on div "Collaborate" at bounding box center [63, 70] width 31 height 7
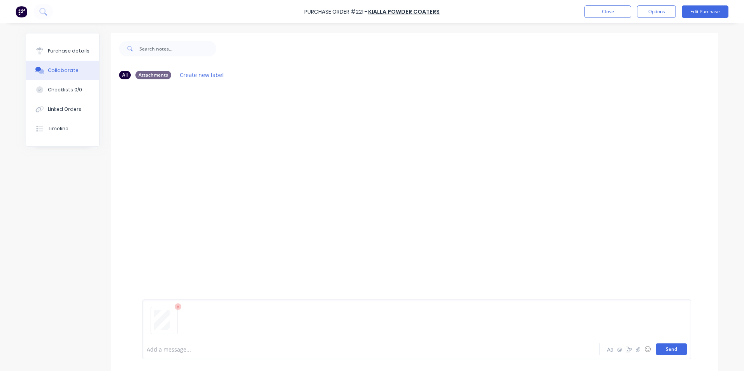
drag, startPoint x: 673, startPoint y: 349, endPoint x: 678, endPoint y: 351, distance: 4.7
click at [674, 349] on button "Send" at bounding box center [671, 350] width 31 height 12
click at [61, 50] on div "Purchase details" at bounding box center [69, 50] width 42 height 7
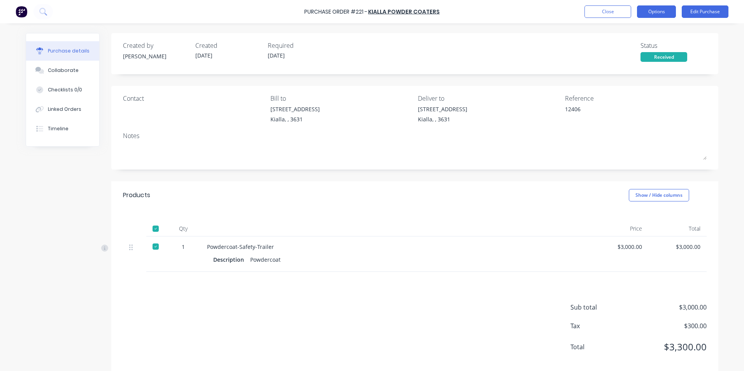
click at [664, 10] on button "Options" at bounding box center [656, 11] width 39 height 12
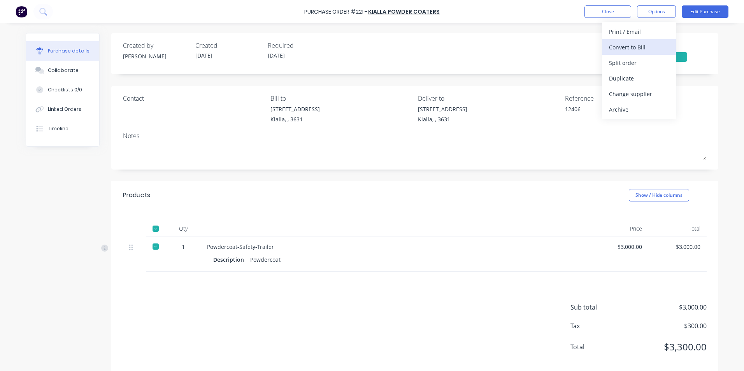
click at [645, 51] on div "Convert to Bill" at bounding box center [639, 47] width 60 height 11
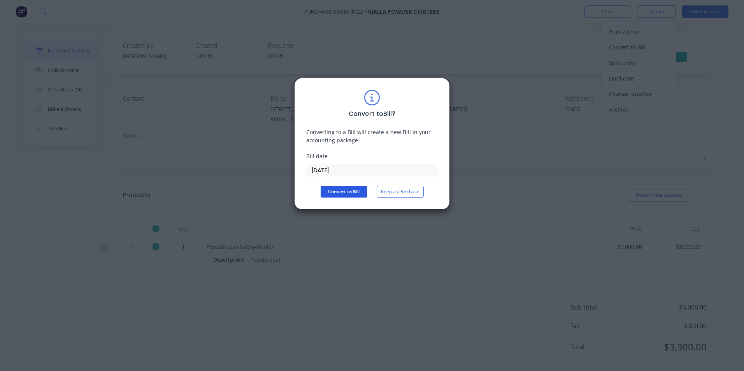
click at [355, 189] on button "Convert to Bill" at bounding box center [344, 192] width 47 height 12
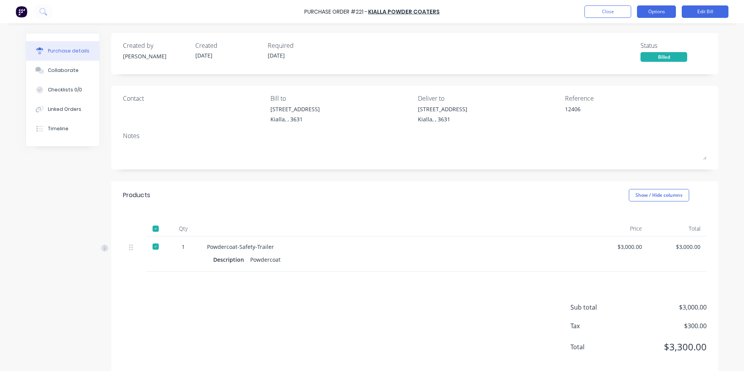
click at [665, 13] on button "Options" at bounding box center [656, 11] width 39 height 12
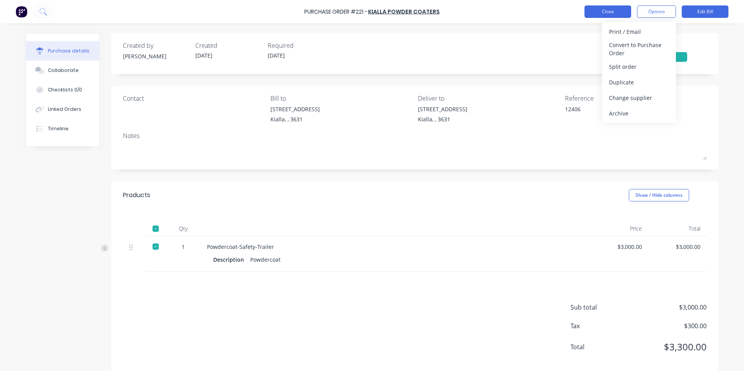
click at [608, 12] on button "Close" at bounding box center [608, 11] width 47 height 12
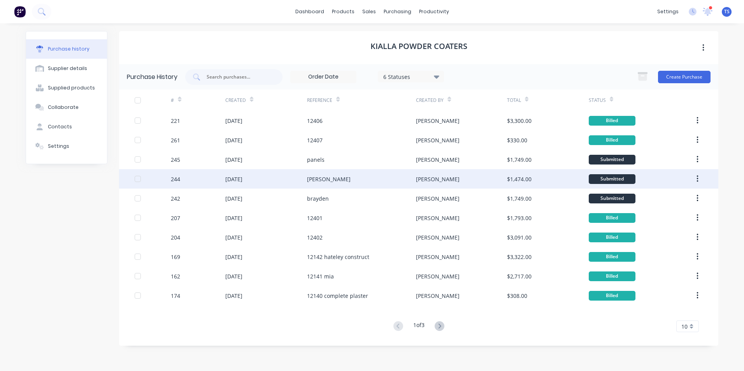
click at [239, 181] on div "[DATE]" at bounding box center [233, 179] width 17 height 8
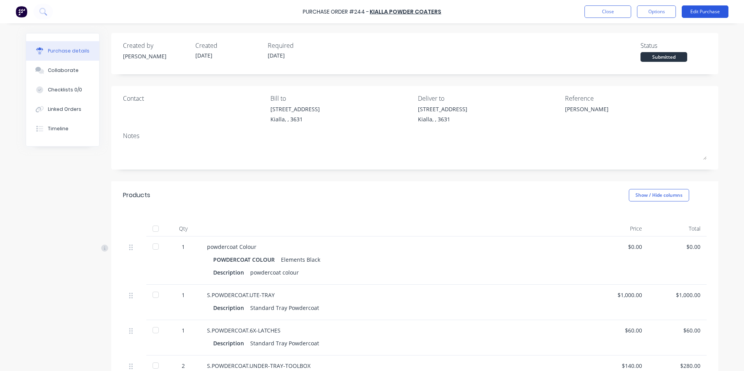
click at [705, 12] on button "Edit Purchase" at bounding box center [705, 11] width 47 height 12
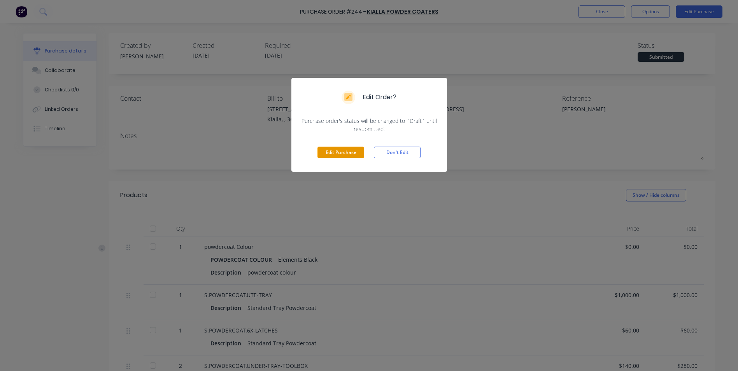
click at [346, 153] on button "Edit Purchase" at bounding box center [341, 153] width 47 height 12
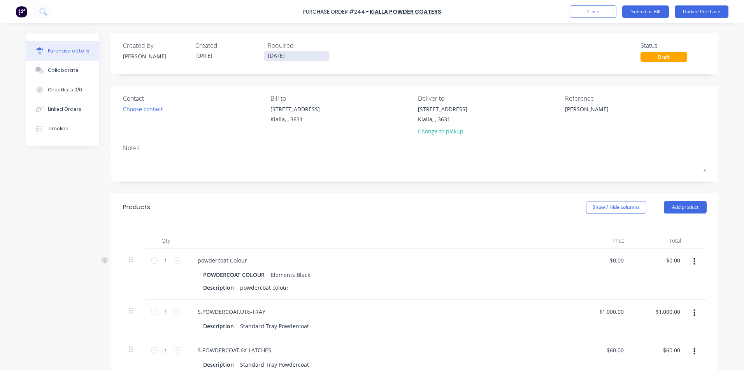
click at [292, 55] on input "[DATE]" at bounding box center [296, 56] width 65 height 10
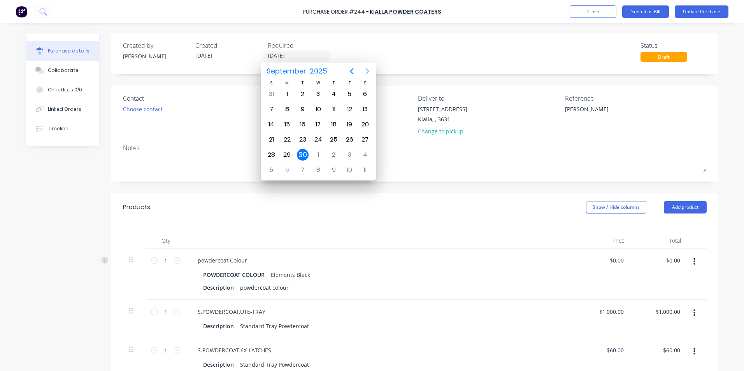
click at [365, 71] on icon "Next page" at bounding box center [367, 71] width 9 height 9
click at [316, 153] on div "29" at bounding box center [319, 155] width 12 height 12
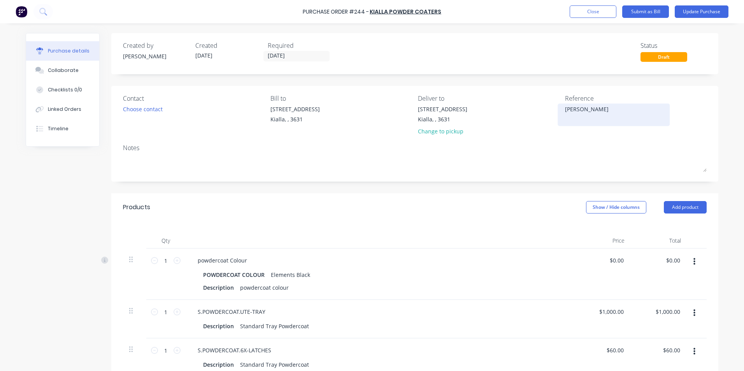
click at [596, 108] on textarea "[PERSON_NAME]" at bounding box center [613, 114] width 97 height 18
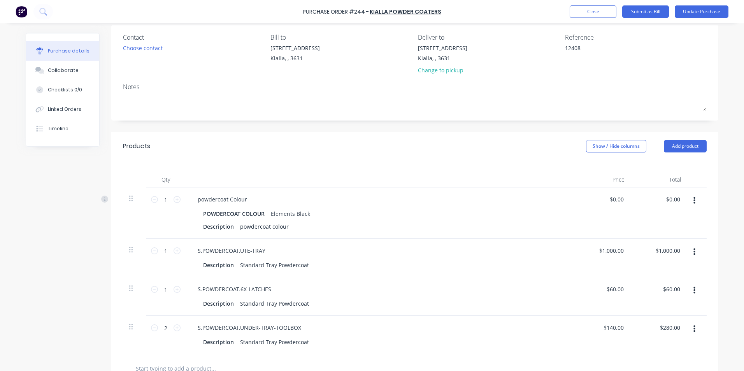
scroll to position [217, 0]
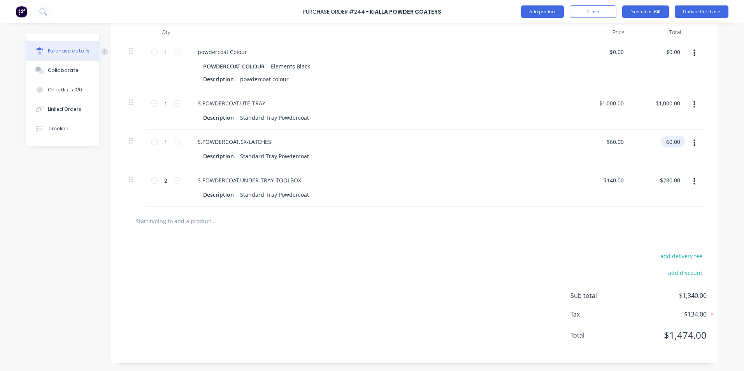
click at [677, 141] on input "60.00" at bounding box center [671, 141] width 21 height 11
click at [458, 243] on div "add delivery fee add discount Sub total $1,340.00 Tax $134.00 Total $1,474.00" at bounding box center [414, 299] width 607 height 128
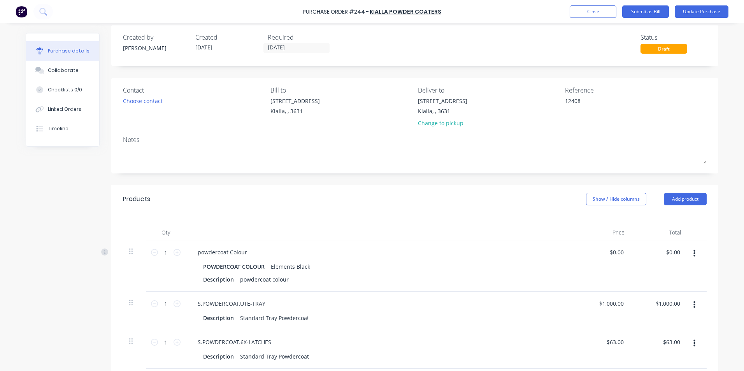
scroll to position [0, 0]
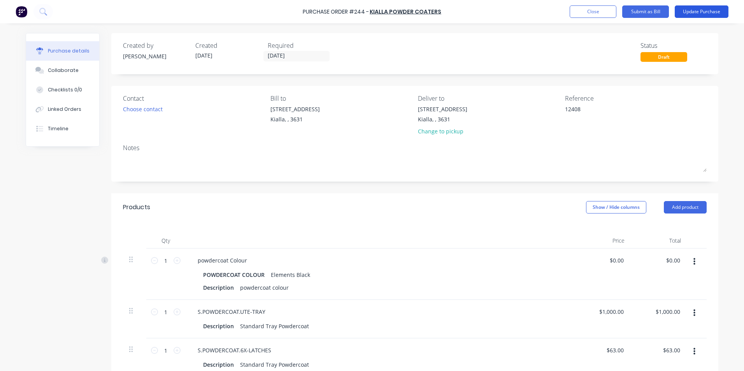
click at [698, 10] on button "Update Purchase" at bounding box center [702, 11] width 54 height 12
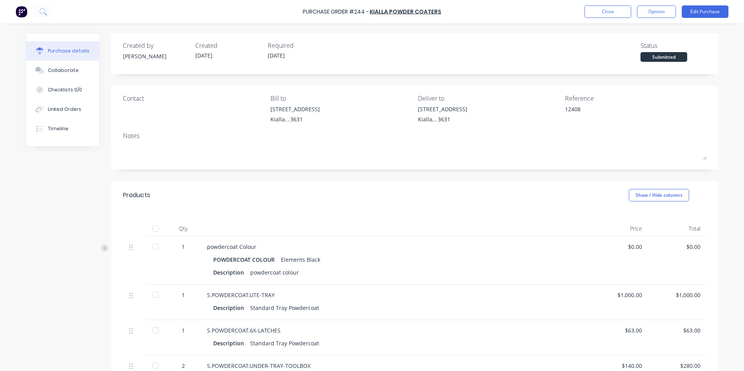
click at [154, 230] on div at bounding box center [156, 229] width 16 height 16
click at [55, 70] on div "Collaborate" at bounding box center [63, 70] width 31 height 7
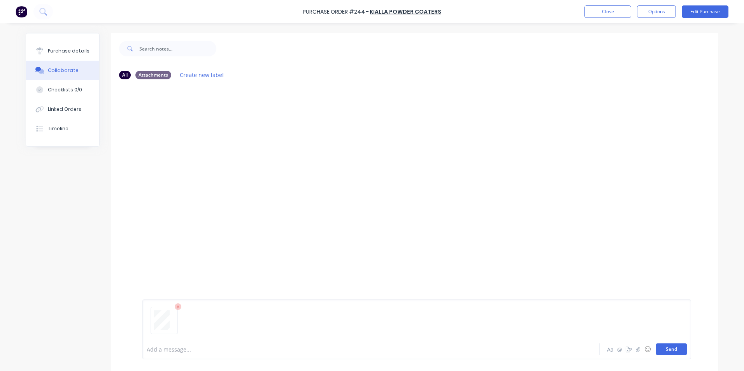
click at [676, 350] on button "Send" at bounding box center [671, 350] width 31 height 12
click at [58, 49] on div "Purchase details" at bounding box center [69, 50] width 42 height 7
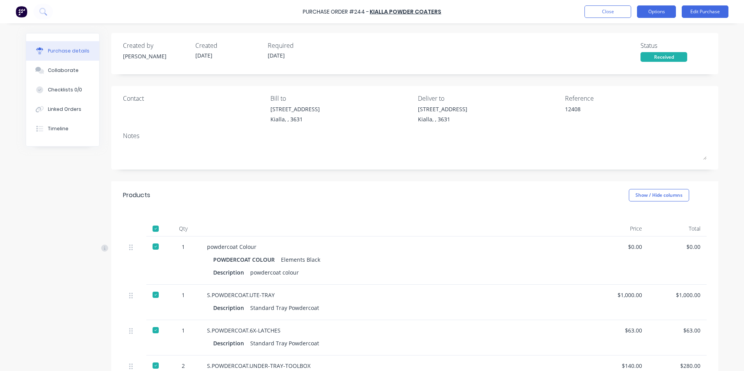
click at [658, 12] on button "Options" at bounding box center [656, 11] width 39 height 12
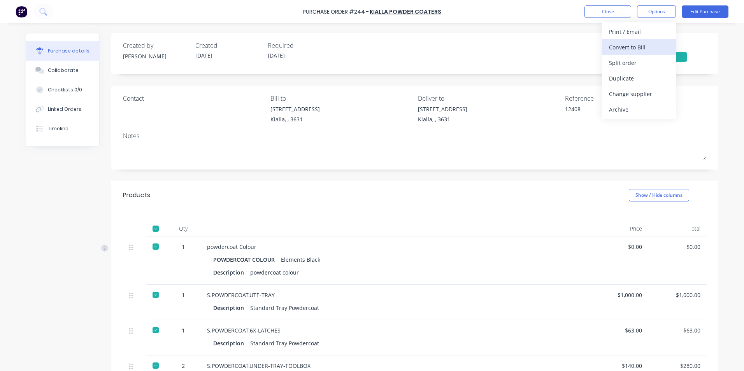
click at [641, 47] on div "Convert to Bill" at bounding box center [639, 47] width 60 height 11
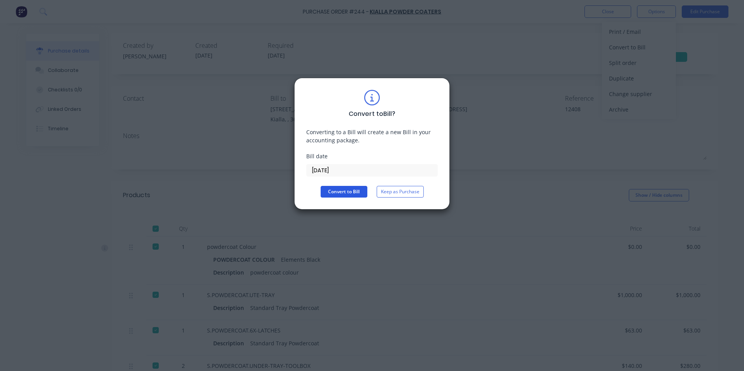
click at [357, 191] on button "Convert to Bill" at bounding box center [344, 192] width 47 height 12
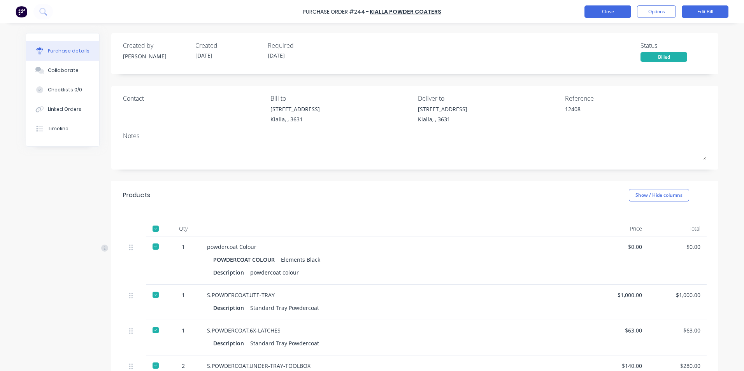
click at [613, 12] on button "Close" at bounding box center [608, 11] width 47 height 12
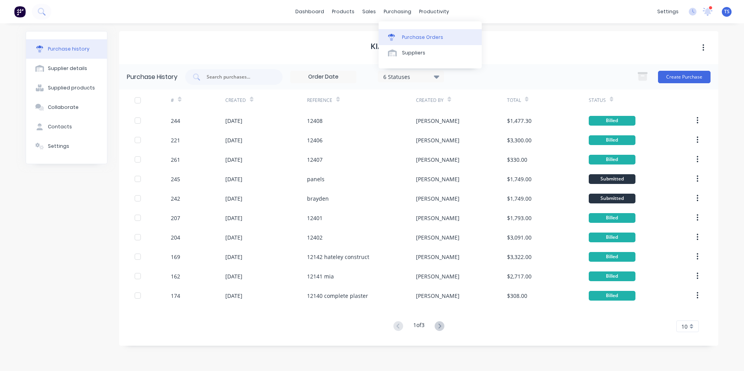
click at [418, 37] on div "Purchase Orders" at bounding box center [422, 37] width 41 height 7
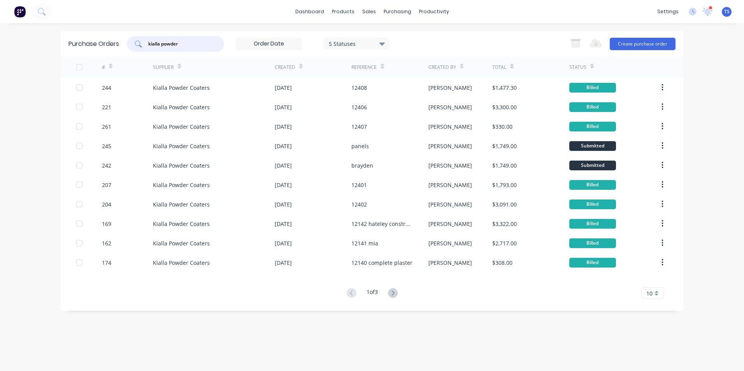
click at [184, 44] on input "kialla powder" at bounding box center [180, 44] width 65 height 8
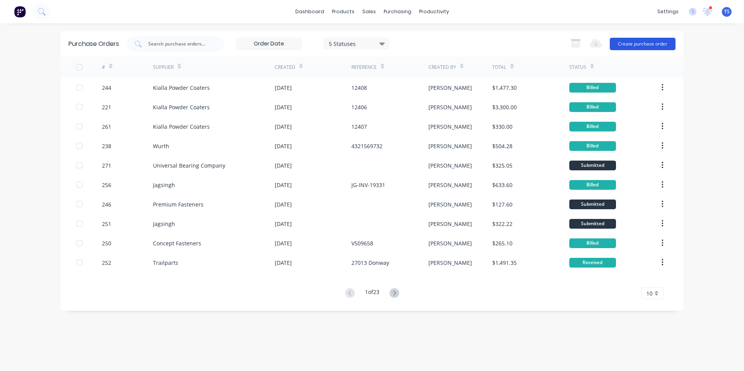
click at [627, 44] on button "Create purchase order" at bounding box center [643, 44] width 66 height 12
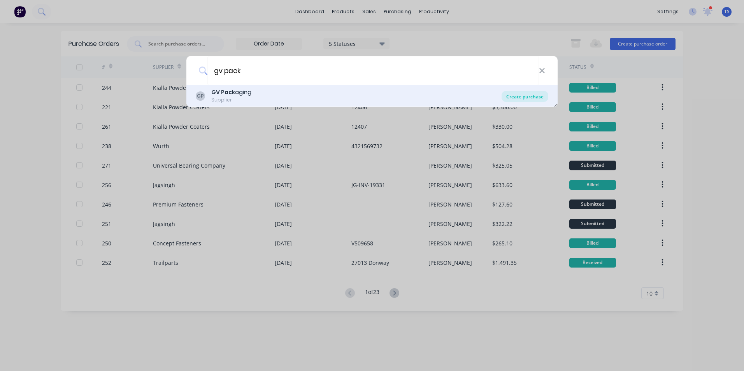
click at [527, 95] on div "Create purchase" at bounding box center [525, 96] width 47 height 11
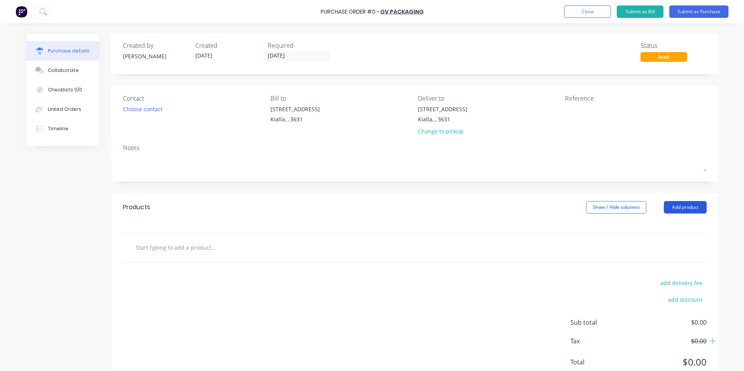
click at [684, 207] on button "Add product" at bounding box center [685, 207] width 43 height 12
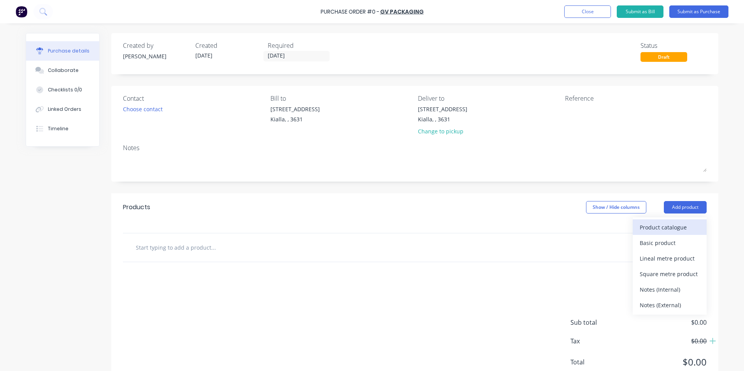
click at [679, 227] on div "Product catalogue" at bounding box center [670, 227] width 60 height 11
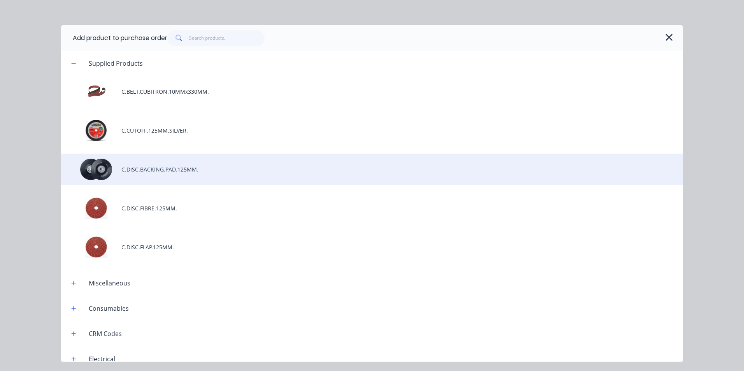
click at [149, 169] on div "C.DISC.BACKING.PAD.125MM." at bounding box center [372, 169] width 622 height 31
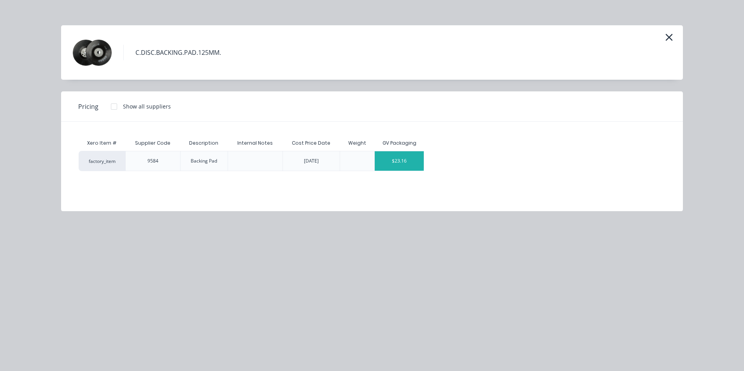
click at [392, 164] on div "$23.16" at bounding box center [399, 160] width 49 height 19
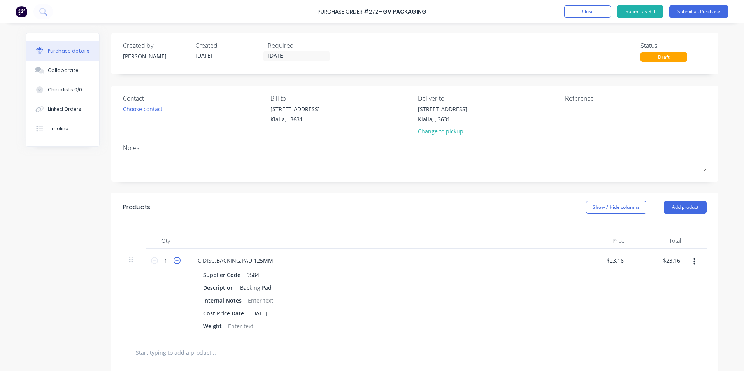
click at [174, 261] on icon at bounding box center [177, 260] width 7 height 7
click at [567, 107] on textarea at bounding box center [613, 114] width 97 height 18
click at [708, 13] on button "Submit as Purchase" at bounding box center [698, 11] width 59 height 12
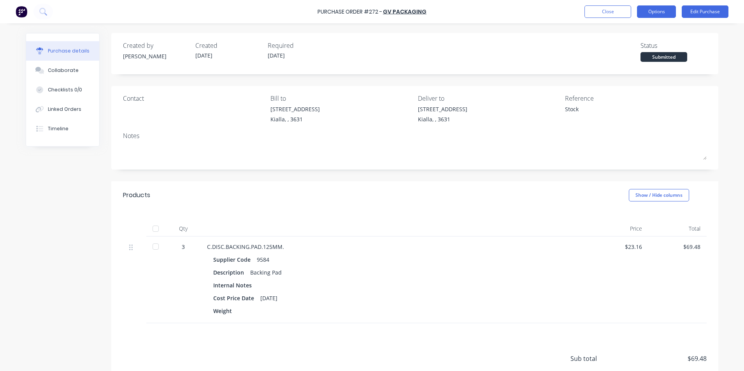
click at [657, 13] on button "Options" at bounding box center [656, 11] width 39 height 12
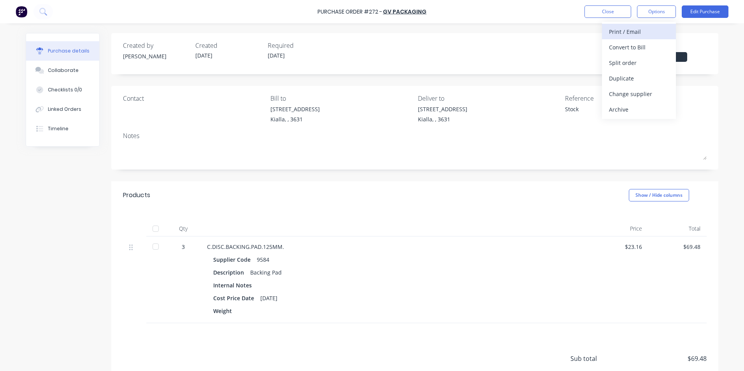
click at [625, 33] on div "Print / Email" at bounding box center [639, 31] width 60 height 11
click at [625, 47] on div "With pricing" at bounding box center [639, 47] width 60 height 11
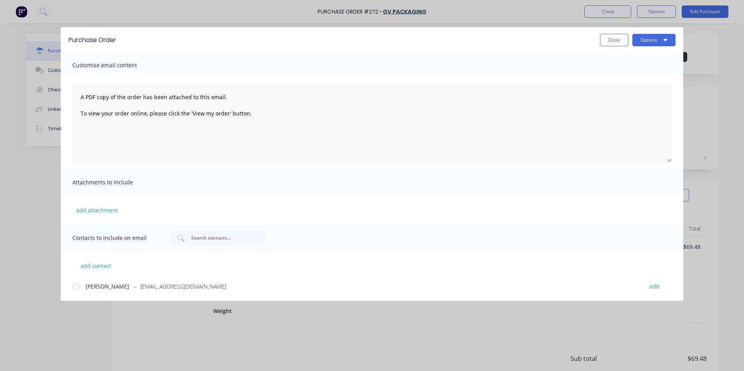
click at [76, 288] on div at bounding box center [76, 287] width 16 height 16
click at [659, 41] on button "Options" at bounding box center [653, 40] width 43 height 12
click at [624, 91] on div "Email" at bounding box center [639, 90] width 60 height 11
click at [622, 40] on button "Close" at bounding box center [614, 40] width 28 height 12
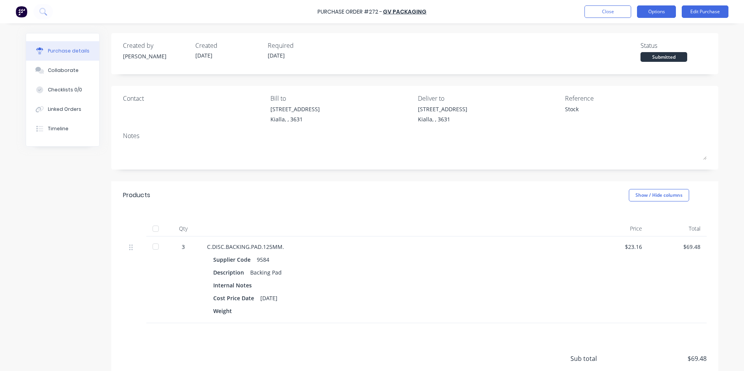
click at [653, 13] on button "Options" at bounding box center [656, 11] width 39 height 12
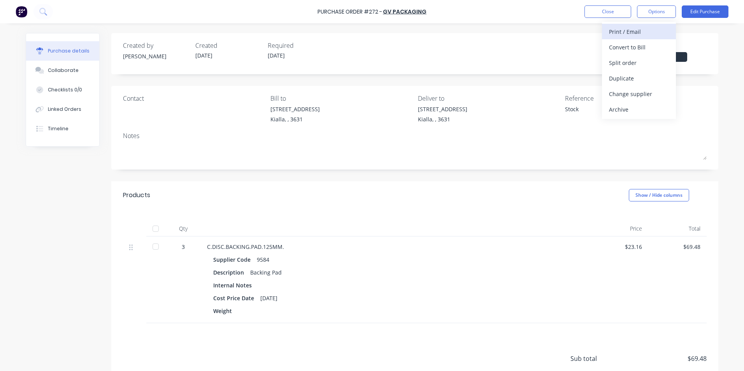
click at [628, 30] on div "Print / Email" at bounding box center [639, 31] width 60 height 11
click at [623, 47] on div "With pricing" at bounding box center [639, 47] width 60 height 11
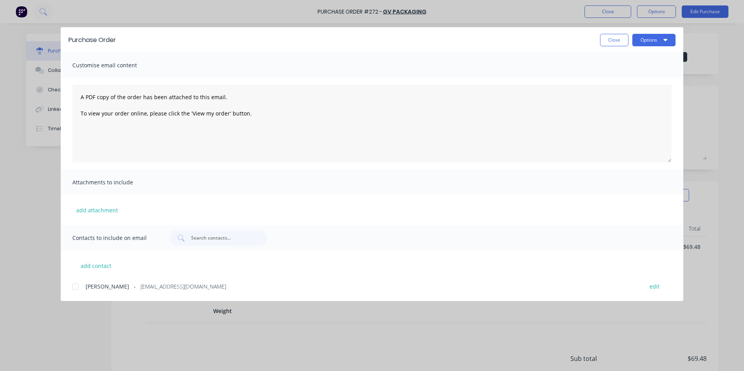
click at [77, 287] on div at bounding box center [76, 287] width 16 height 16
click at [655, 41] on button "Options" at bounding box center [653, 40] width 43 height 12
click at [627, 92] on div "Email" at bounding box center [639, 90] width 60 height 11
click at [616, 40] on button "Close" at bounding box center [614, 40] width 28 height 12
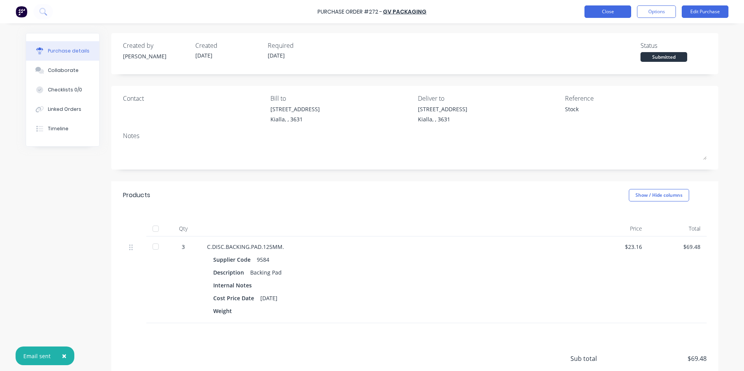
click at [616, 11] on button "Close" at bounding box center [608, 11] width 47 height 12
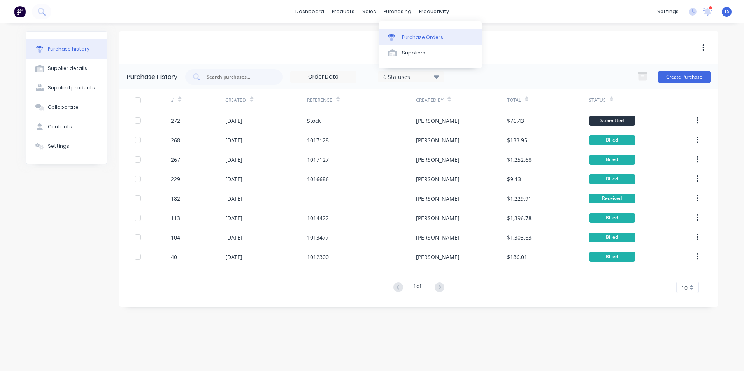
click at [423, 38] on div "Purchase Orders" at bounding box center [422, 37] width 41 height 7
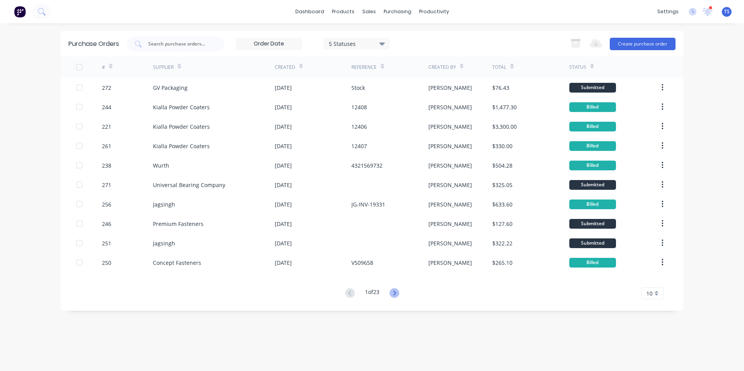
click at [397, 290] on icon at bounding box center [395, 293] width 10 height 10
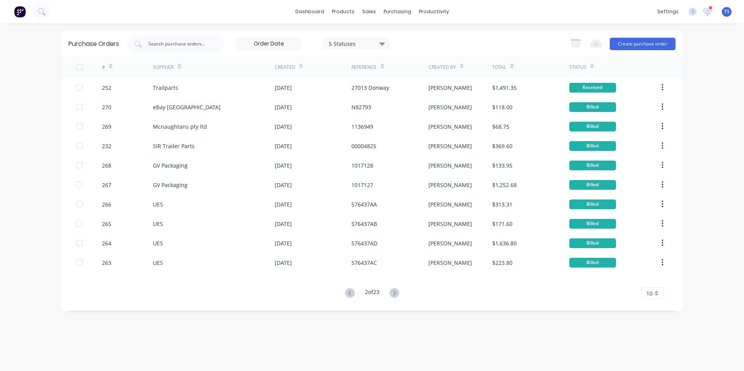
click at [397, 290] on icon at bounding box center [395, 293] width 10 height 10
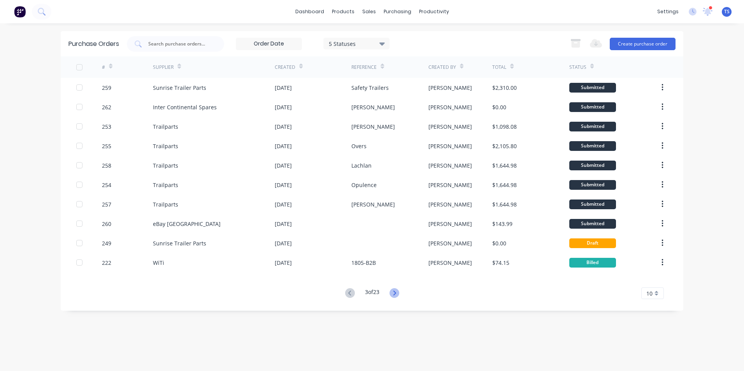
click at [396, 293] on icon at bounding box center [395, 293] width 10 height 10
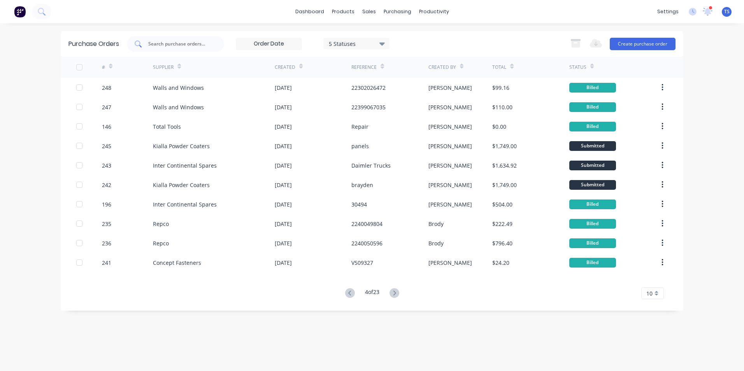
click at [164, 40] on input "text" at bounding box center [180, 44] width 65 height 8
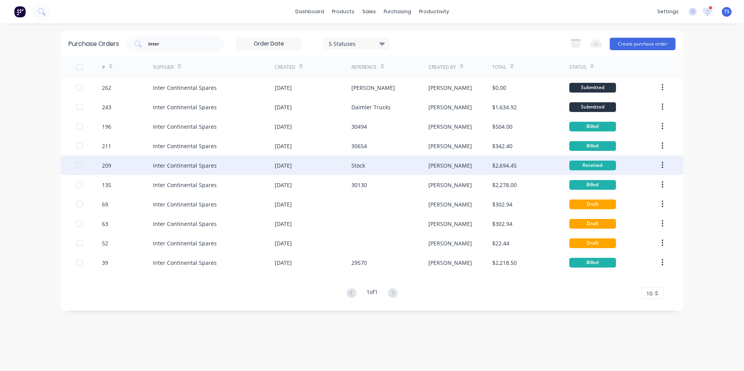
click at [374, 165] on div "Stock" at bounding box center [389, 165] width 77 height 19
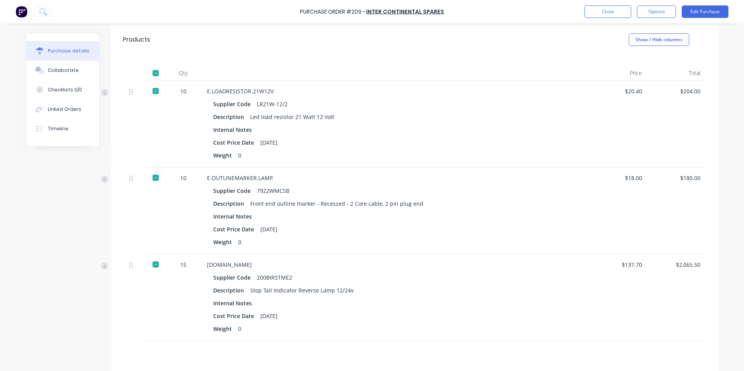
scroll to position [42, 0]
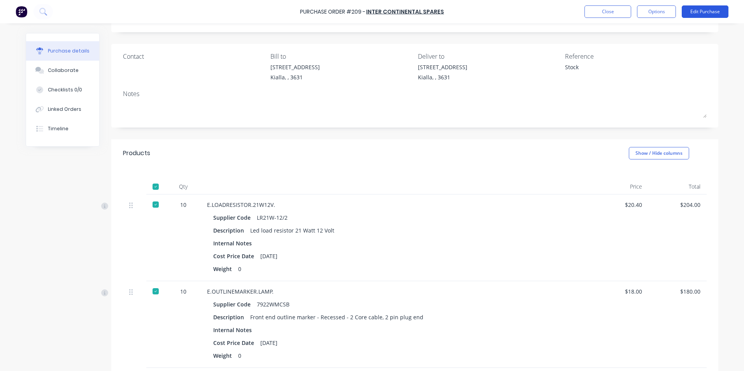
click at [711, 11] on button "Edit Purchase" at bounding box center [705, 11] width 47 height 12
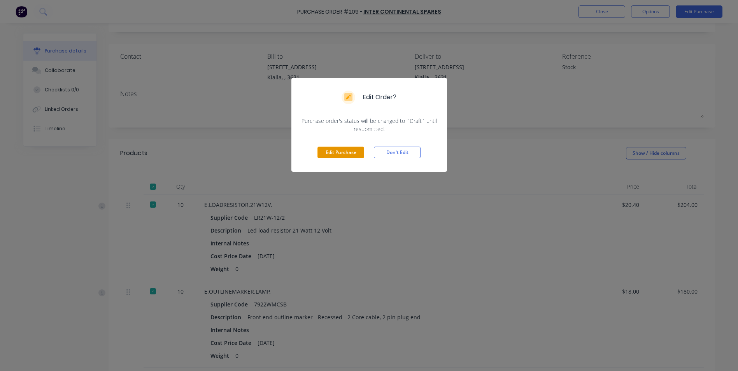
click at [350, 154] on button "Edit Purchase" at bounding box center [341, 153] width 47 height 12
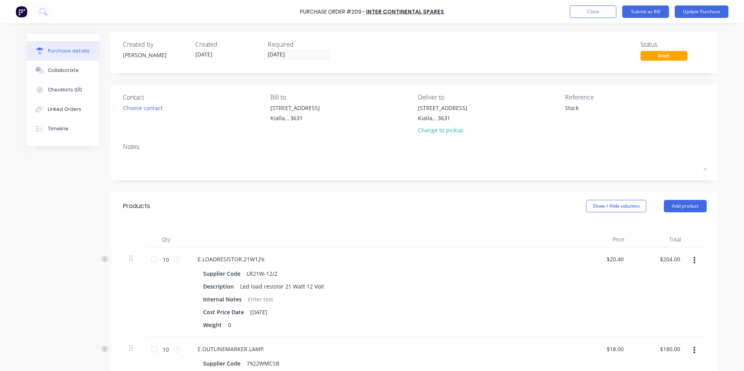
scroll to position [0, 0]
click at [291, 58] on input "[DATE]" at bounding box center [296, 56] width 65 height 10
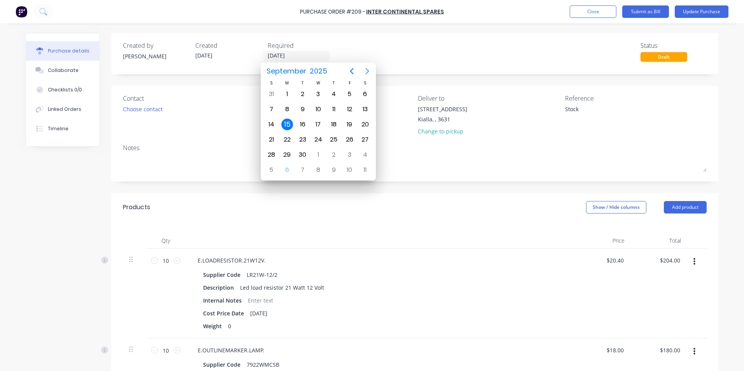
click at [368, 73] on icon "Next page" at bounding box center [367, 71] width 9 height 9
click at [273, 169] on div "30" at bounding box center [271, 170] width 12 height 12
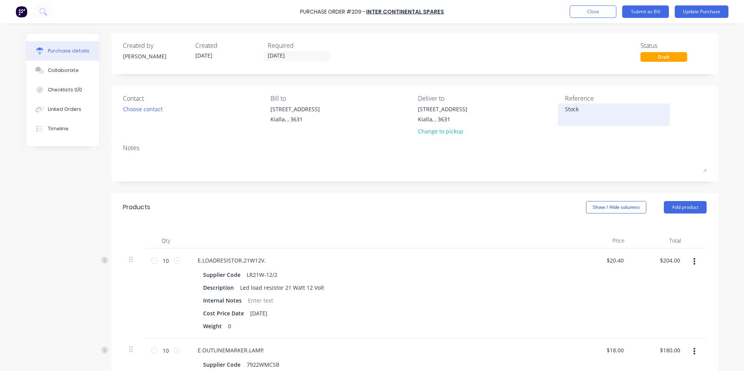
click at [581, 111] on textarea "Stock" at bounding box center [613, 114] width 97 height 18
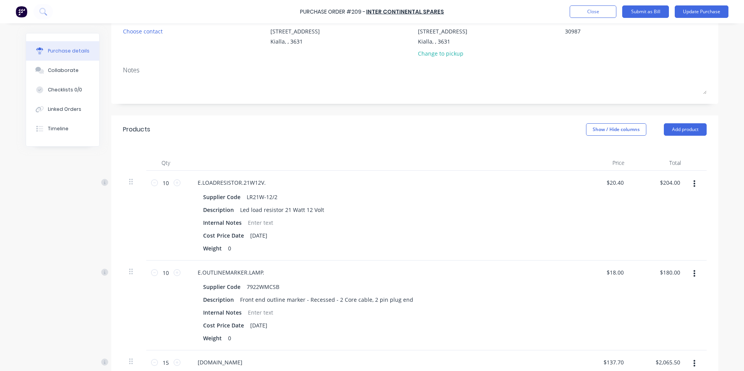
scroll to position [39, 0]
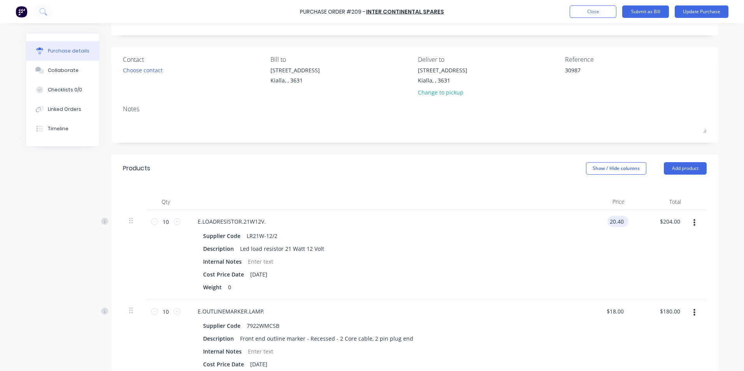
drag, startPoint x: 622, startPoint y: 221, endPoint x: 606, endPoint y: 223, distance: 16.0
click at [608, 223] on input "20.40" at bounding box center [617, 221] width 18 height 11
click at [631, 263] on div "$227.20 $227.20" at bounding box center [659, 255] width 56 height 90
click at [621, 220] on input "22.72" at bounding box center [617, 221] width 18 height 11
click at [666, 260] on div "$181.80 $227.20" at bounding box center [659, 255] width 56 height 90
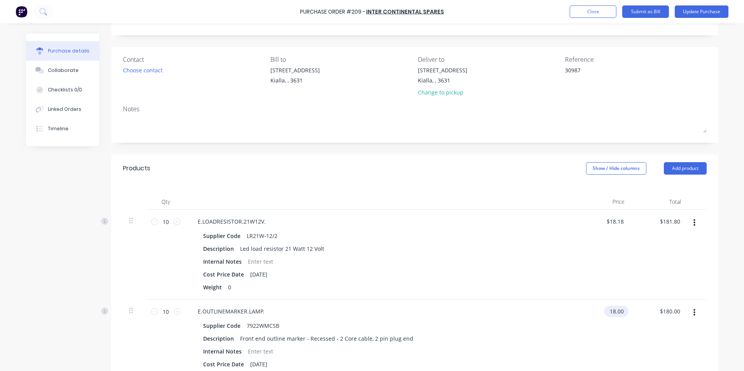
click at [622, 312] on input "18.00" at bounding box center [614, 311] width 21 height 11
click at [553, 346] on div "Supplier Code 7922WMCSB Description Front end outline marker - Recessed - 2 Cor…" at bounding box center [379, 351] width 377 height 63
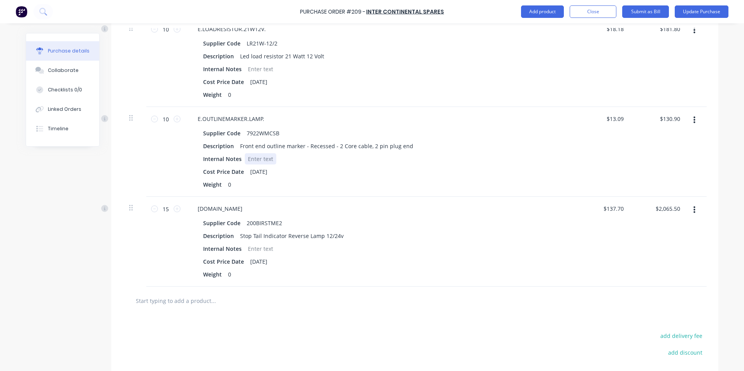
scroll to position [234, 0]
click at [621, 205] on input "137.70" at bounding box center [614, 206] width 21 height 11
click at [649, 248] on div "$1,767.15 $1,767.15" at bounding box center [659, 240] width 56 height 90
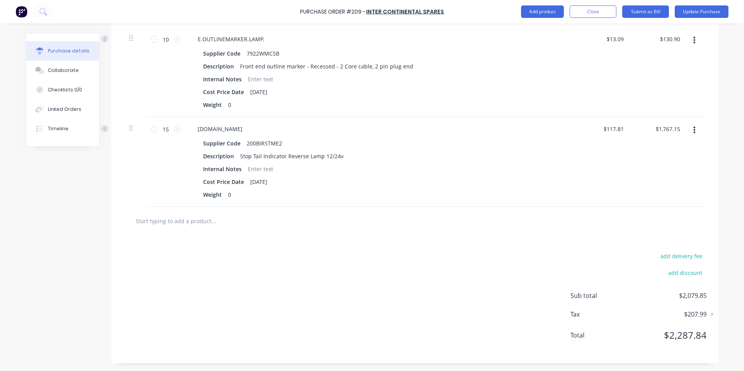
scroll to position [195, 0]
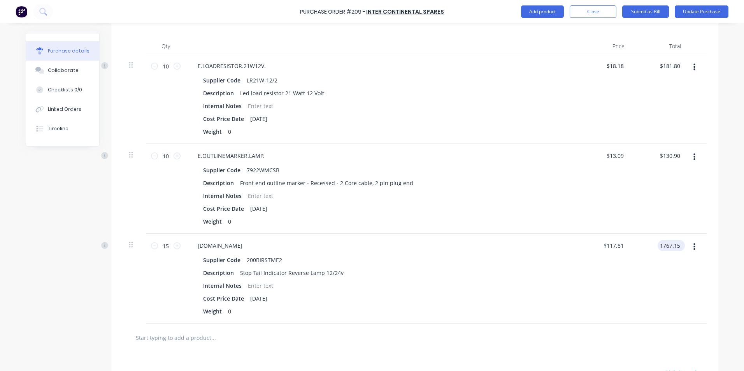
click at [676, 246] on input "1767.15" at bounding box center [670, 245] width 24 height 11
click at [407, 334] on div at bounding box center [414, 338] width 571 height 16
click at [678, 246] on input "1767.31" at bounding box center [667, 245] width 28 height 11
click at [460, 336] on div at bounding box center [414, 338] width 571 height 16
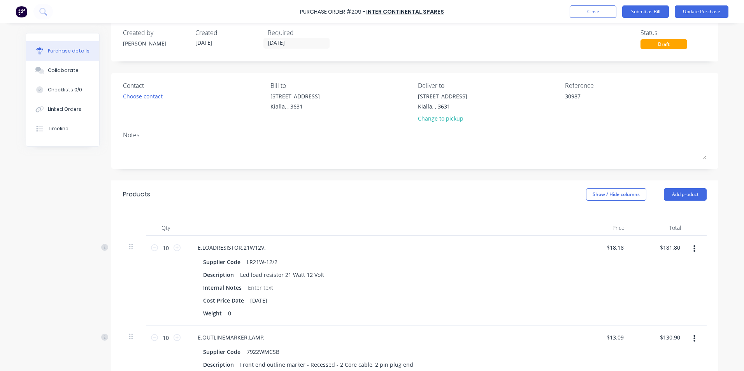
scroll to position [0, 0]
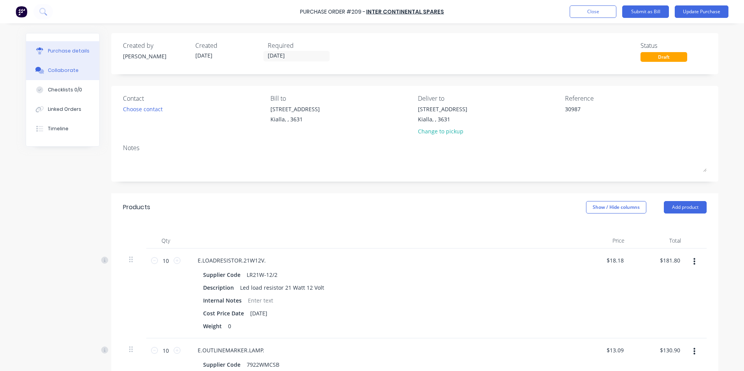
click at [48, 72] on div "Collaborate" at bounding box center [63, 70] width 31 height 7
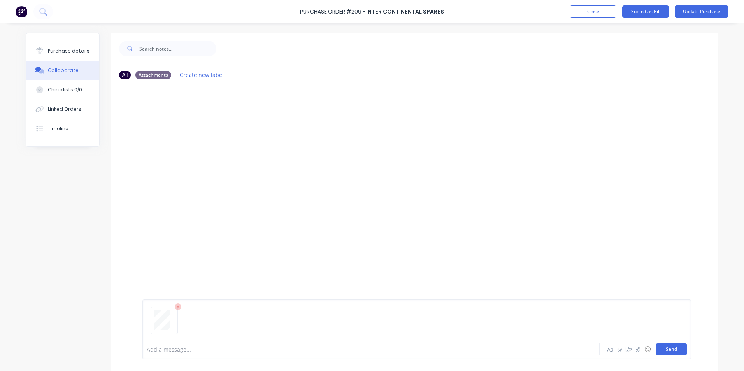
click at [670, 351] on button "Send" at bounding box center [671, 350] width 31 height 12
click at [51, 51] on div "Purchase details" at bounding box center [69, 50] width 42 height 7
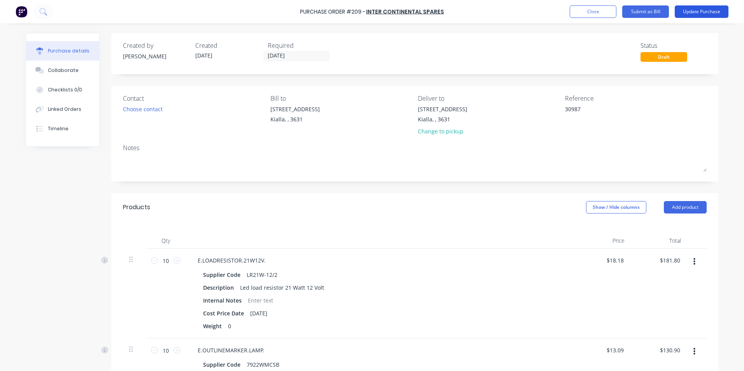
click at [708, 11] on button "Update Purchase" at bounding box center [702, 11] width 54 height 12
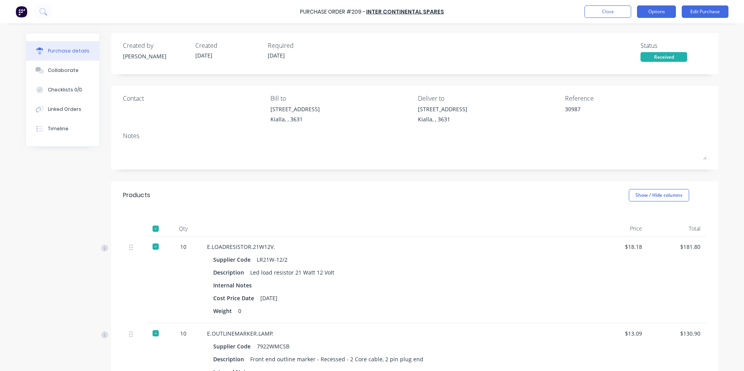
click at [661, 13] on button "Options" at bounding box center [656, 11] width 39 height 12
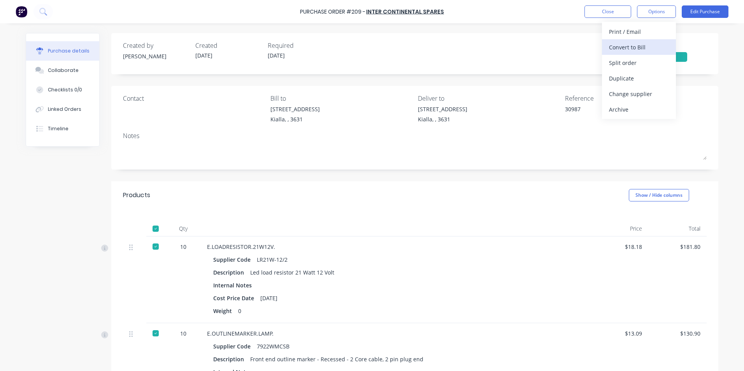
click at [631, 47] on div "Convert to Bill" at bounding box center [639, 47] width 60 height 11
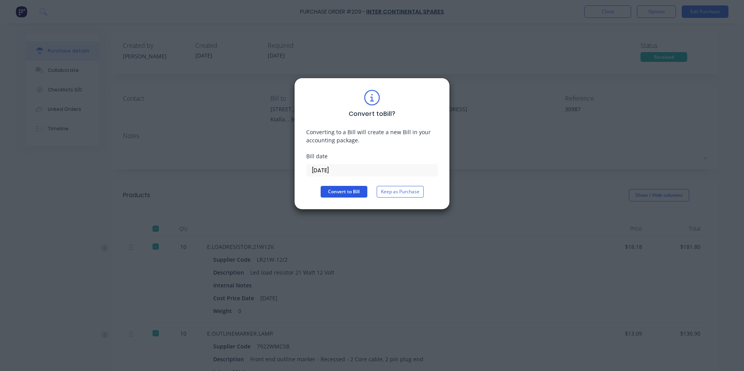
click at [359, 191] on button "Convert to Bill" at bounding box center [344, 192] width 47 height 12
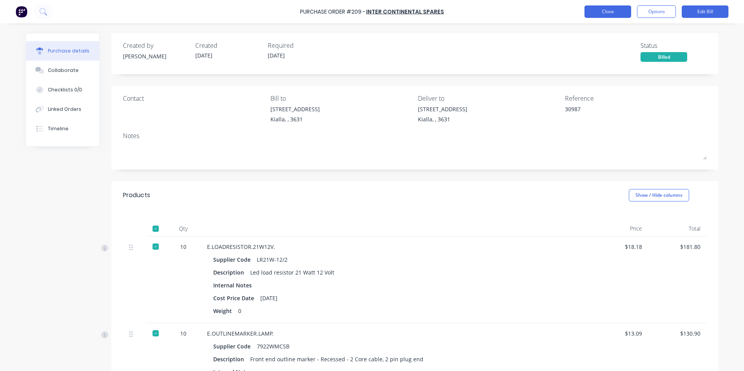
click at [619, 12] on button "Close" at bounding box center [608, 11] width 47 height 12
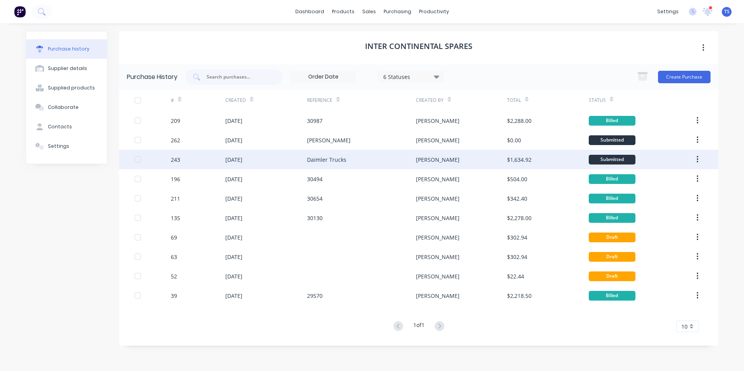
click at [229, 162] on div "[DATE]" at bounding box center [233, 160] width 17 height 8
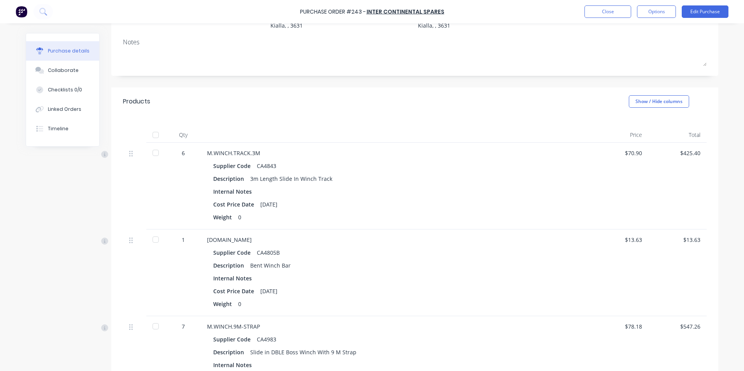
scroll to position [78, 0]
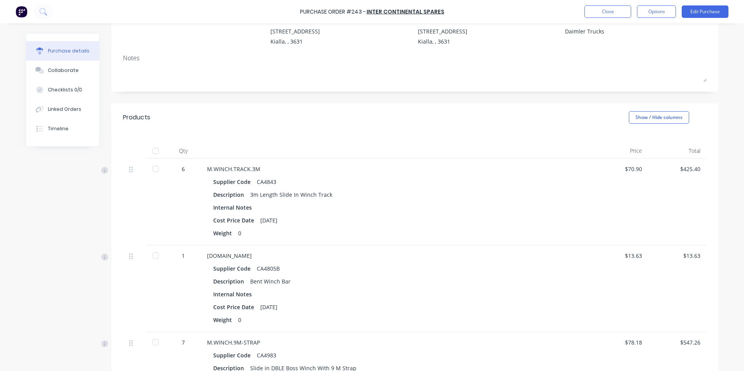
click at [152, 169] on div at bounding box center [156, 169] width 16 height 16
click at [153, 256] on div at bounding box center [156, 256] width 16 height 16
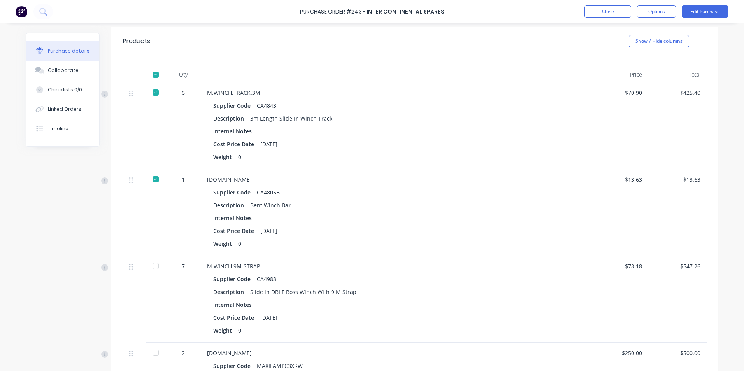
scroll to position [156, 0]
click at [153, 266] on div at bounding box center [156, 265] width 16 height 16
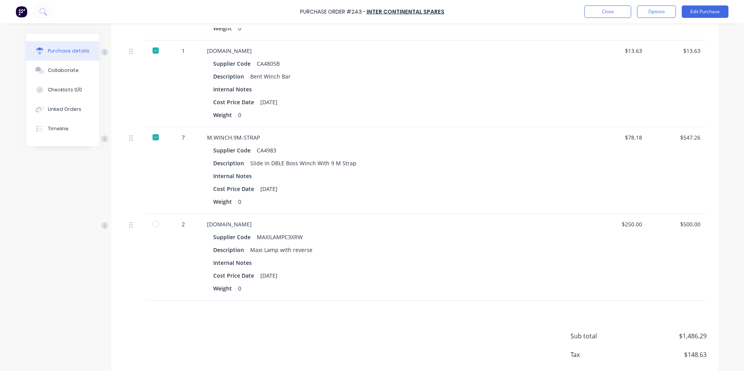
scroll to position [311, 0]
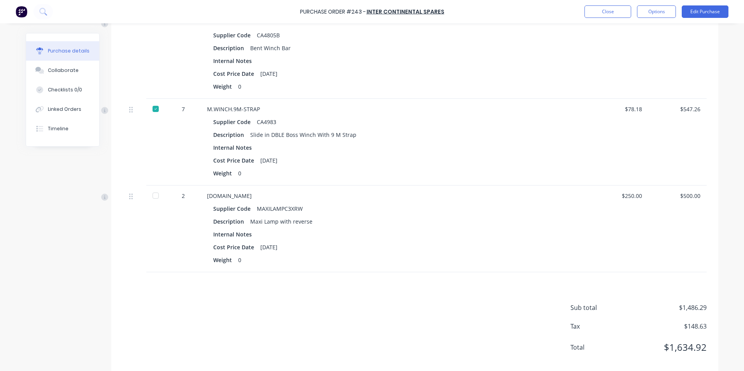
click at [153, 196] on div at bounding box center [156, 196] width 16 height 16
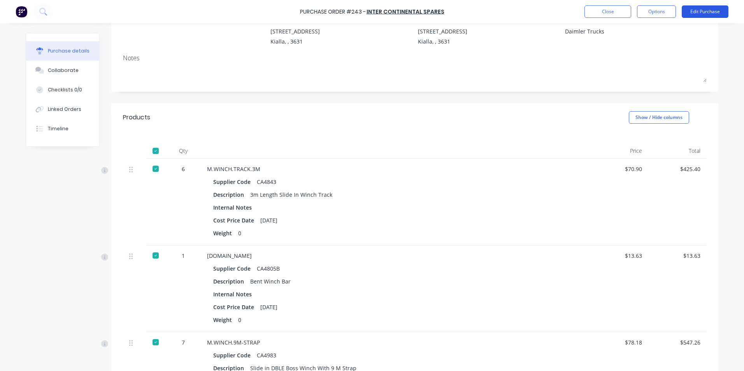
click at [703, 11] on button "Edit Purchase" at bounding box center [705, 11] width 47 height 12
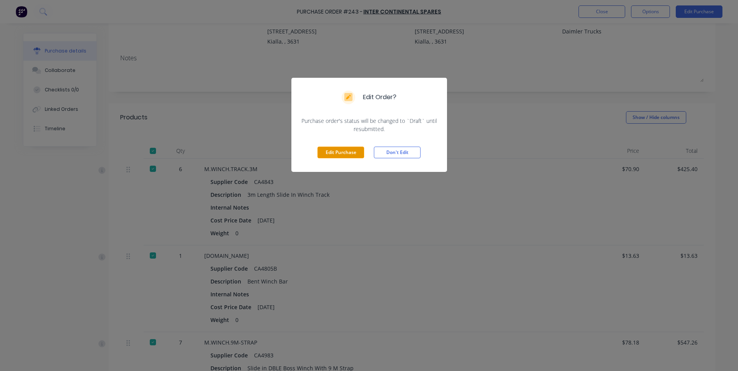
click at [332, 153] on button "Edit Purchase" at bounding box center [341, 153] width 47 height 12
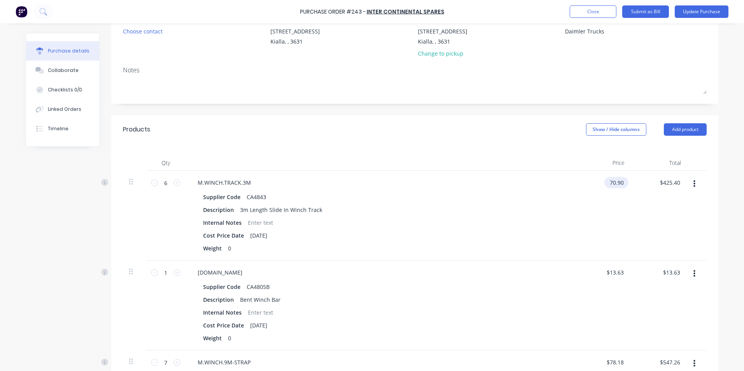
click at [622, 182] on input "70.90" at bounding box center [614, 182] width 21 height 11
click at [621, 272] on input "13.63" at bounding box center [617, 272] width 18 height 11
click at [622, 272] on input "13.63" at bounding box center [617, 272] width 18 height 11
click at [538, 306] on div "Supplier Code CA4805B Description Bent Winch Bar Internal Notes Cost Price Date…" at bounding box center [379, 312] width 377 height 63
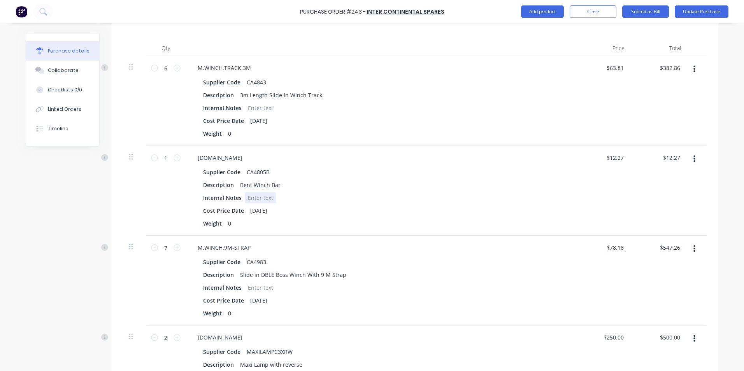
scroll to position [195, 0]
click at [620, 245] on input "78.18" at bounding box center [614, 245] width 21 height 11
click at [621, 282] on div "$68.72 $68.72" at bounding box center [602, 279] width 56 height 90
click at [621, 336] on input "250.00" at bounding box center [613, 335] width 24 height 11
click at [650, 348] on div "$400.00 $500.00" at bounding box center [659, 369] width 56 height 90
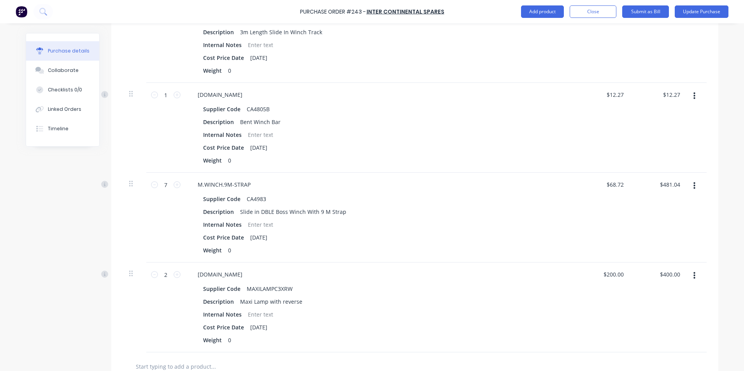
scroll to position [246, 0]
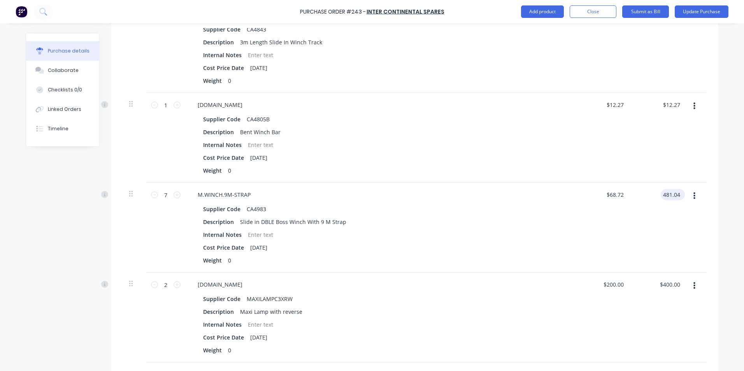
click at [677, 194] on input "481.04" at bounding box center [671, 194] width 21 height 11
click at [421, 314] on div "Description Maxi Lamp with reverse" at bounding box center [378, 311] width 357 height 11
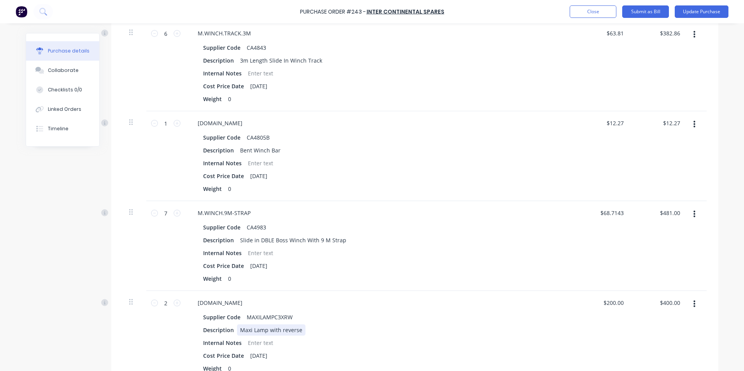
scroll to position [129, 0]
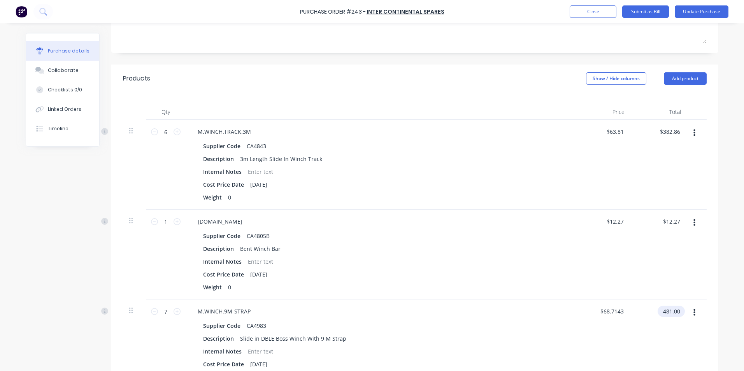
click at [679, 310] on input "481.00" at bounding box center [670, 311] width 24 height 11
click at [470, 330] on div "Supplier Code CA4983" at bounding box center [378, 325] width 357 height 11
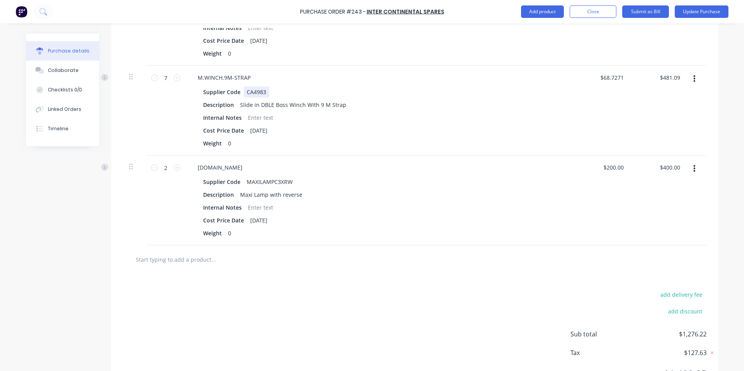
scroll to position [246, 0]
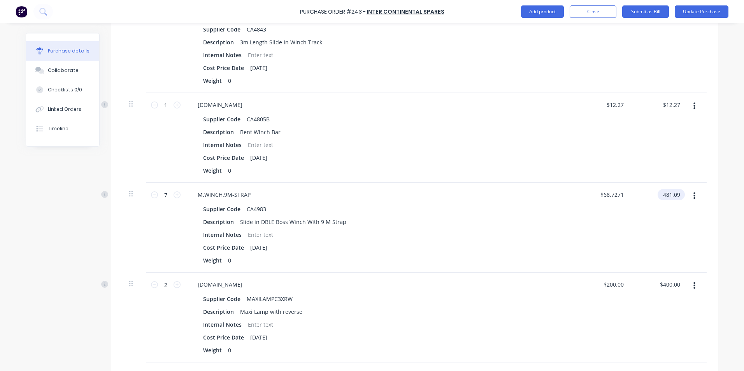
click at [678, 195] on input "481.09" at bounding box center [670, 194] width 24 height 11
click at [434, 302] on div "Supplier Code MAXILAMPC3XRW" at bounding box center [378, 298] width 357 height 11
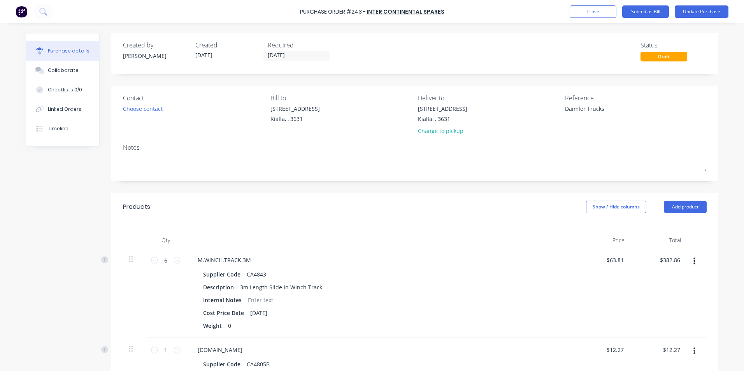
scroll to position [0, 0]
drag, startPoint x: 606, startPoint y: 109, endPoint x: 613, endPoint y: 111, distance: 7.0
click at [606, 109] on textarea "Daimler Trucks" at bounding box center [613, 114] width 97 height 18
click at [289, 56] on input "[DATE]" at bounding box center [296, 56] width 65 height 10
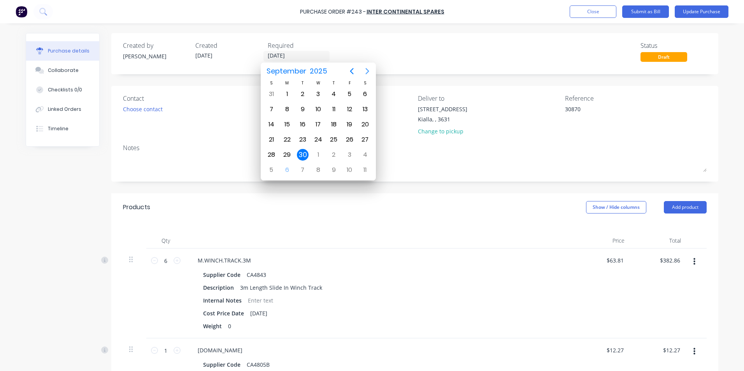
click at [368, 69] on icon "Next page" at bounding box center [367, 71] width 9 height 9
click at [269, 171] on div "30" at bounding box center [271, 170] width 12 height 12
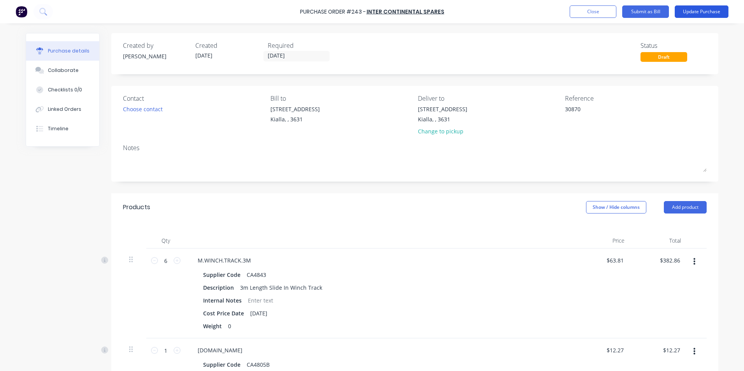
click at [699, 9] on button "Update Purchase" at bounding box center [702, 11] width 54 height 12
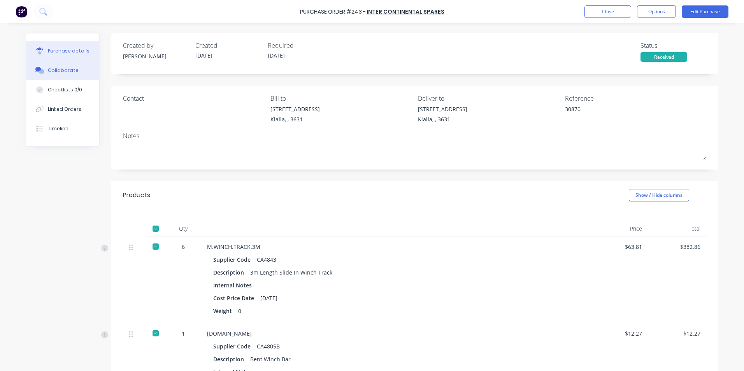
click at [51, 70] on div "Collaborate" at bounding box center [63, 70] width 31 height 7
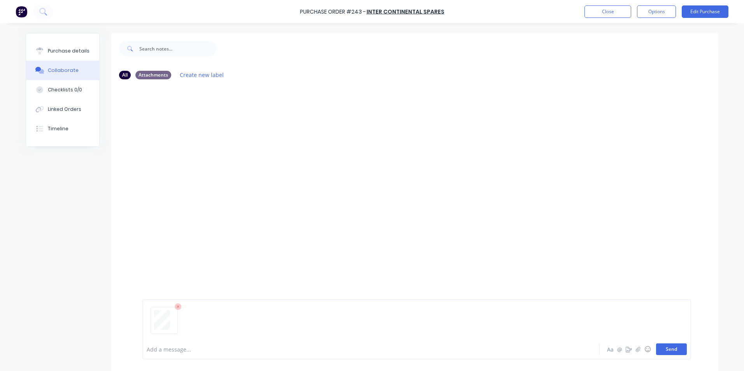
click at [680, 349] on button "Send" at bounding box center [671, 350] width 31 height 12
click at [75, 48] on div "Purchase details" at bounding box center [69, 50] width 42 height 7
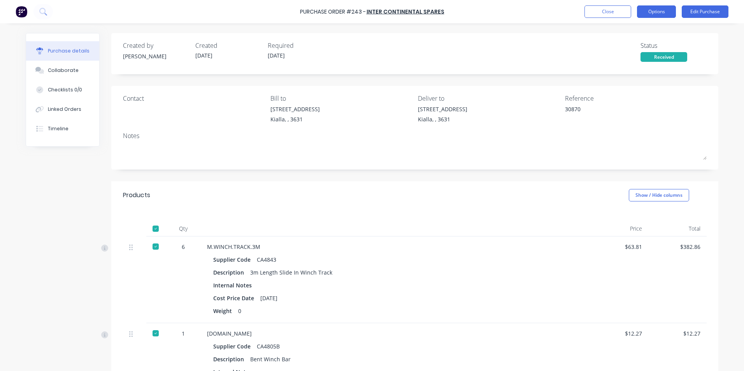
click at [652, 12] on button "Options" at bounding box center [656, 11] width 39 height 12
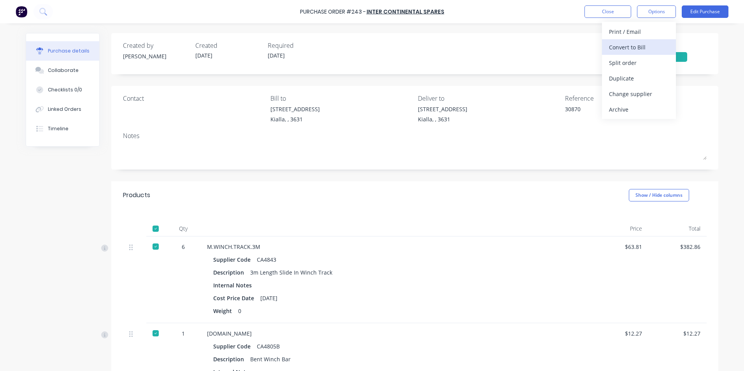
click at [631, 48] on div "Convert to Bill" at bounding box center [639, 47] width 60 height 11
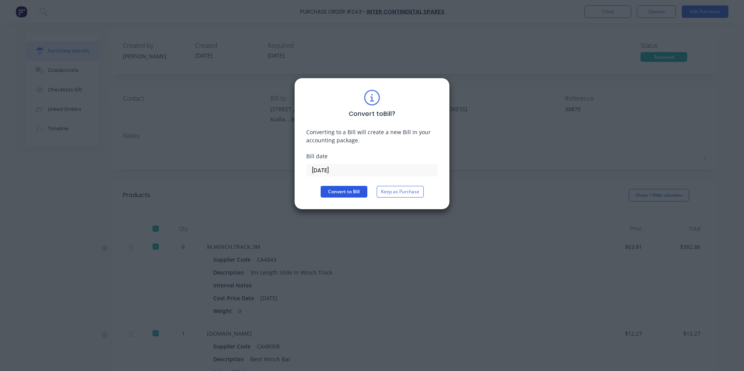
click at [336, 190] on button "Convert to Bill" at bounding box center [344, 192] width 47 height 12
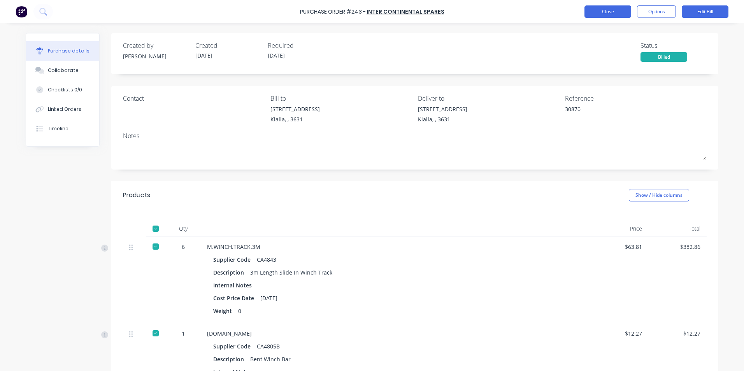
click at [625, 7] on button "Close" at bounding box center [608, 11] width 47 height 12
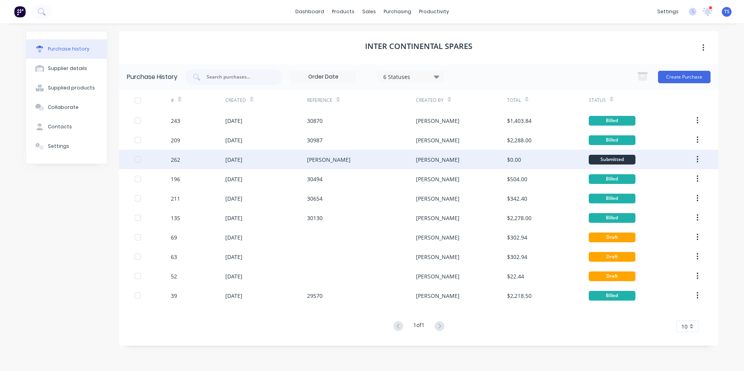
click at [242, 156] on div "[DATE]" at bounding box center [233, 160] width 17 height 8
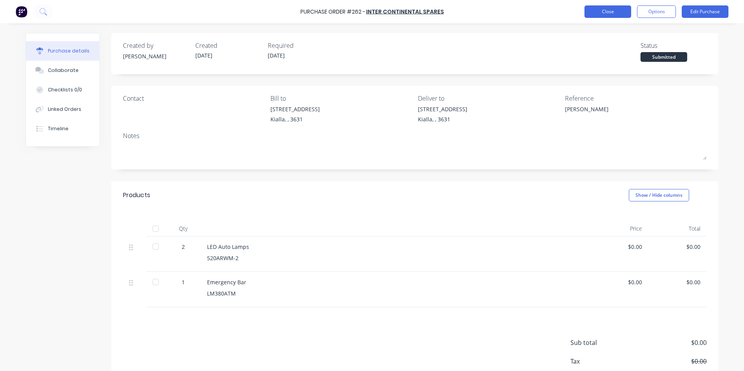
click at [611, 14] on button "Close" at bounding box center [608, 11] width 47 height 12
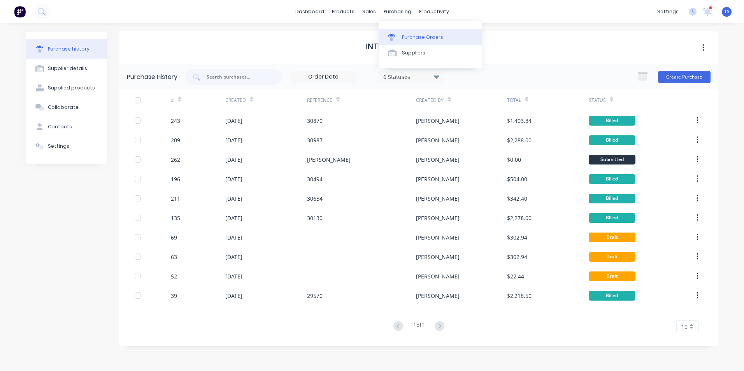
click at [411, 38] on div "Purchase Orders" at bounding box center [422, 37] width 41 height 7
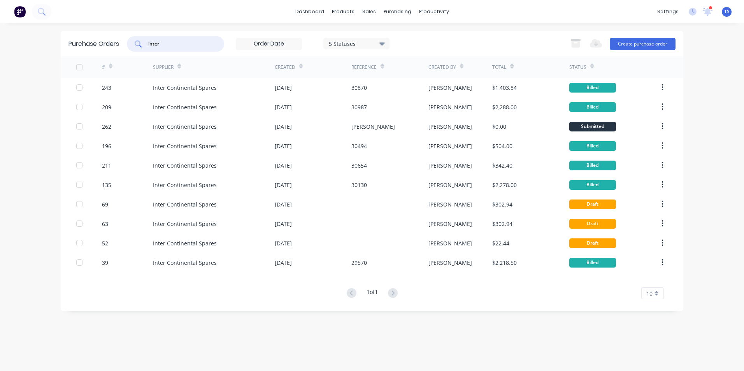
click at [176, 45] on input "inter" at bounding box center [180, 44] width 65 height 8
